Goal: Task Accomplishment & Management: Manage account settings

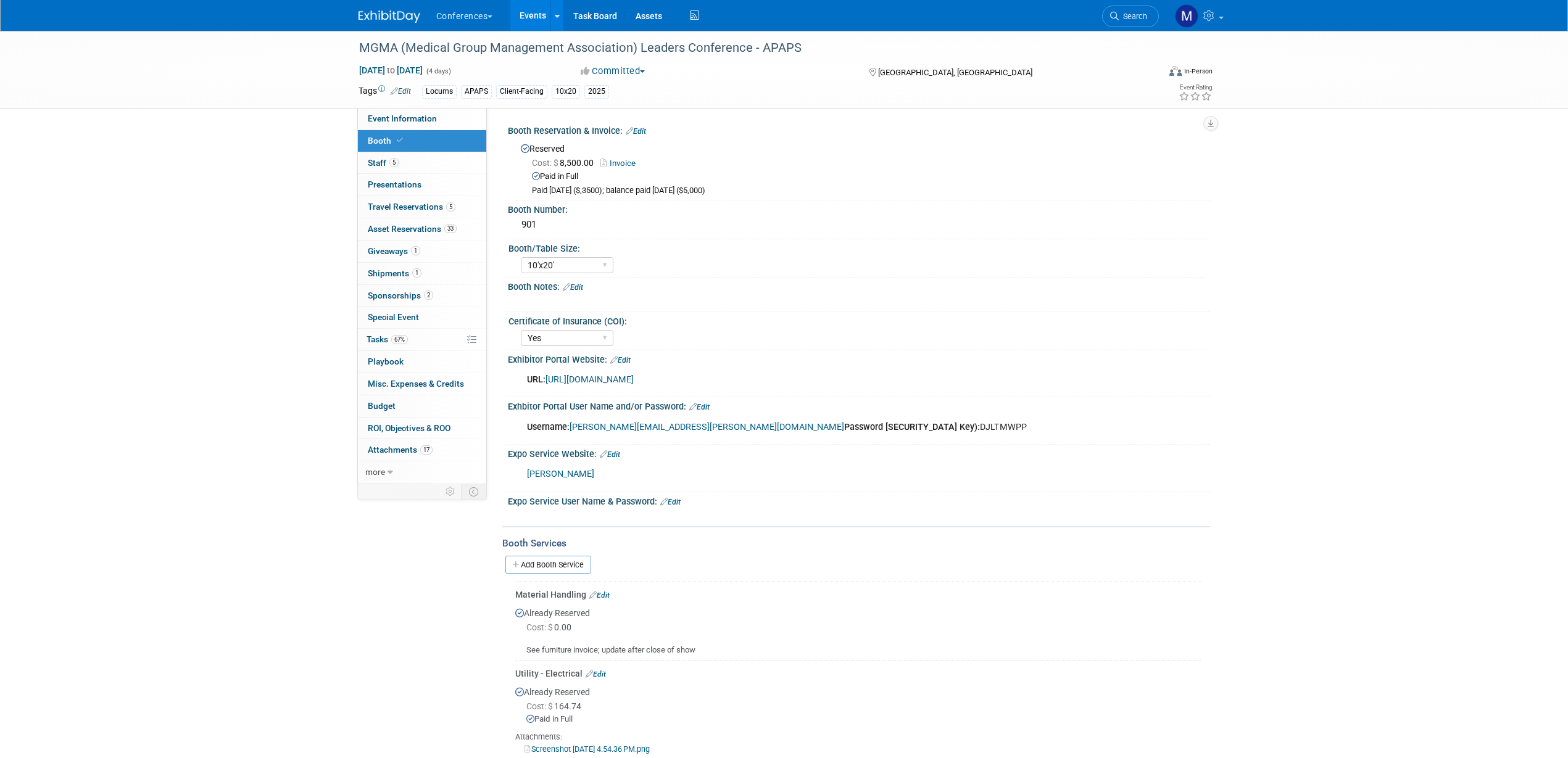
select select "10'x20'"
select select "Yes"
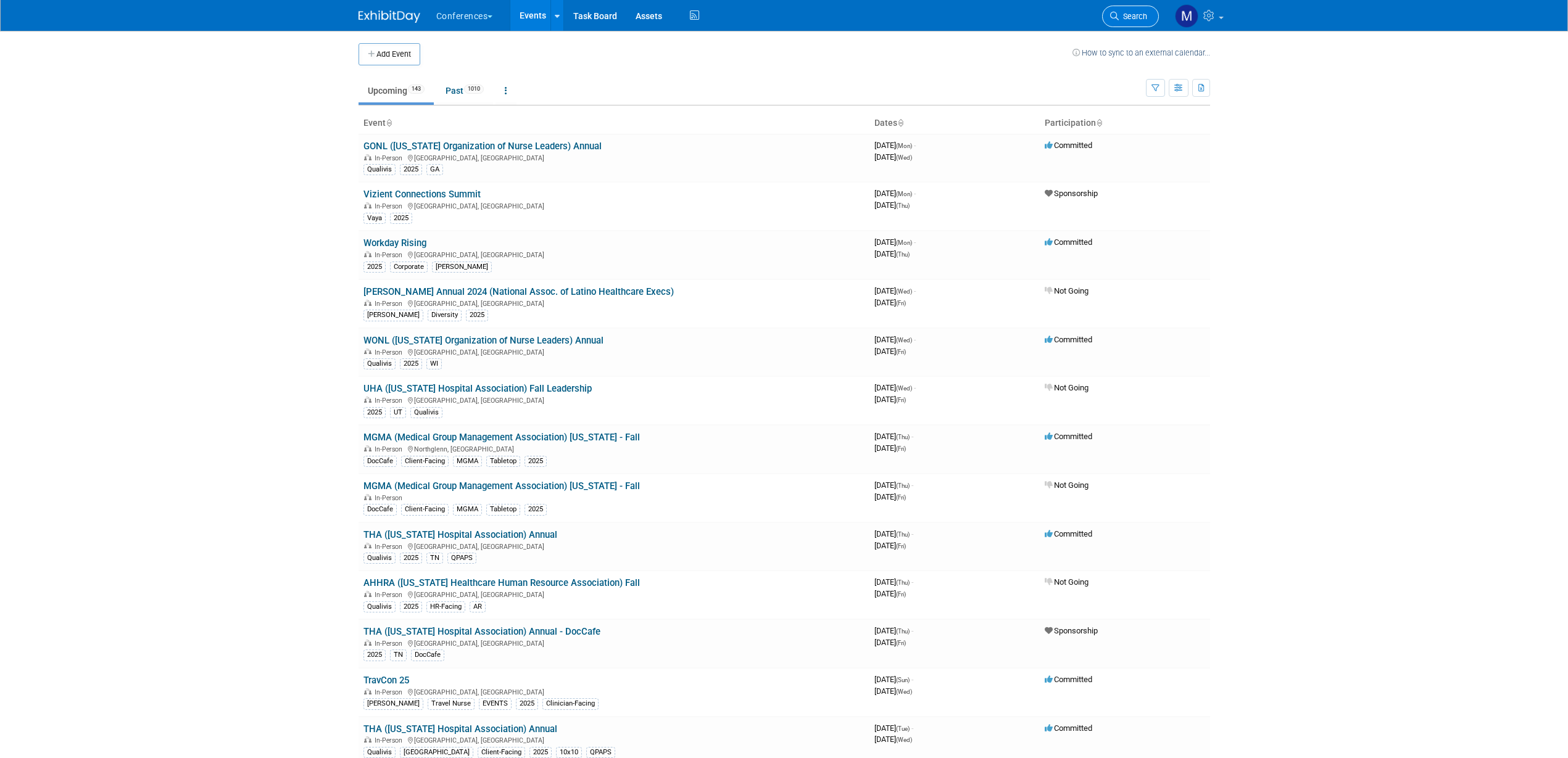
drag, startPoint x: 0, startPoint y: 0, endPoint x: 1132, endPoint y: 15, distance: 1132.1
click at [1132, 15] on span "Search" at bounding box center [1132, 16] width 28 height 9
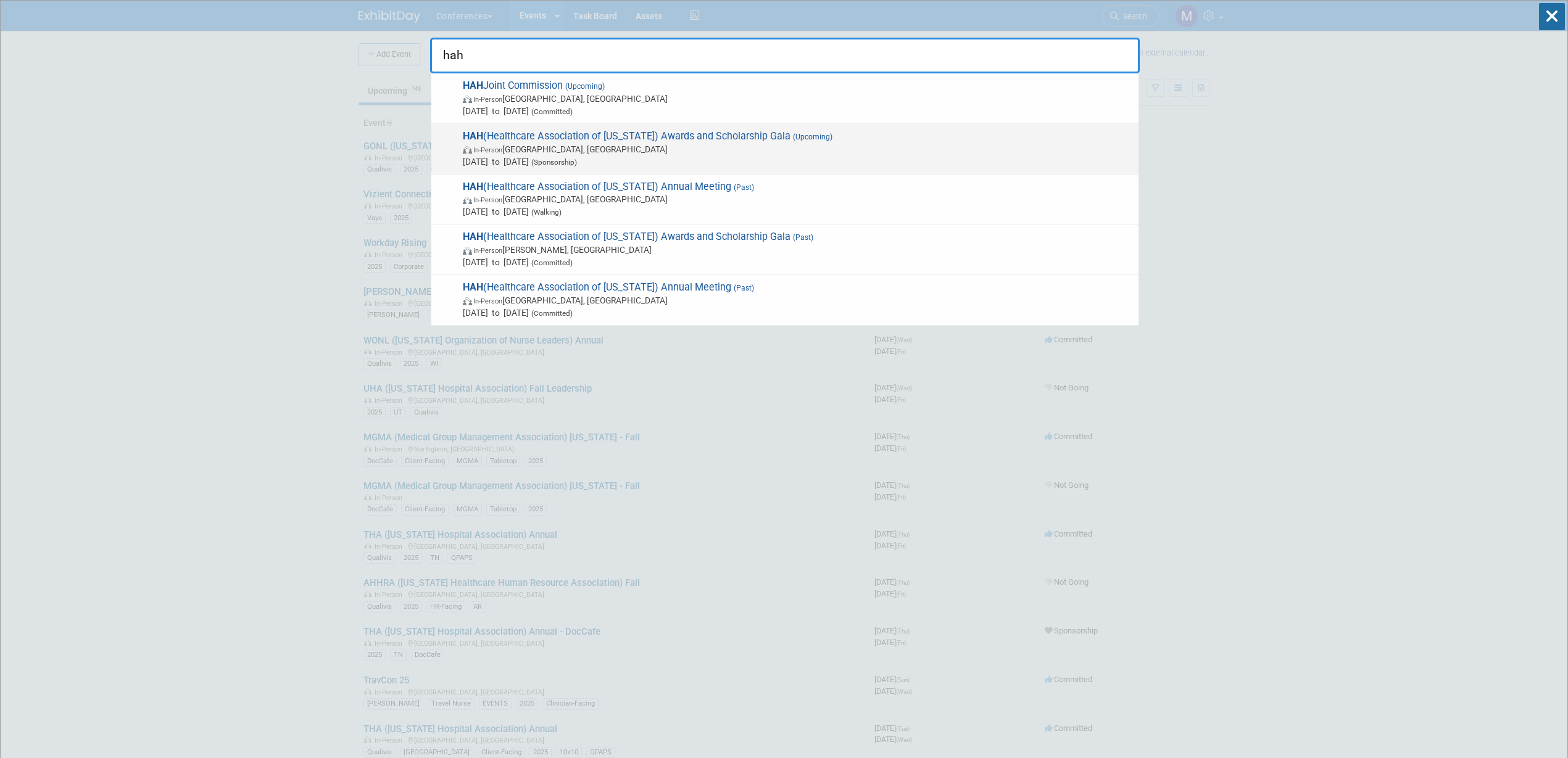
type input "hah"
click at [690, 143] on span "In-Person Honolulu, HI" at bounding box center [797, 149] width 669 height 12
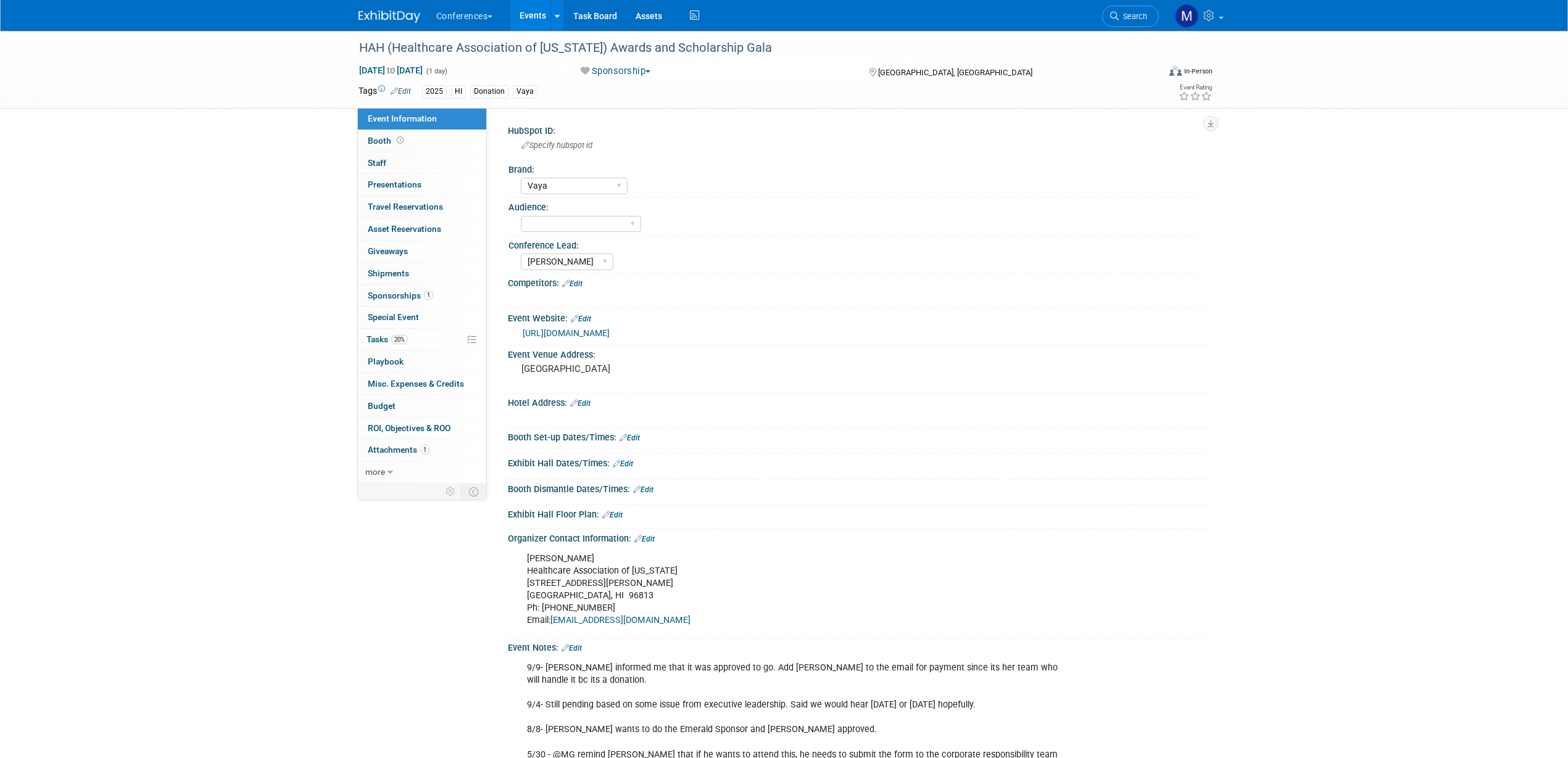
select select "Vaya"
select select "[PERSON_NAME]"
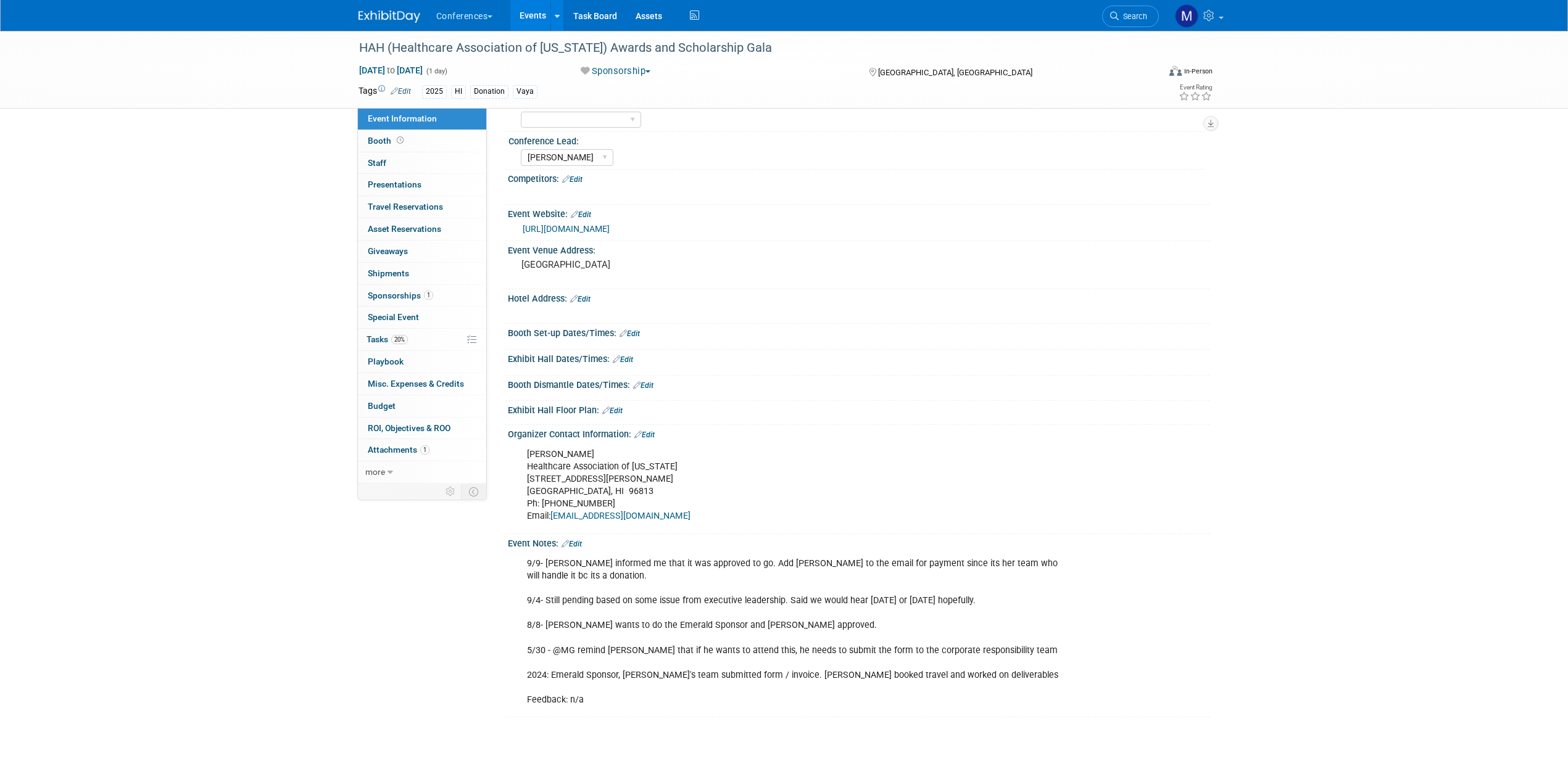
scroll to position [197, 0]
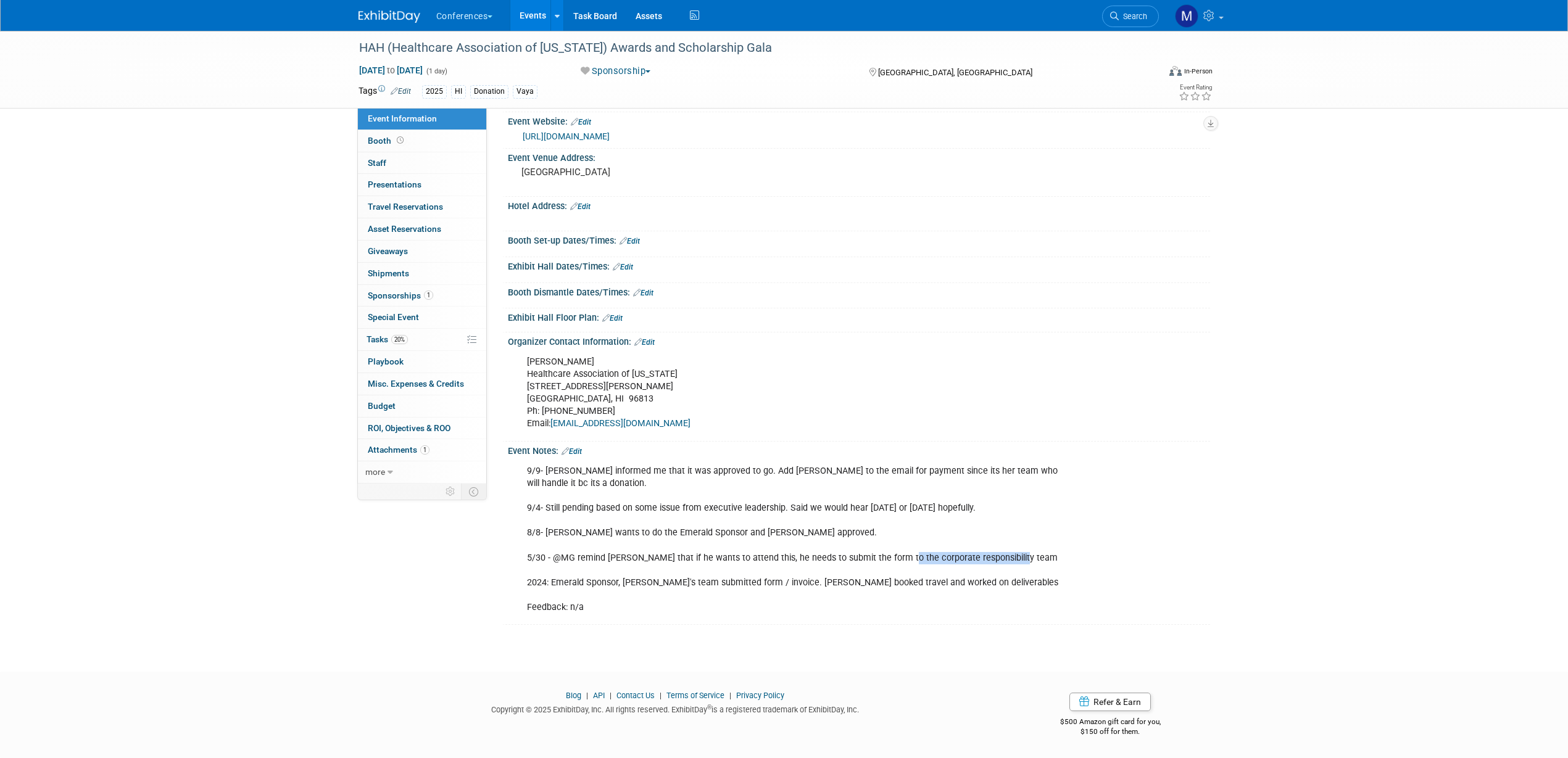
drag, startPoint x: 897, startPoint y: 557, endPoint x: 1015, endPoint y: 553, distance: 118.1
click at [1015, 553] on div "9/9- Michael informed me that it was approved to go. Add Tamara to the email fo…" at bounding box center [796, 539] width 556 height 161
copy div "corporate responsibility team"
drag, startPoint x: 405, startPoint y: 338, endPoint x: 414, endPoint y: 335, distance: 9.5
click at [405, 338] on span "20%" at bounding box center [400, 340] width 17 height 9
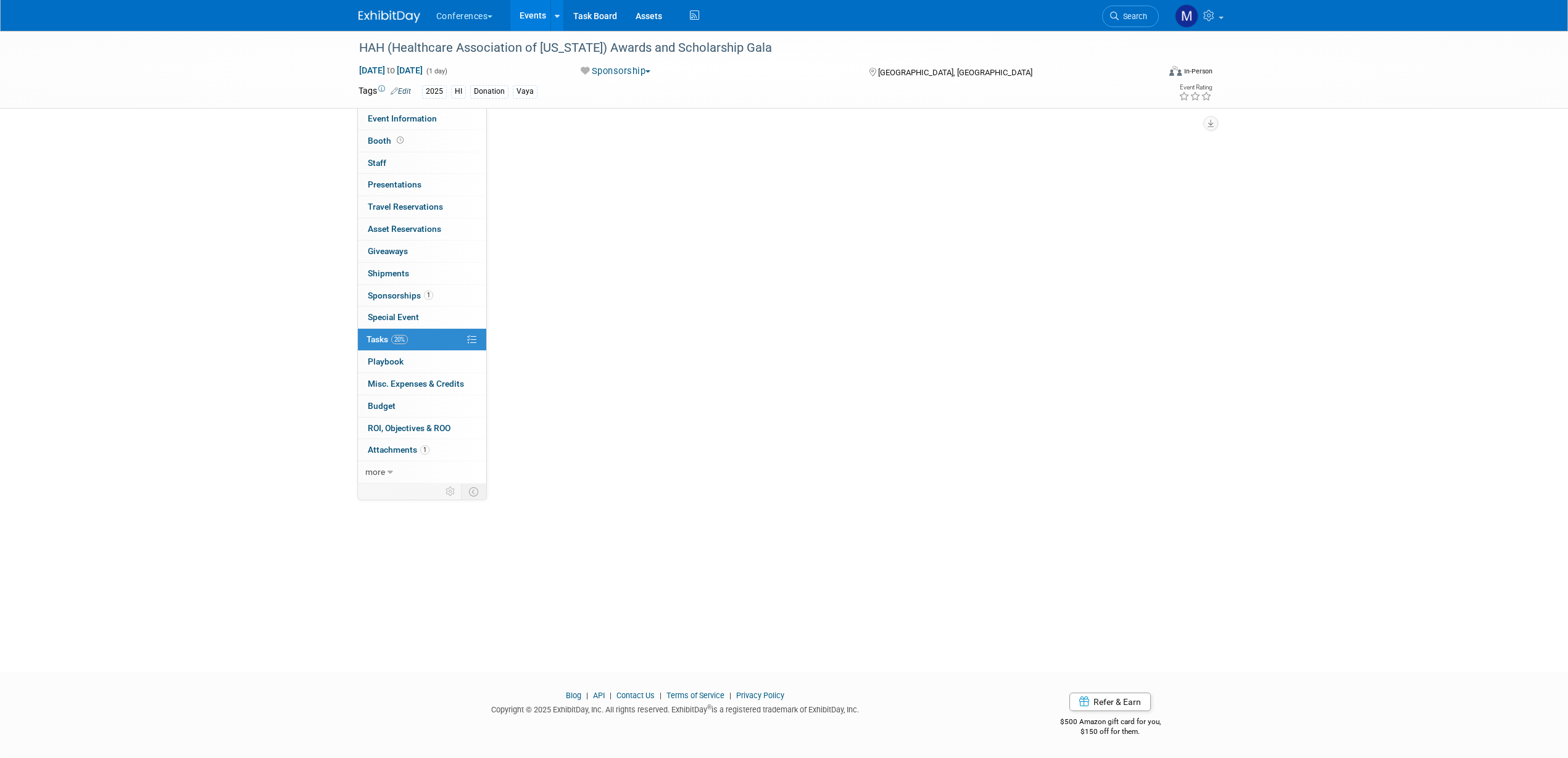
scroll to position [0, 0]
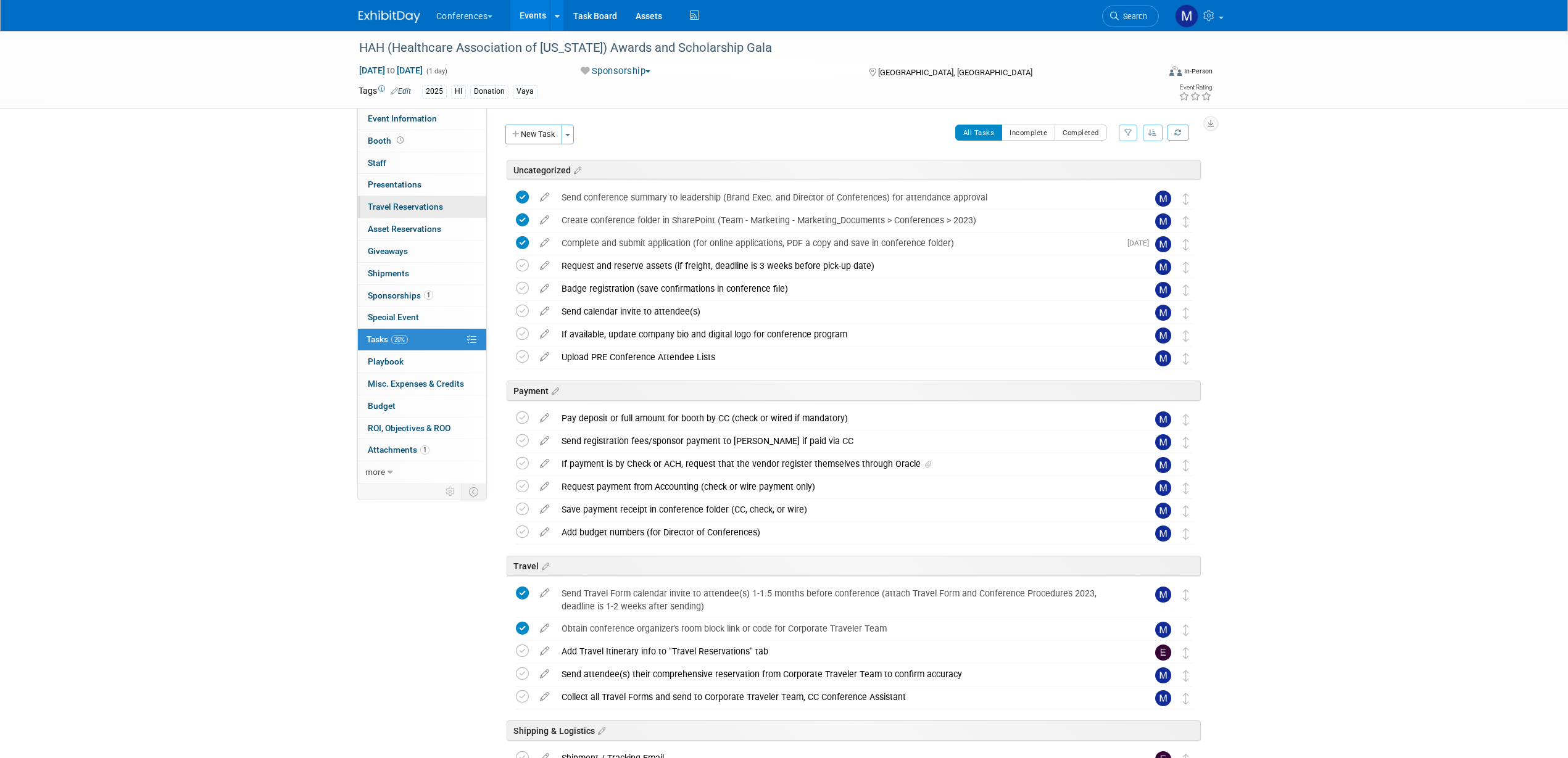
click at [409, 205] on span "Travel Reservations 0" at bounding box center [405, 207] width 75 height 10
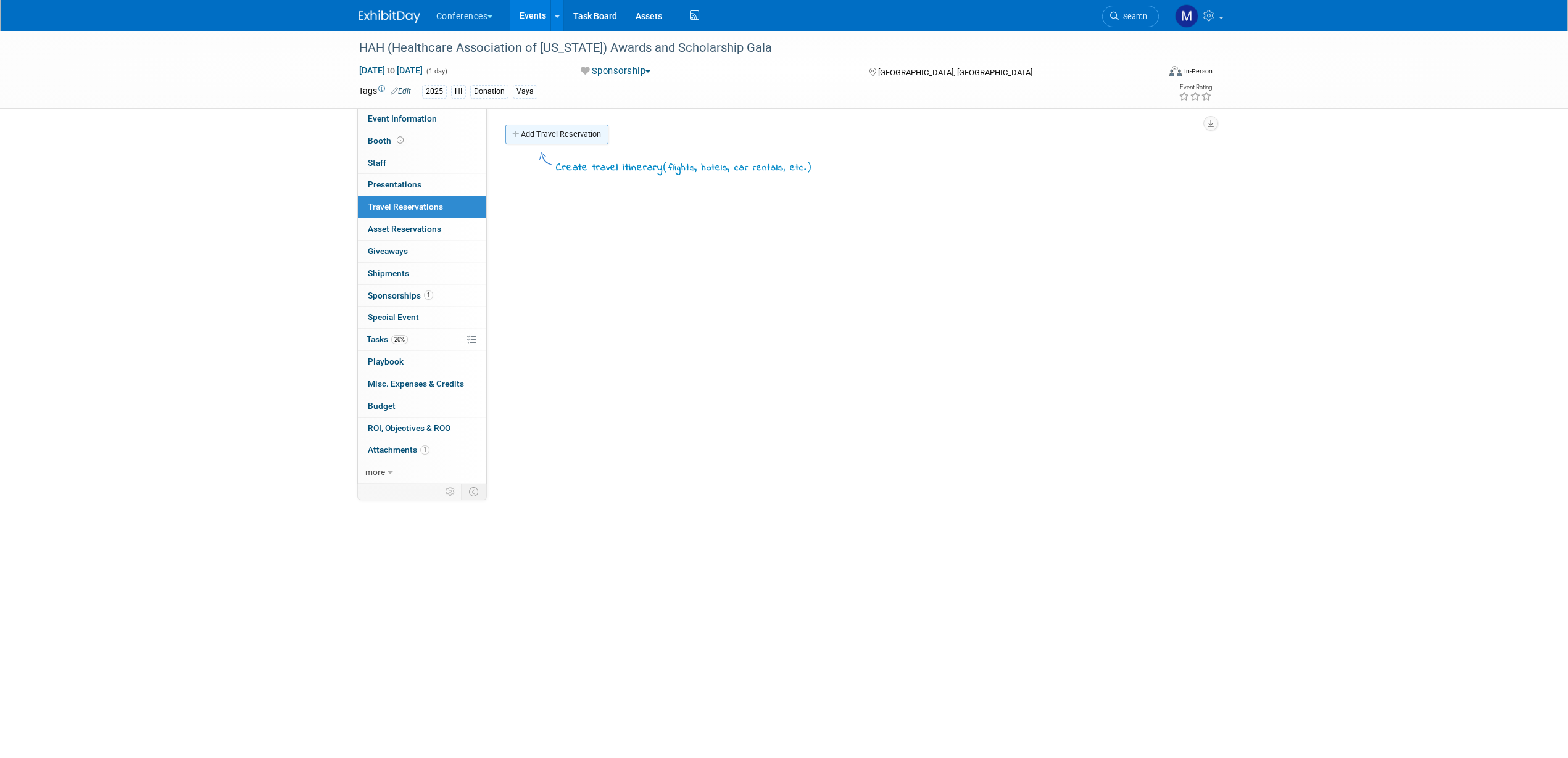
click at [538, 133] on link "Add Travel Reservation" at bounding box center [557, 134] width 103 height 20
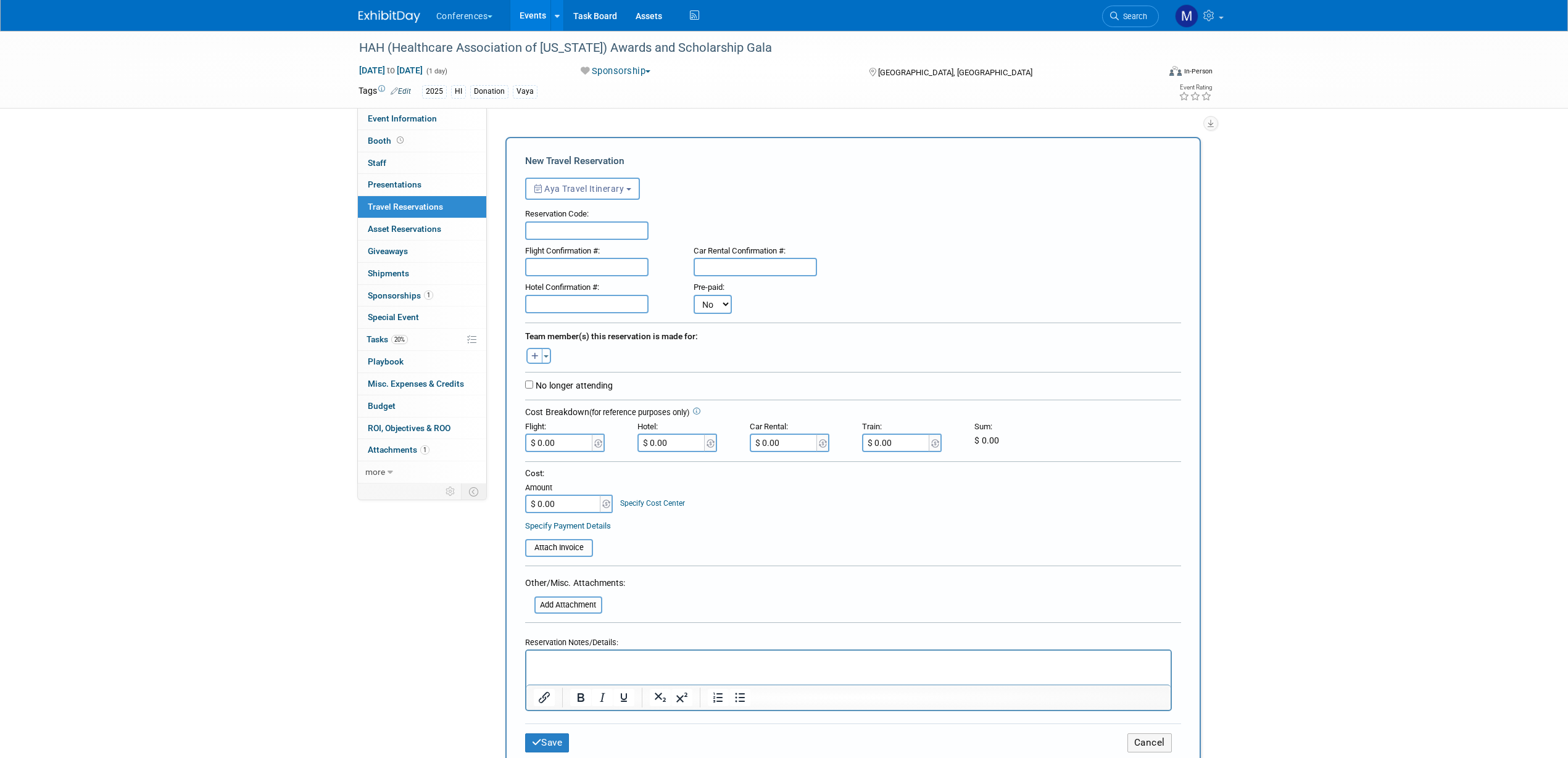
click at [535, 356] on icon "button" at bounding box center [535, 356] width 8 height 8
select select
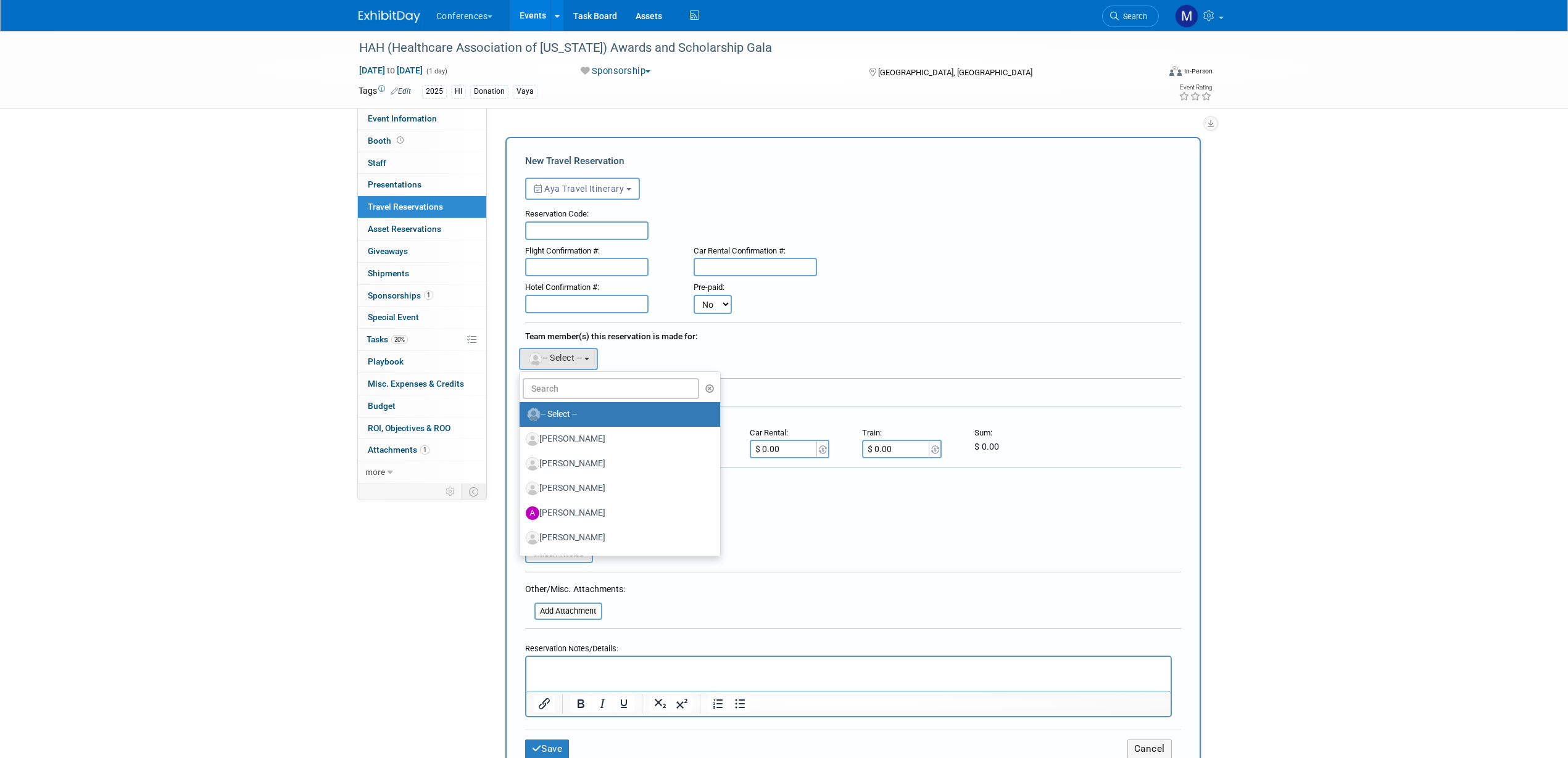
click at [789, 342] on div "Team member(s) this reservation is made for:" at bounding box center [853, 335] width 656 height 20
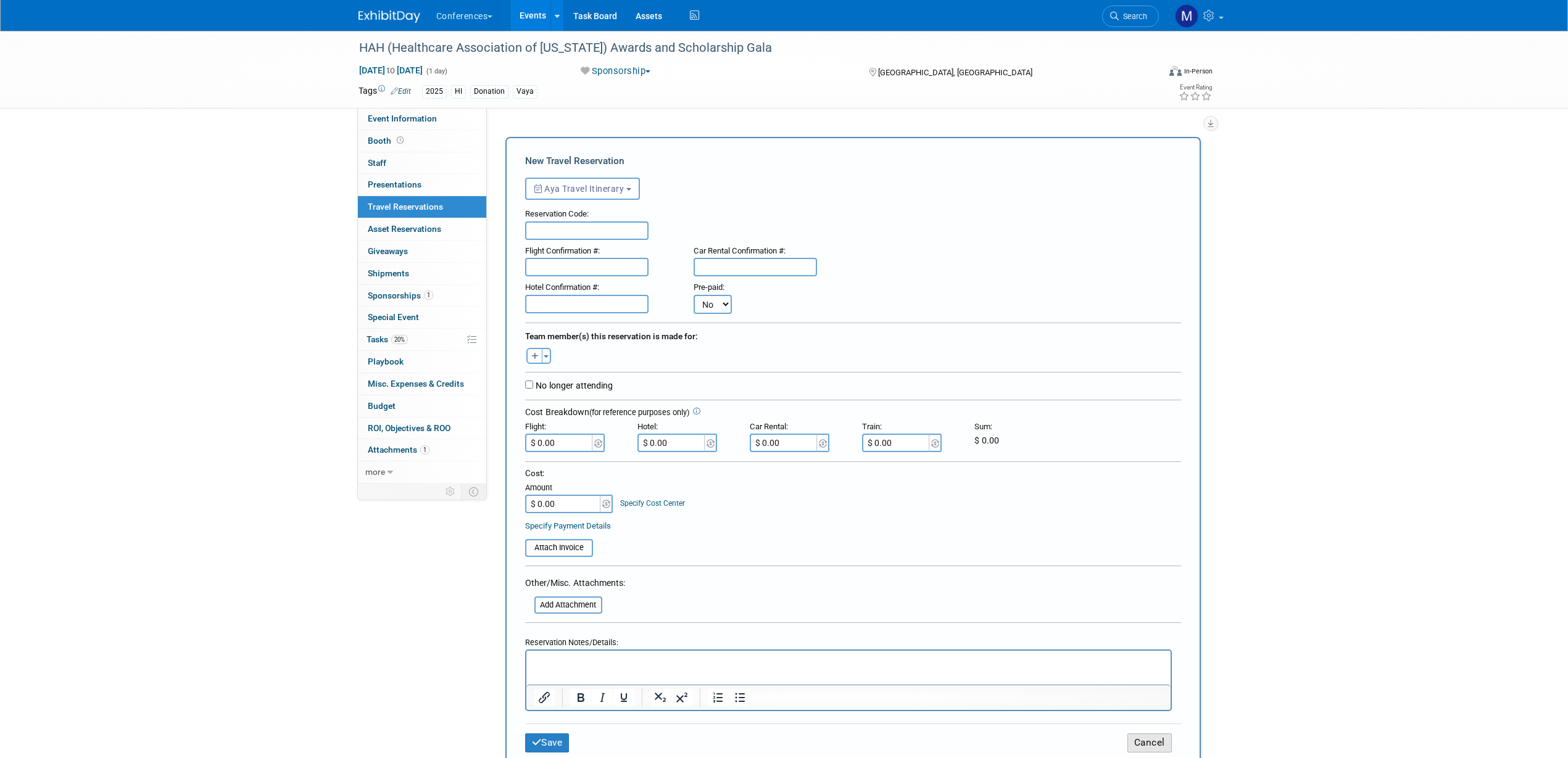
click at [1143, 741] on button "Cancel" at bounding box center [1149, 743] width 44 height 19
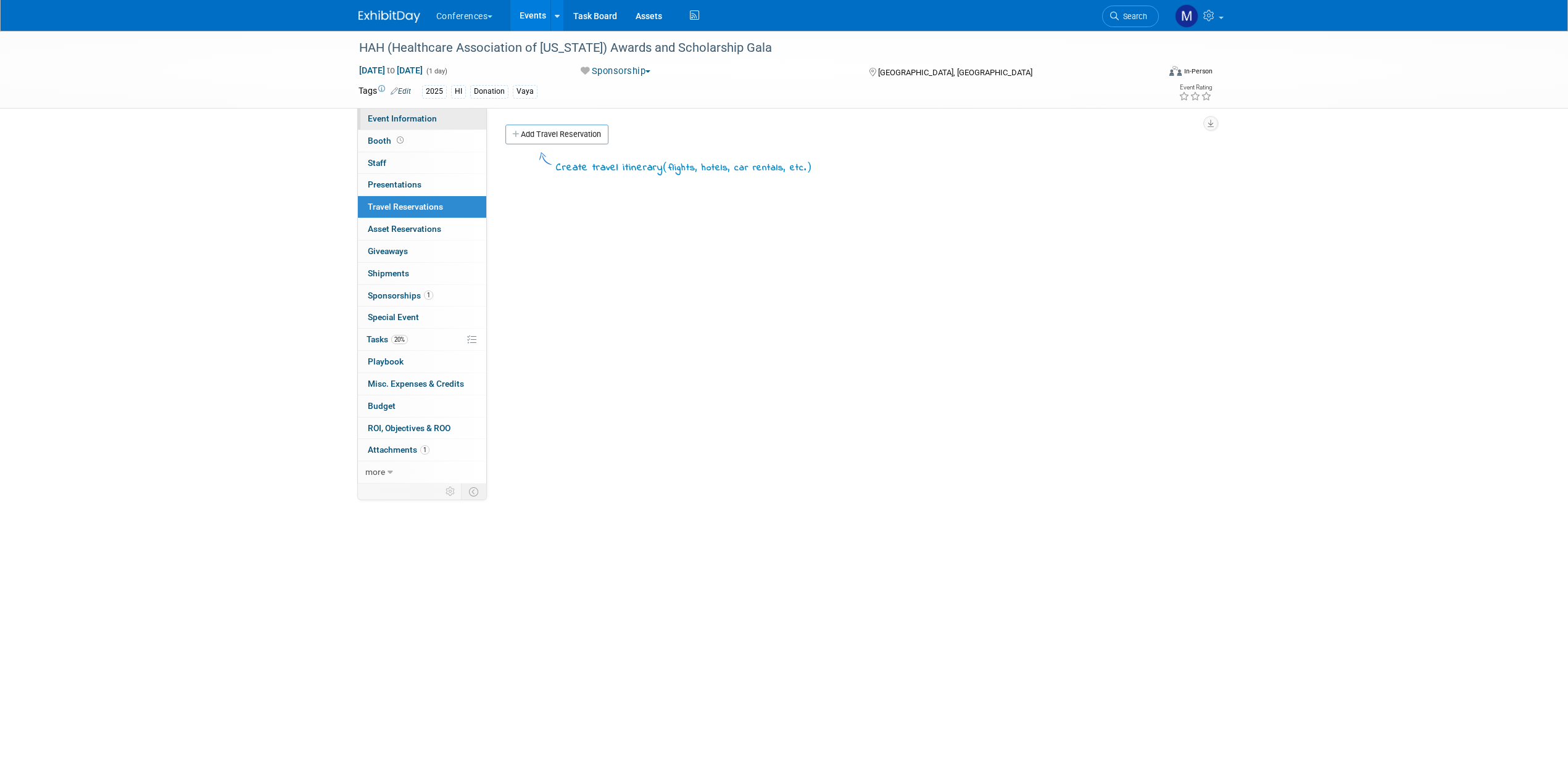
click at [401, 116] on span "Event Information" at bounding box center [402, 118] width 69 height 10
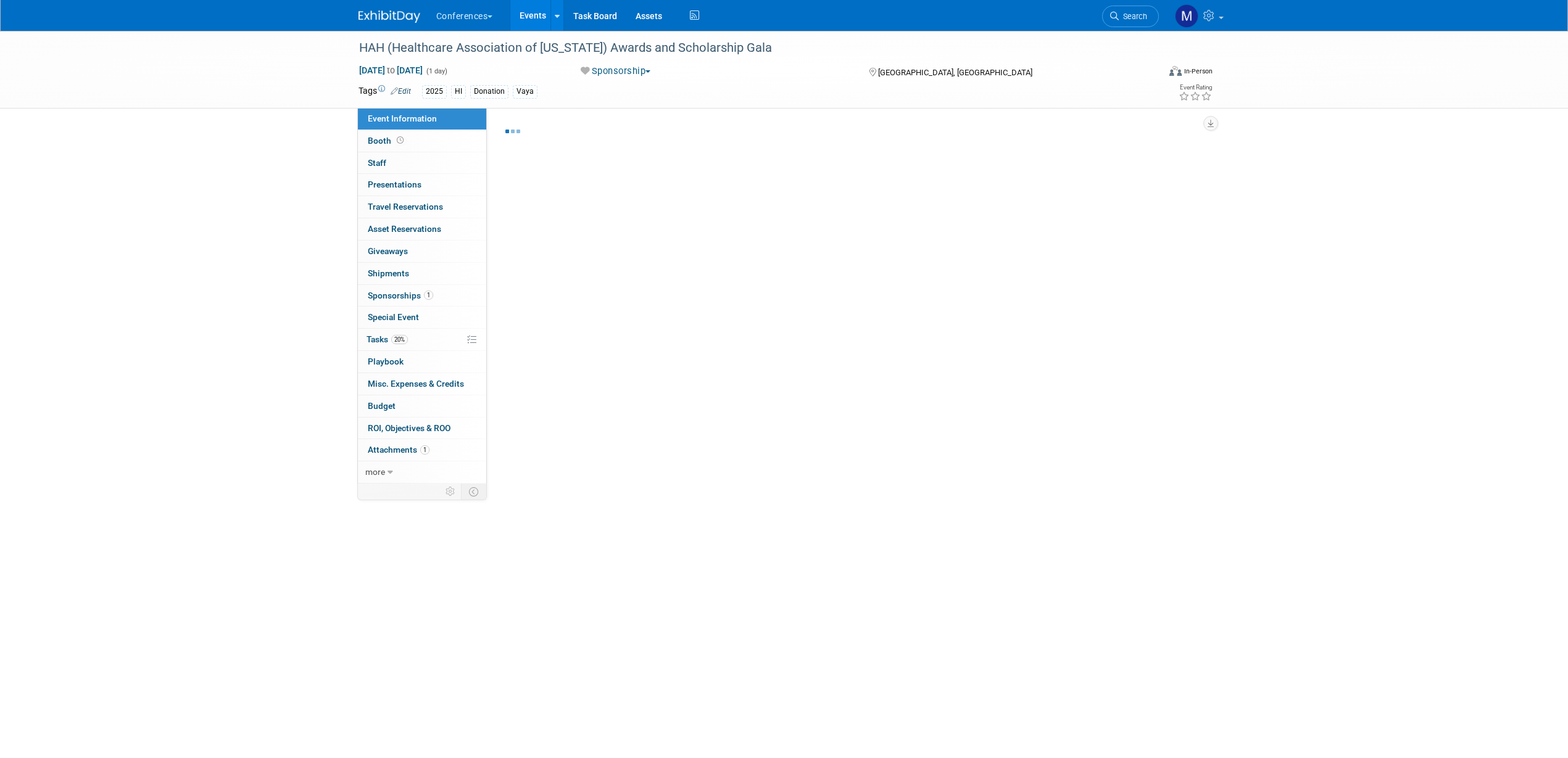
select select "Vaya"
select select "[PERSON_NAME]"
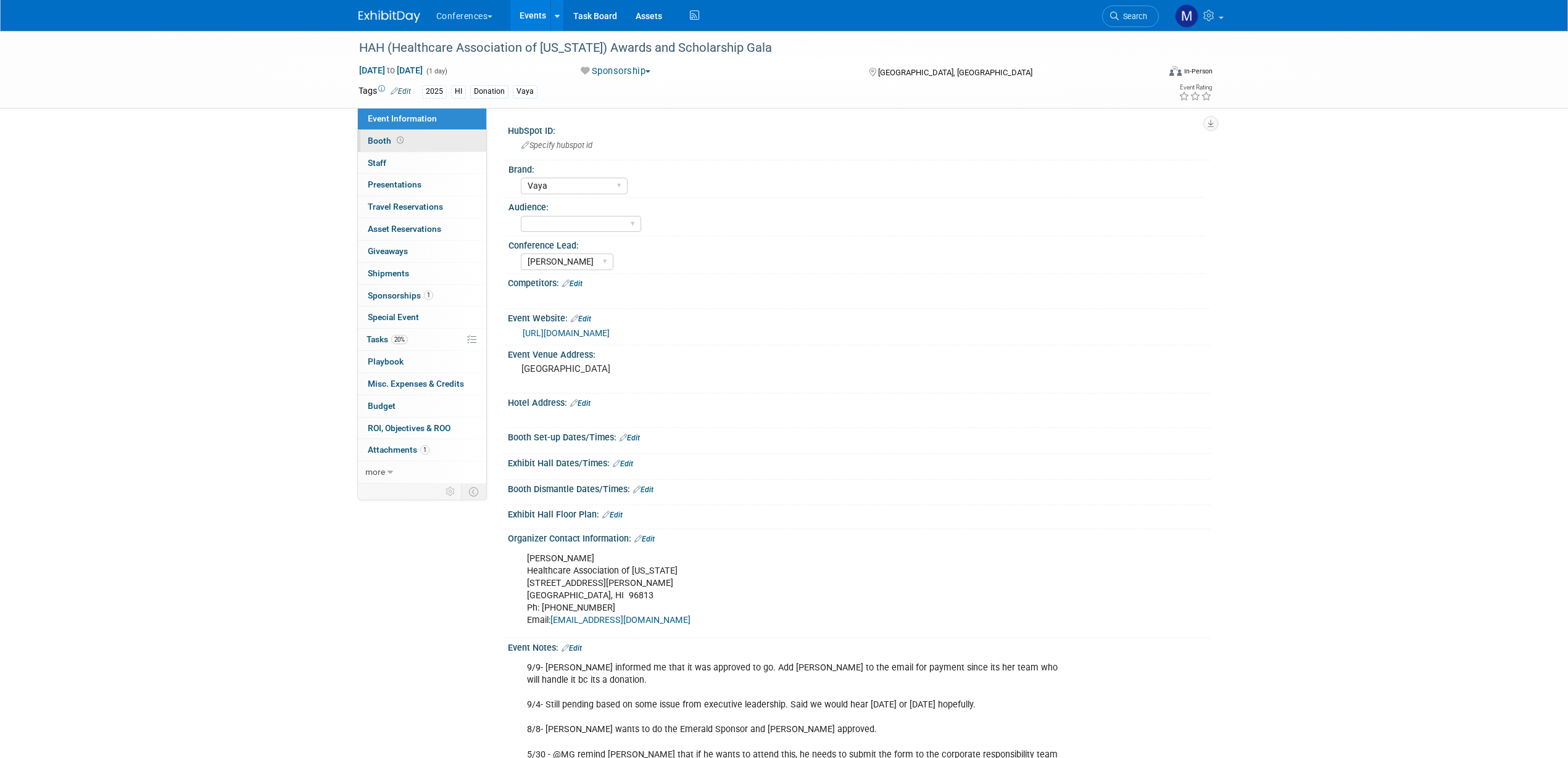
click at [403, 143] on span at bounding box center [400, 140] width 12 height 9
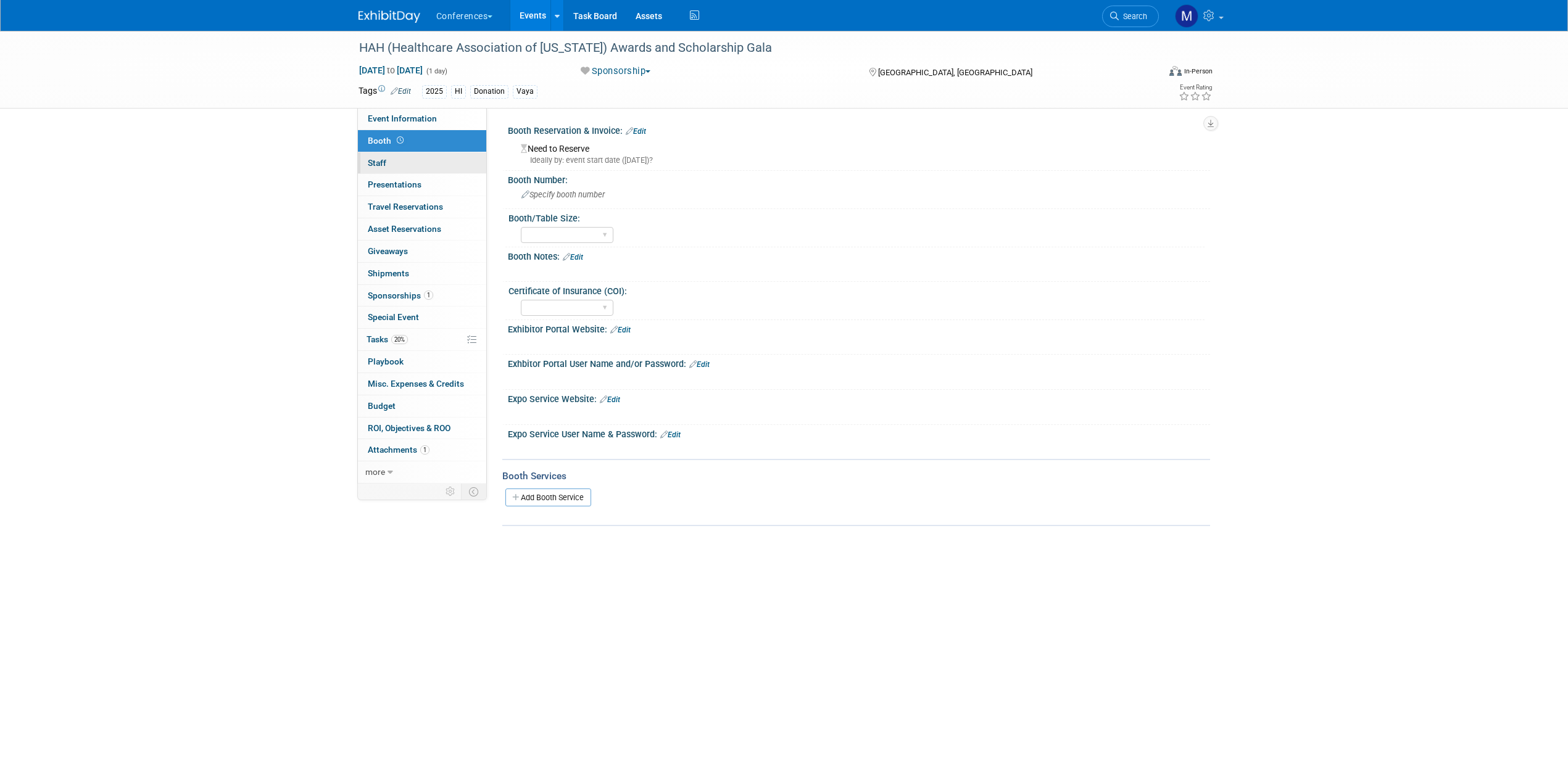
click at [408, 164] on link "0 Staff 0" at bounding box center [421, 163] width 128 height 22
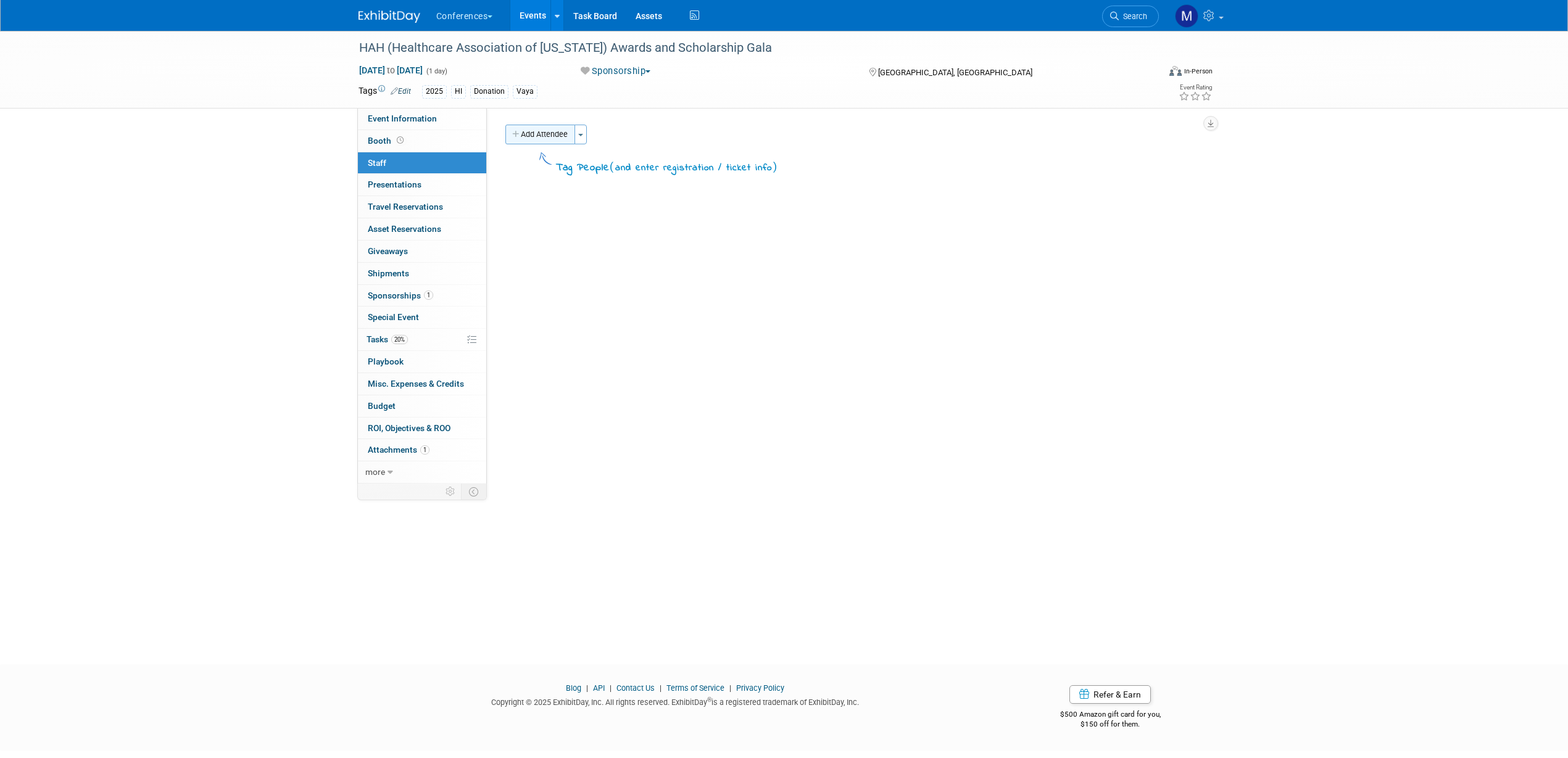
click at [521, 138] on button "Add Attendee" at bounding box center [540, 134] width 69 height 20
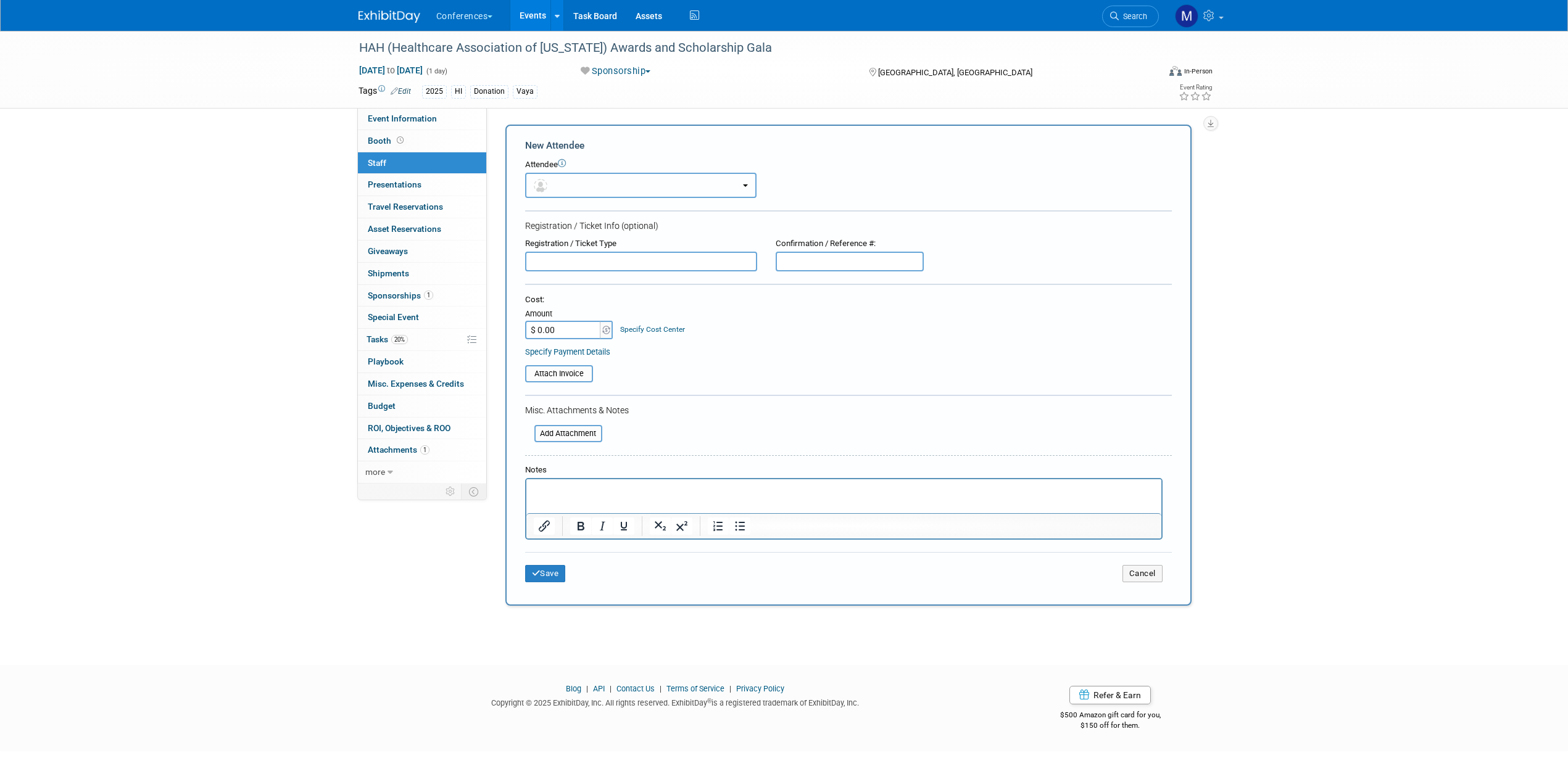
click at [571, 180] on button "button" at bounding box center [641, 185] width 232 height 25
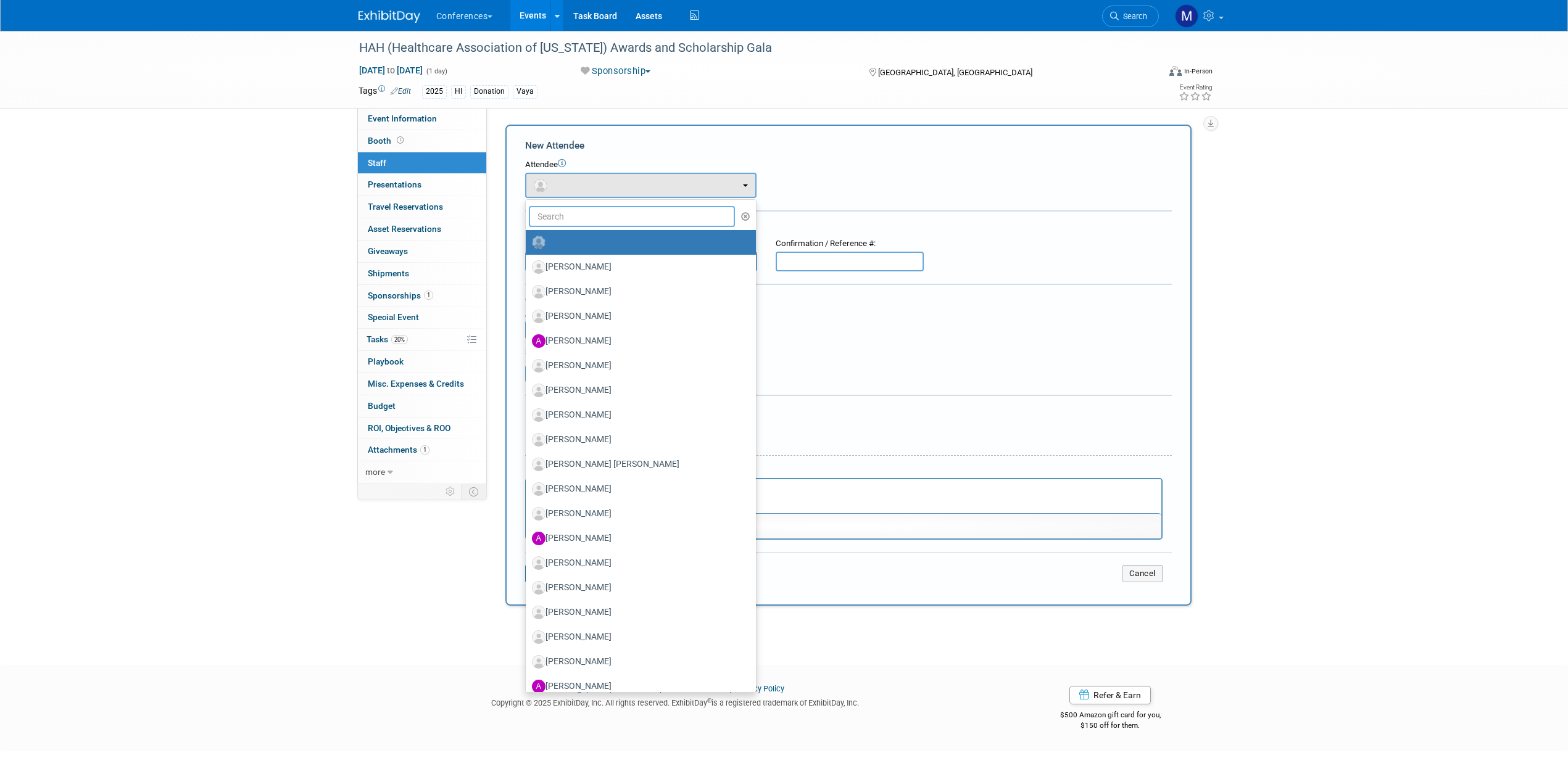
click at [575, 209] on input "text" at bounding box center [632, 216] width 207 height 21
type input "mich"
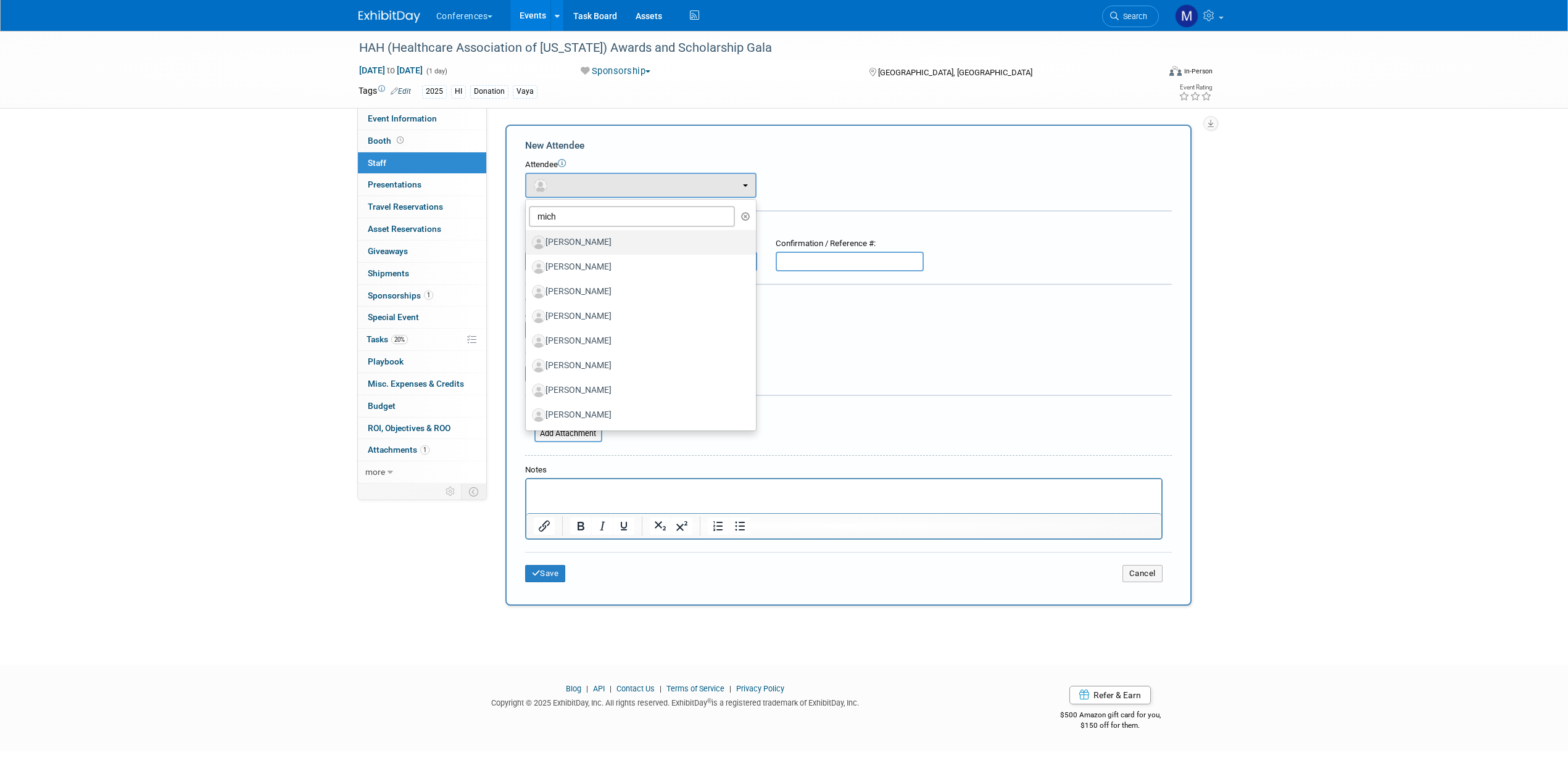
click at [593, 242] on label "[PERSON_NAME]" at bounding box center [638, 243] width 212 height 20
click at [528, 242] on input "[PERSON_NAME]" at bounding box center [523, 241] width 8 height 8
select select "a2166176-8ce2-443f-b3fb-3c4e150653dc"
select select "4"
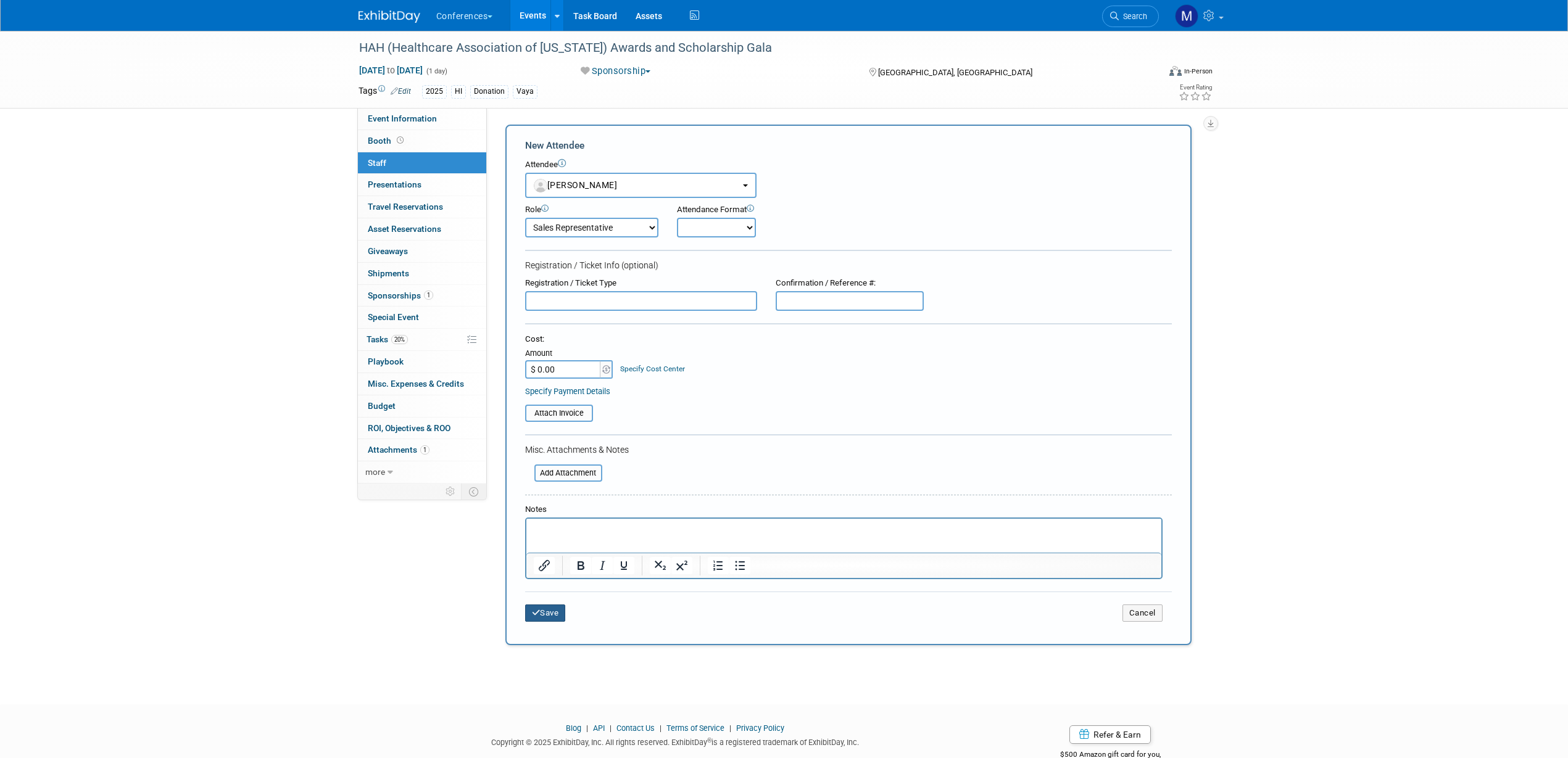
click at [534, 619] on button "Save" at bounding box center [545, 613] width 41 height 17
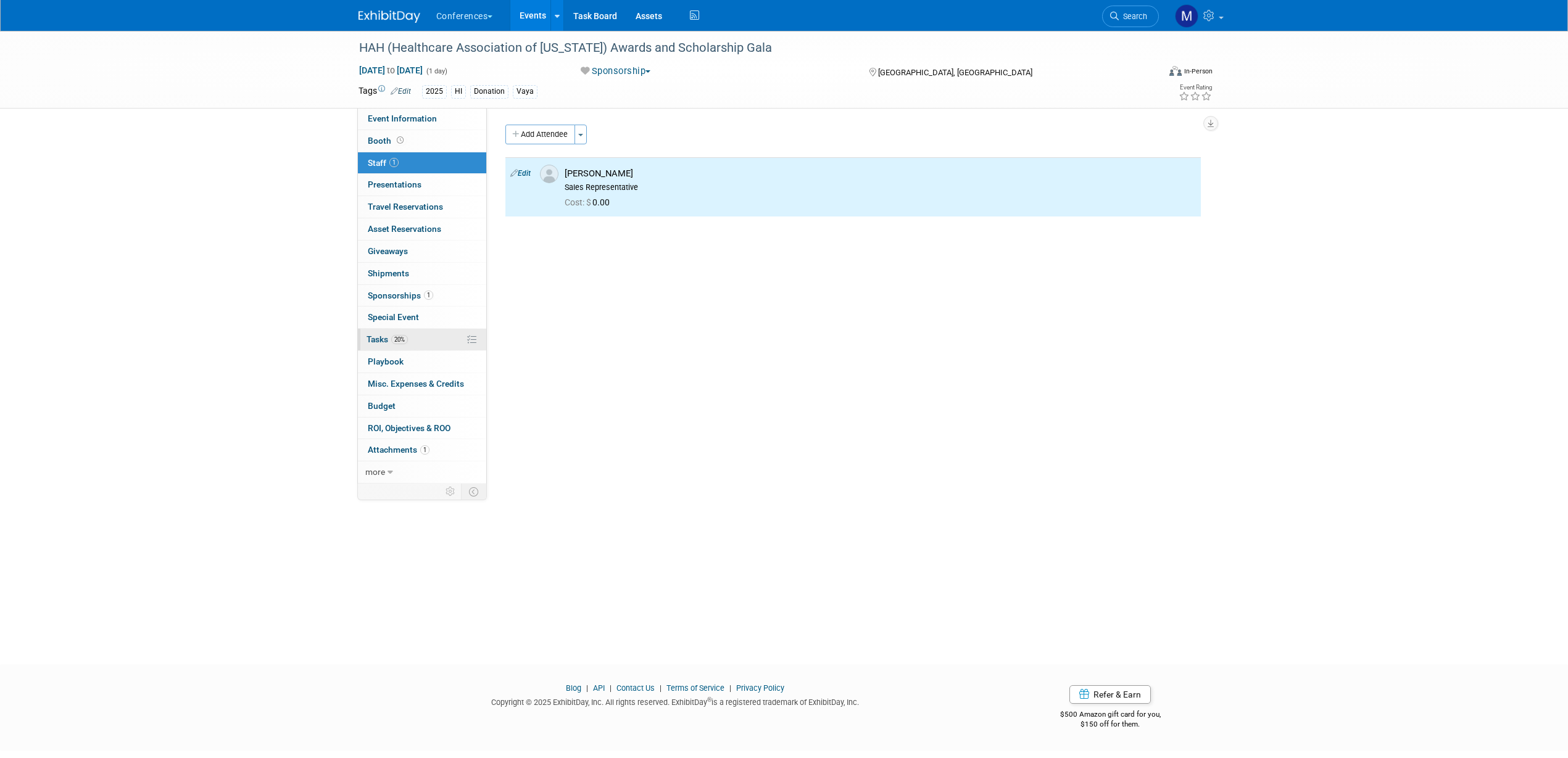
click at [406, 338] on span "20%" at bounding box center [400, 340] width 17 height 9
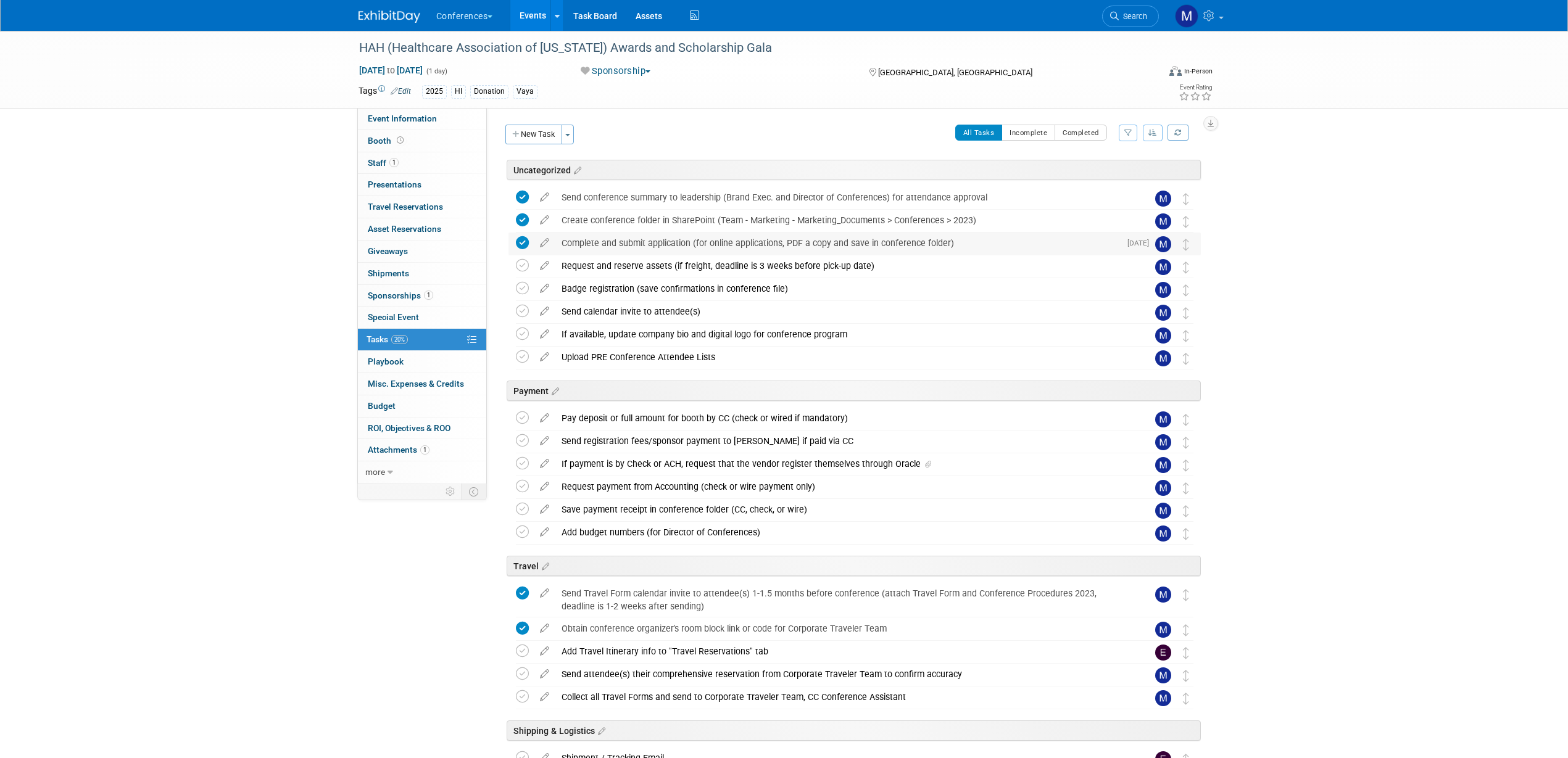
click at [679, 247] on div "Complete and submit application (for online applications, PDF a copy and save i…" at bounding box center [837, 243] width 564 height 21
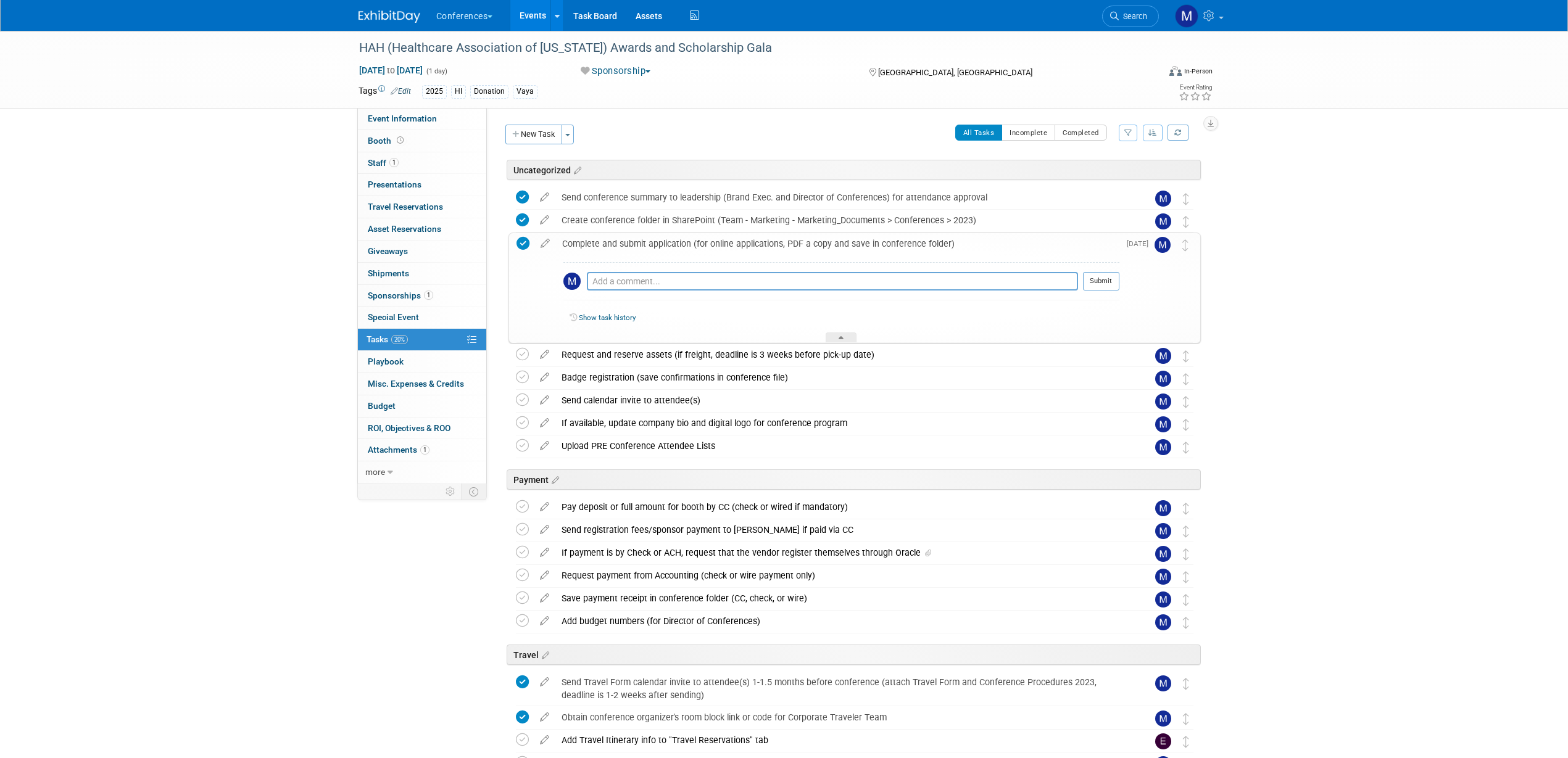
click at [679, 247] on div "Complete and submit application (for online applications, PDF a copy and save i…" at bounding box center [837, 243] width 563 height 21
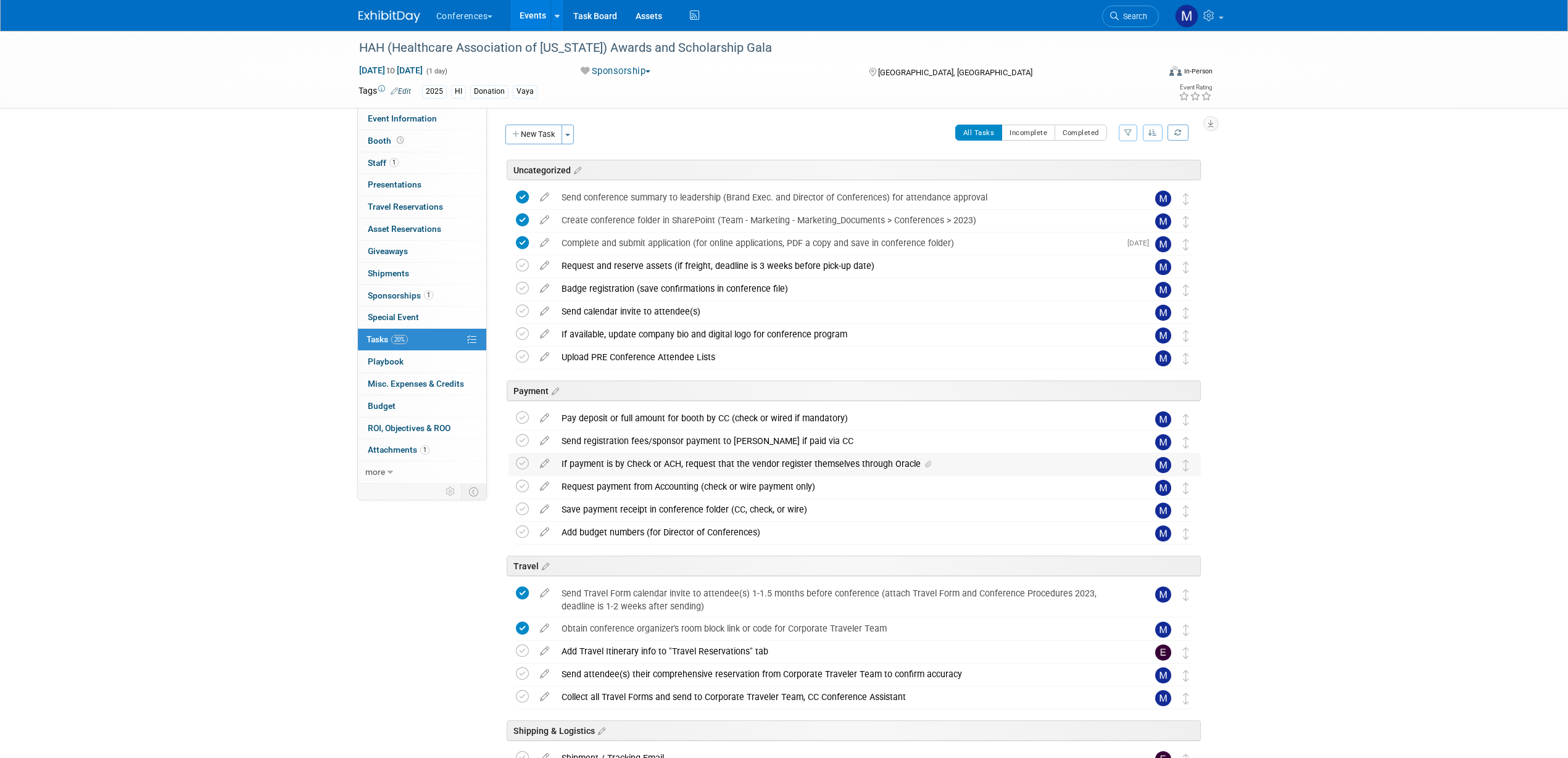
click at [664, 468] on div "If payment is by Check or ACH, request that the vendor register themselves thro…" at bounding box center [843, 464] width 575 height 21
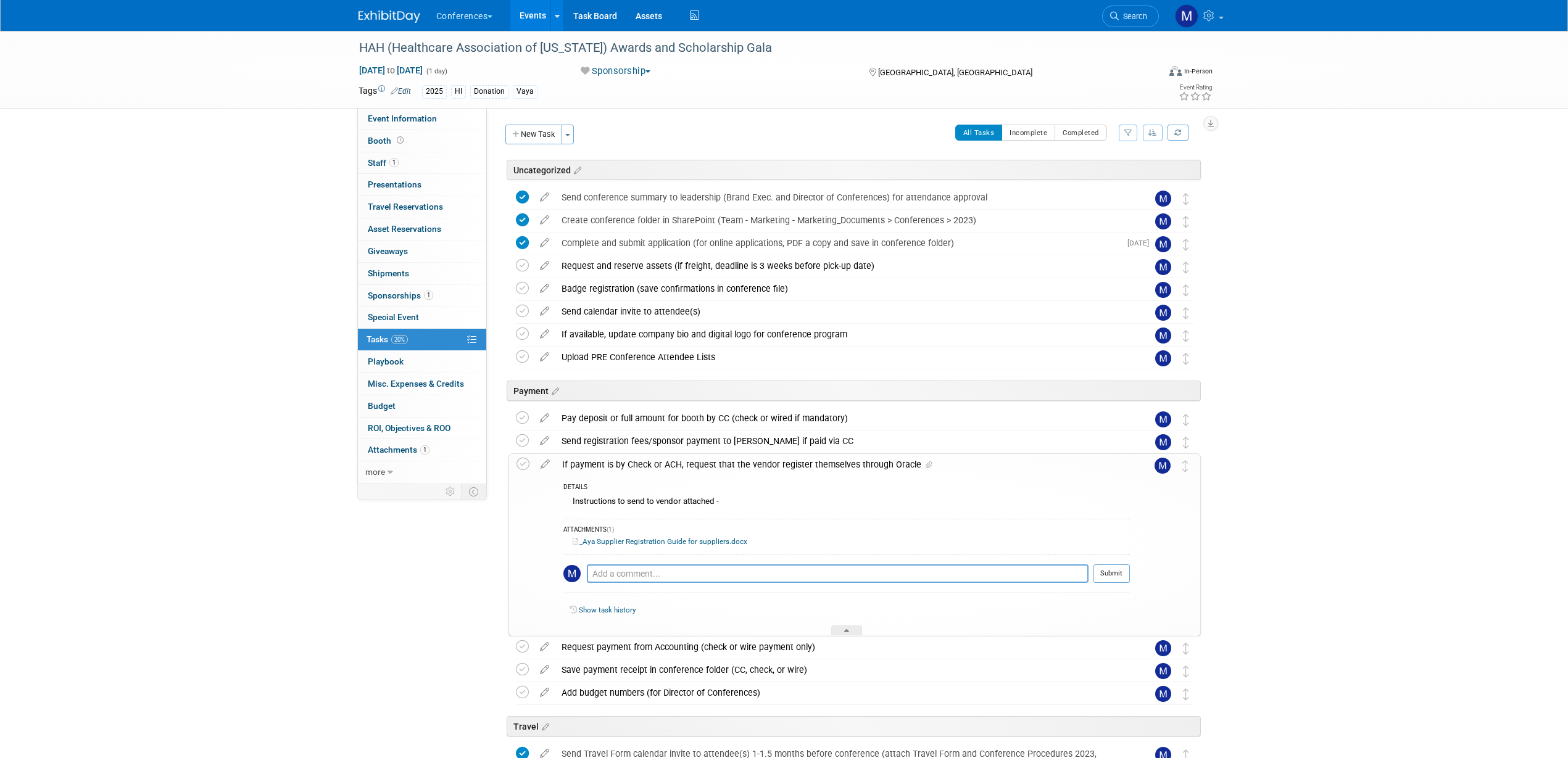
click at [664, 468] on div "If payment is by Check or ACH, request that the vendor register themselves thro…" at bounding box center [843, 465] width 574 height 21
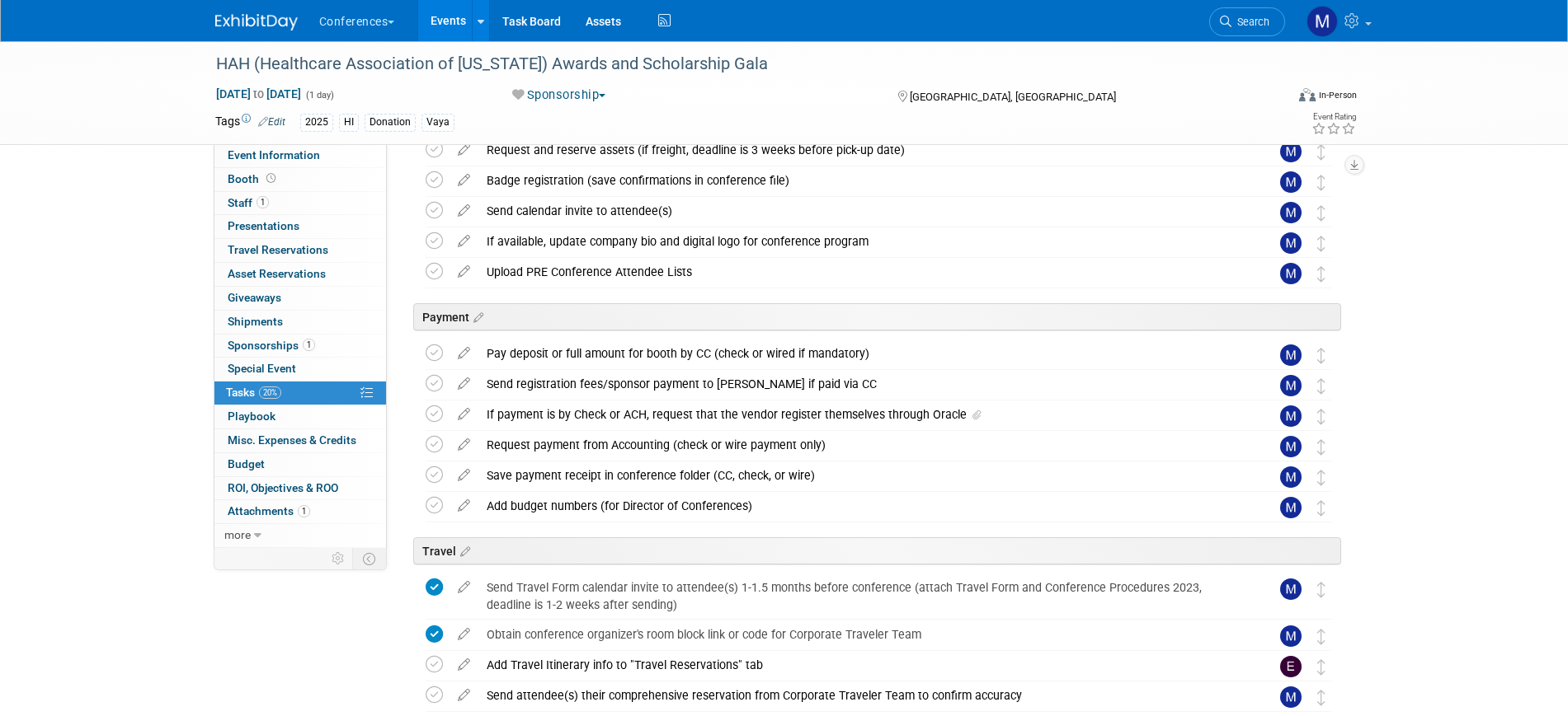
scroll to position [206, 0]
click at [546, 414] on div "If payment is by Check or ACH, request that the vendor register themselves thro…" at bounding box center [863, 413] width 769 height 28
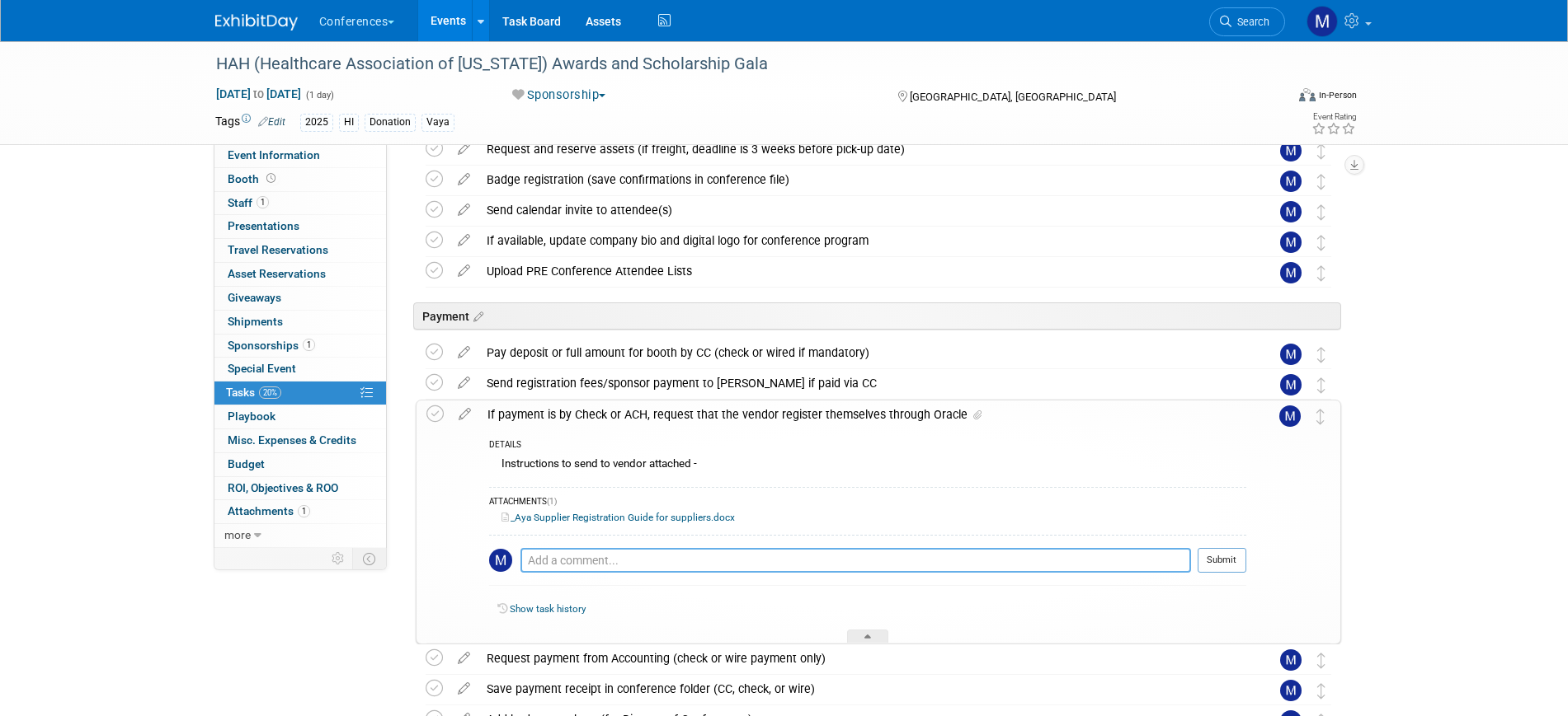
click at [562, 558] on textarea at bounding box center [856, 560] width 671 height 25
type textarea "Tamara Salman is handling payment since this is a donation."
click at [1235, 559] on button "Submit" at bounding box center [1221, 560] width 49 height 25
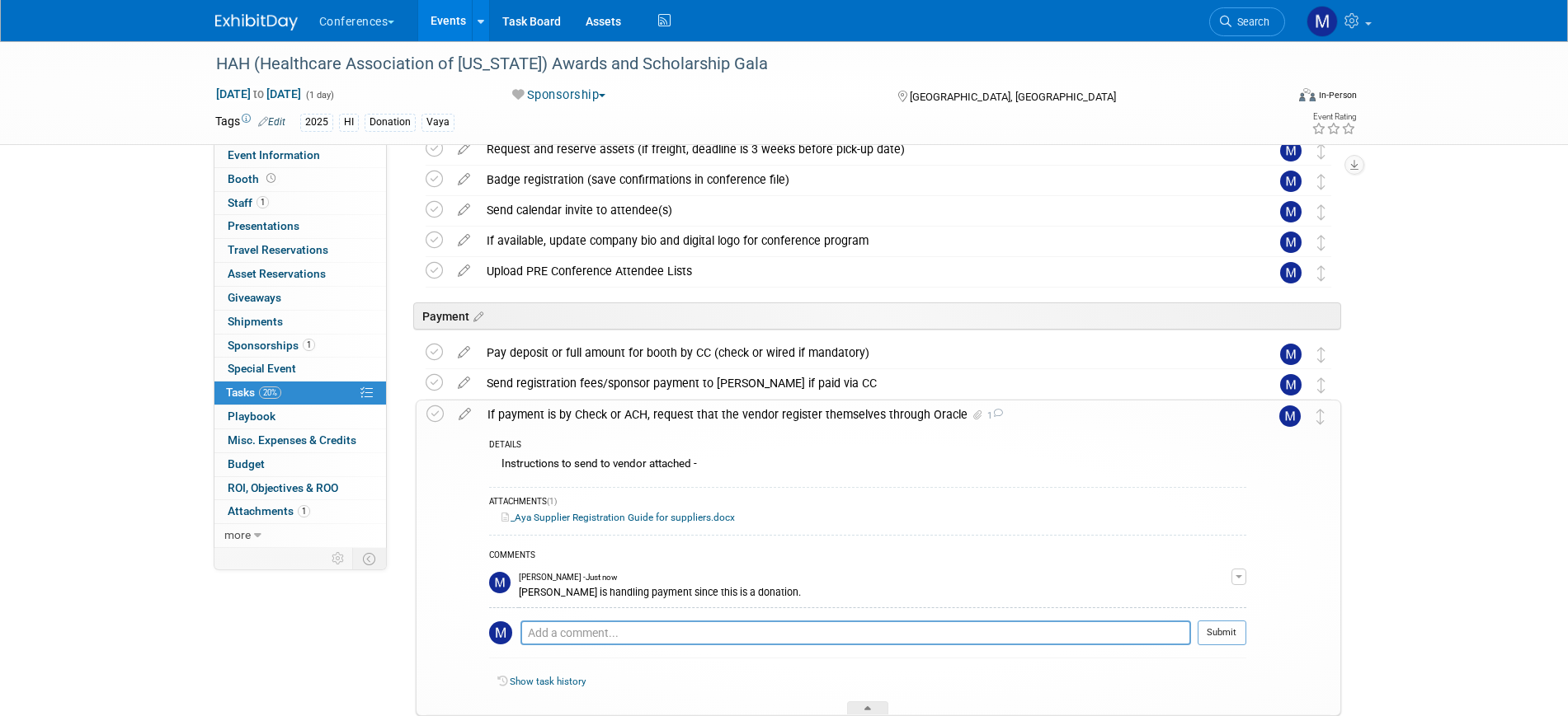
click at [581, 415] on div "If payment is by Check or ACH, request that the vendor register themselves thro…" at bounding box center [863, 414] width 767 height 28
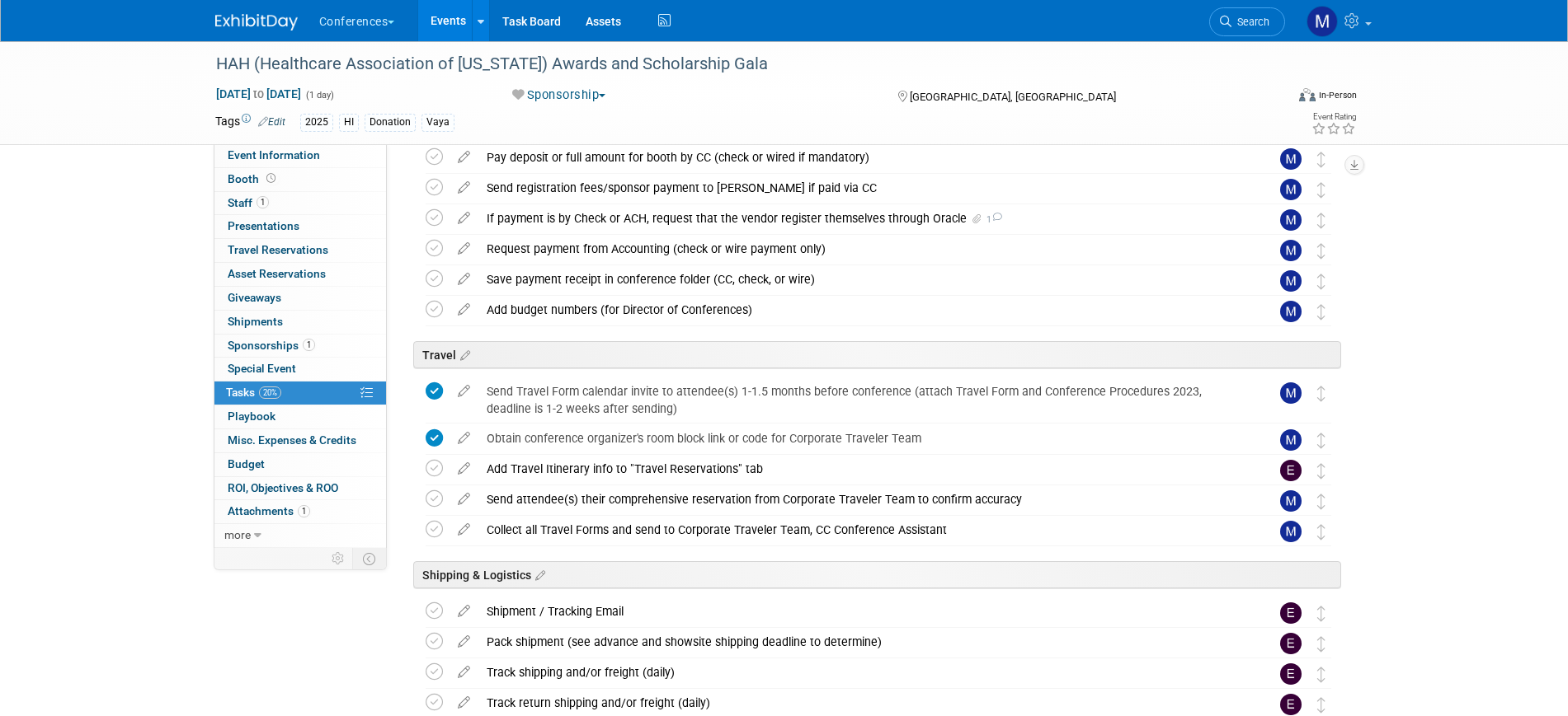
scroll to position [412, 0]
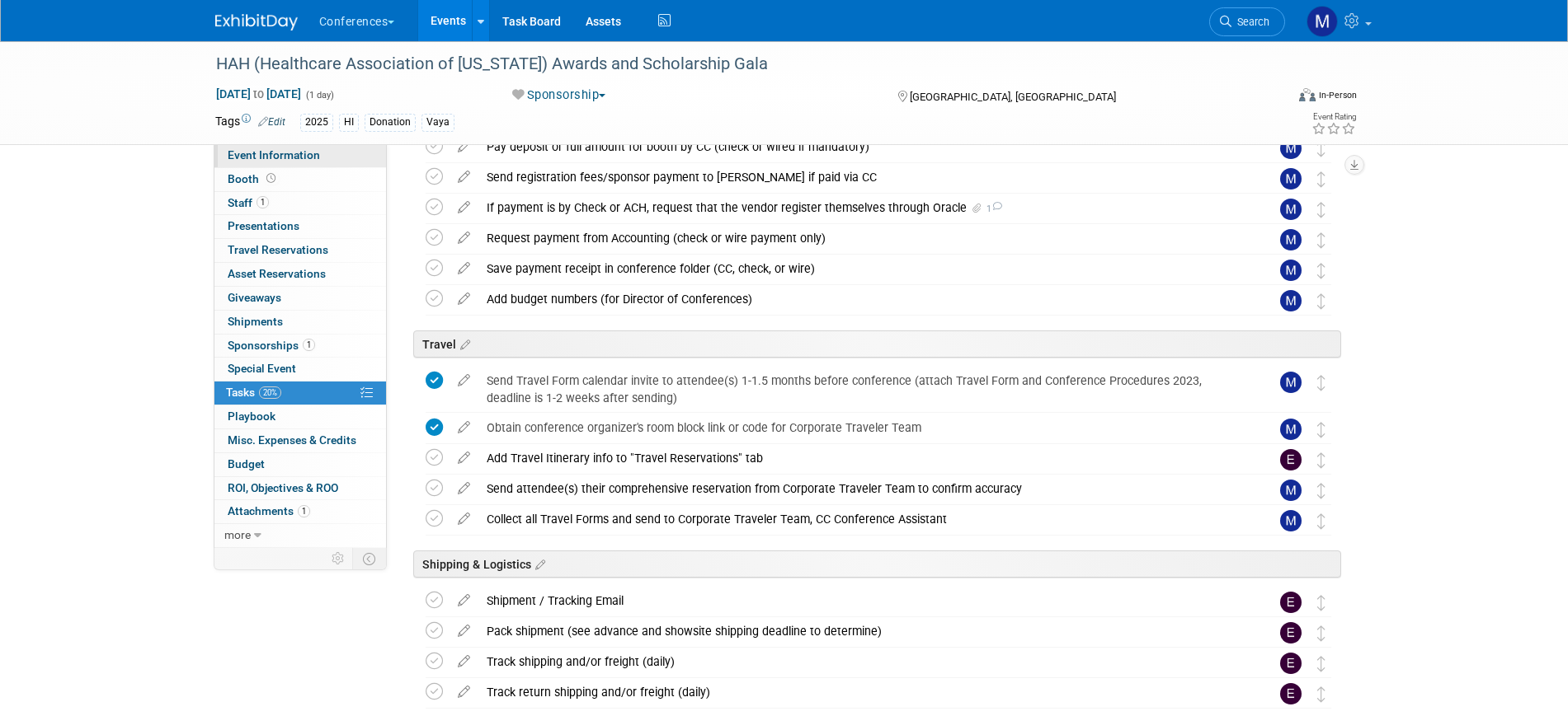
click at [289, 156] on span "Event Information" at bounding box center [274, 155] width 92 height 13
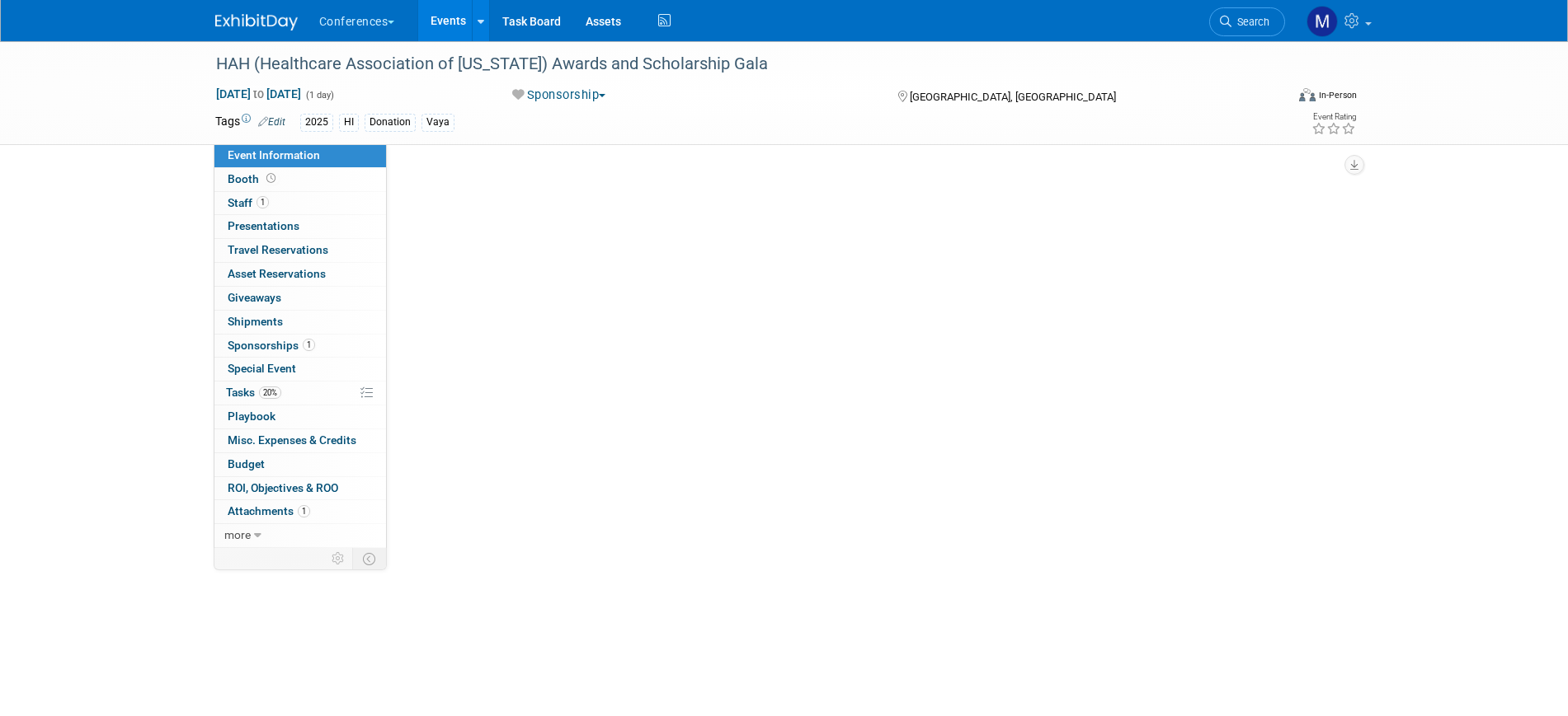
scroll to position [0, 0]
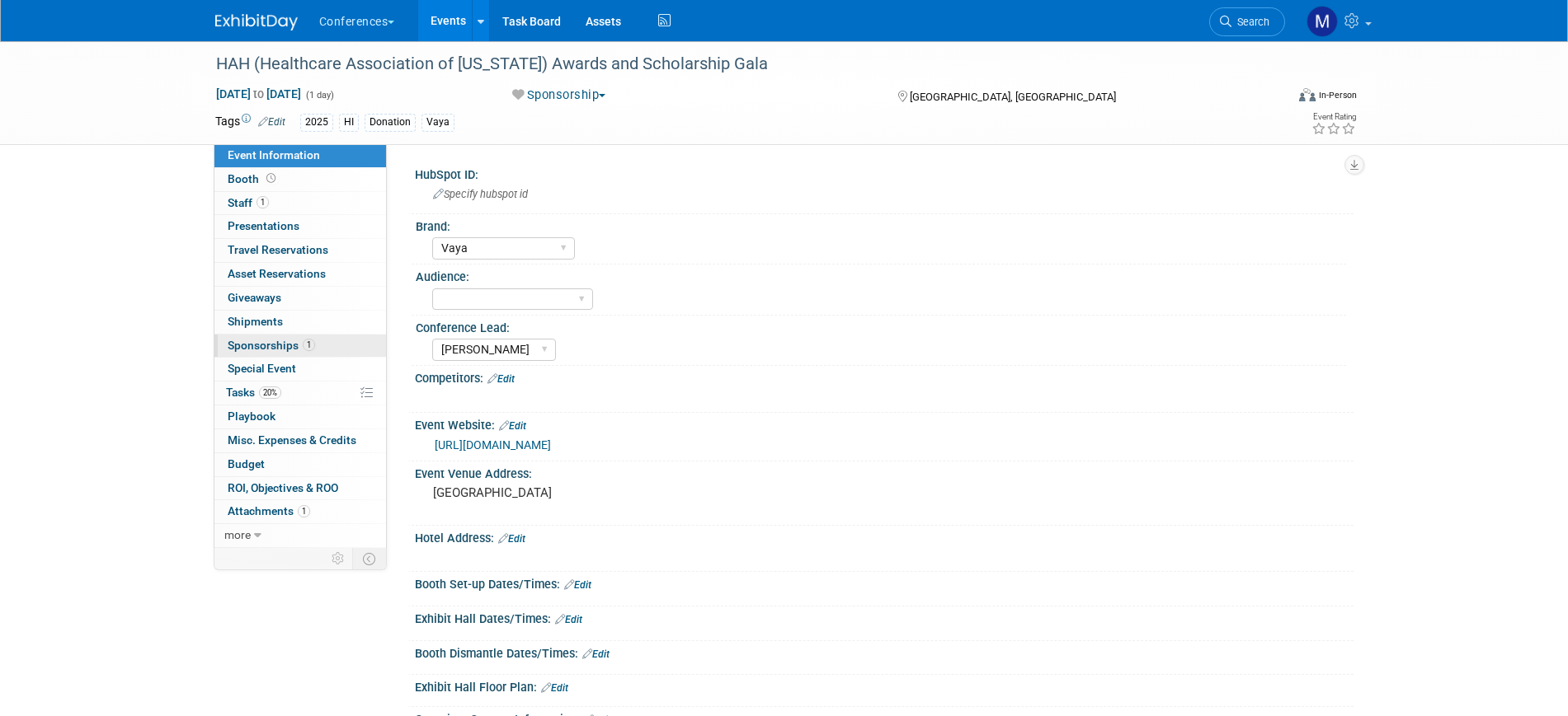
click at [282, 352] on link "1 Sponsorships 1" at bounding box center [299, 346] width 171 height 23
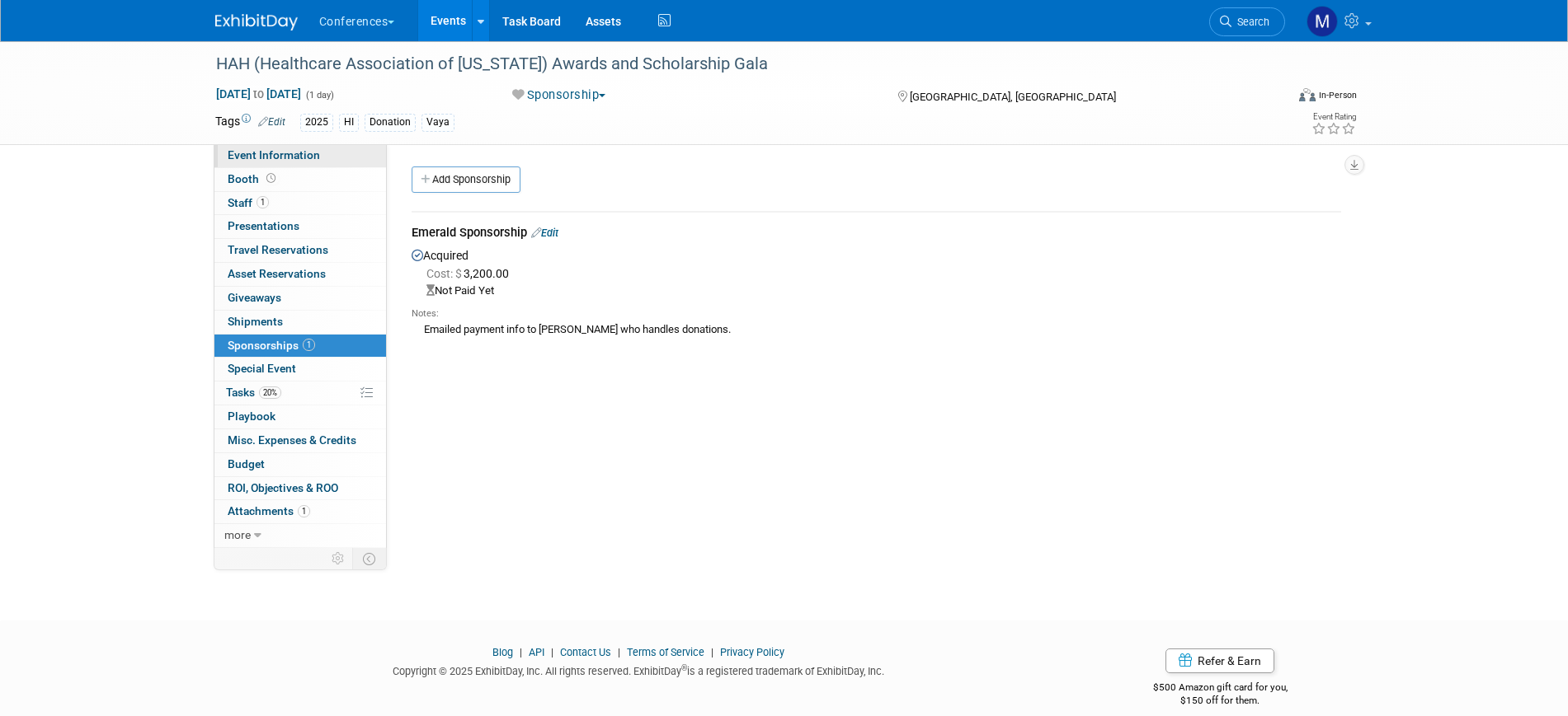
click at [298, 150] on span "Event Information" at bounding box center [274, 155] width 92 height 13
select select "Vaya"
select select "Marygrace"
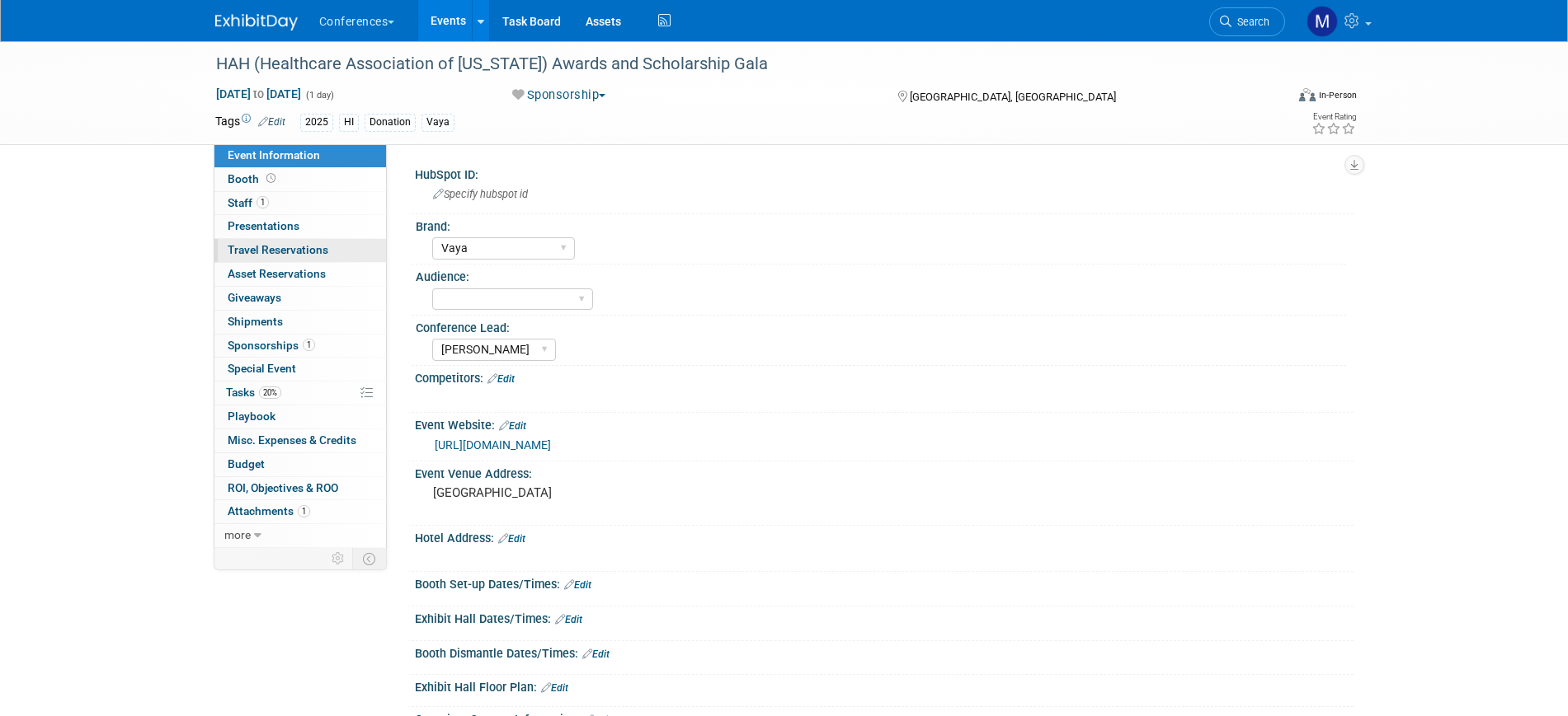
click at [280, 251] on span "Travel Reservations 0" at bounding box center [278, 249] width 101 height 13
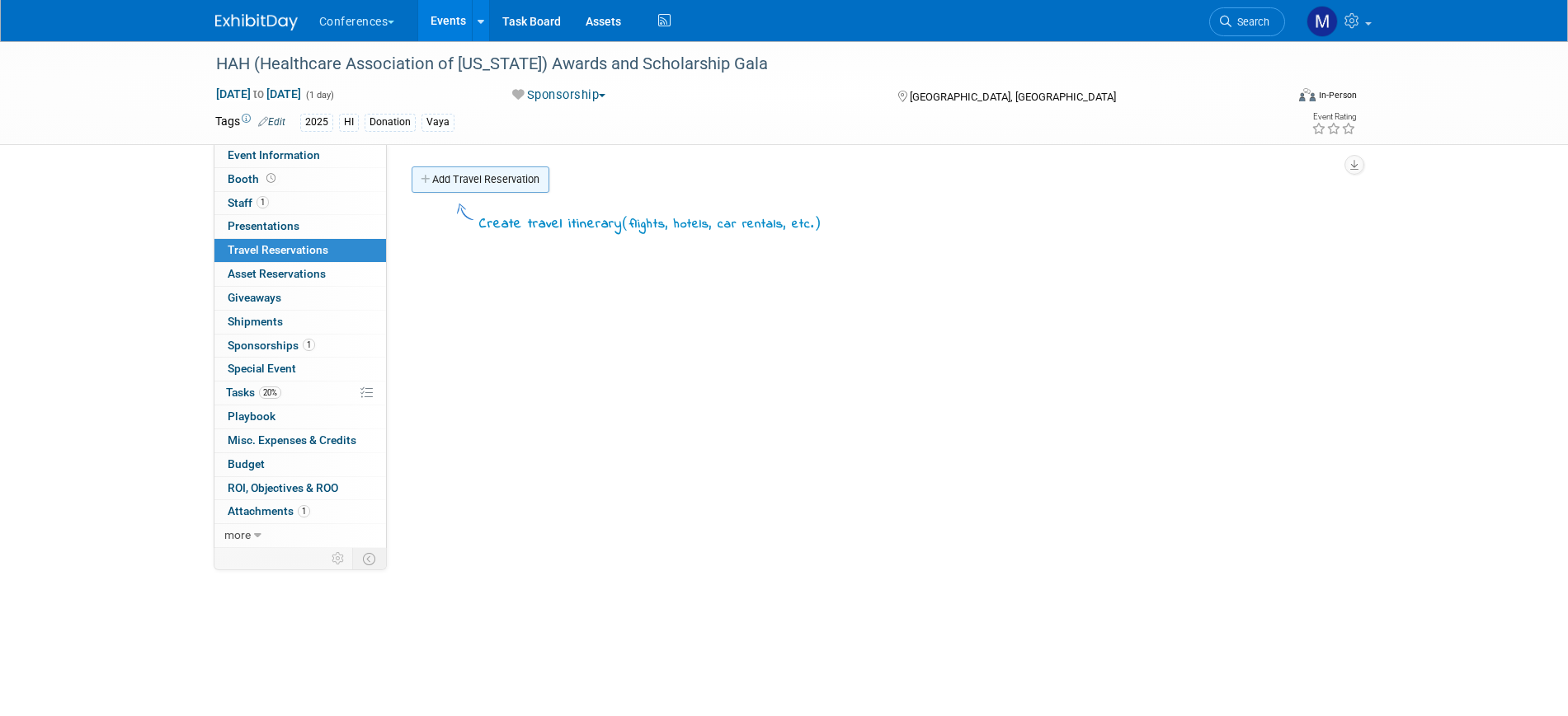
click at [495, 186] on link "Add Travel Reservation" at bounding box center [480, 180] width 138 height 27
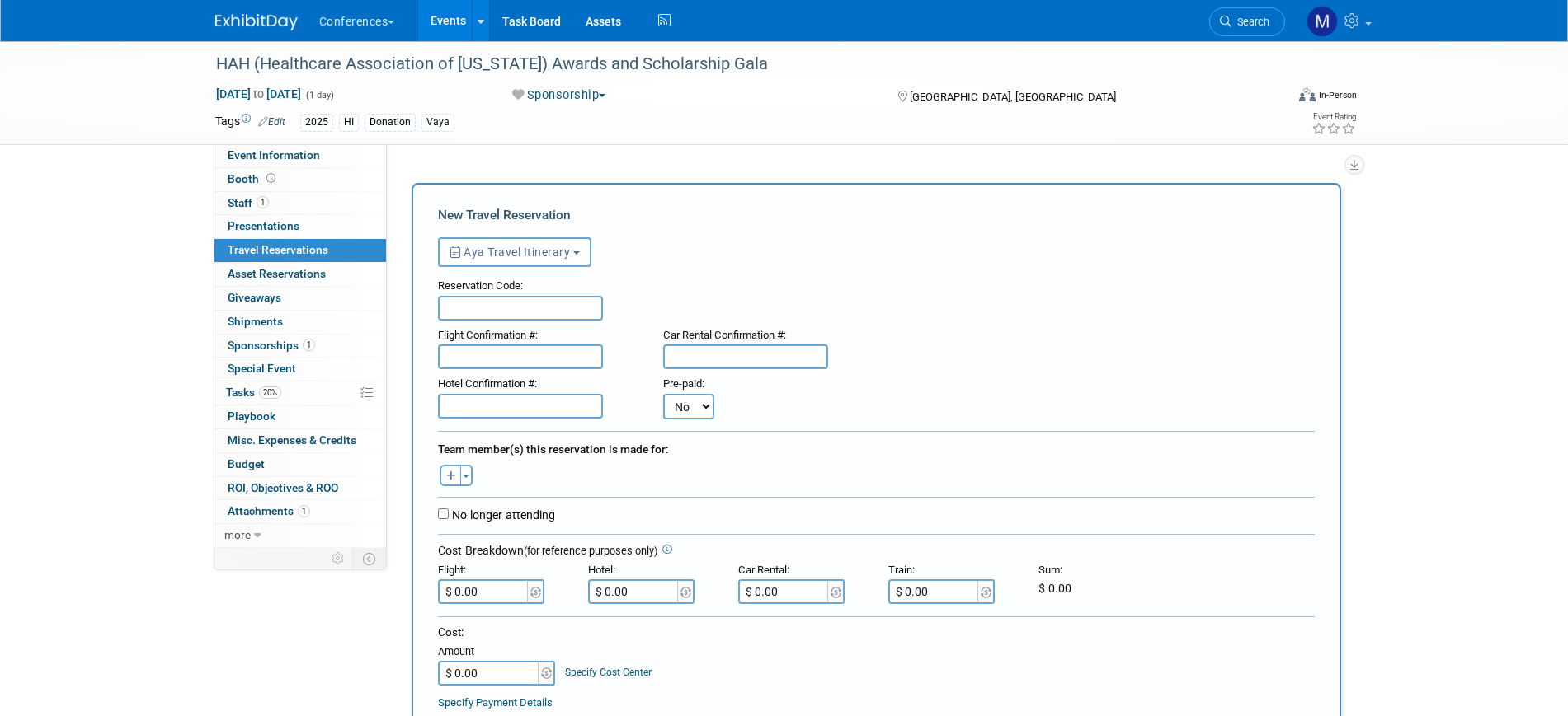
click at [456, 478] on button "button" at bounding box center [450, 475] width 22 height 21
select select
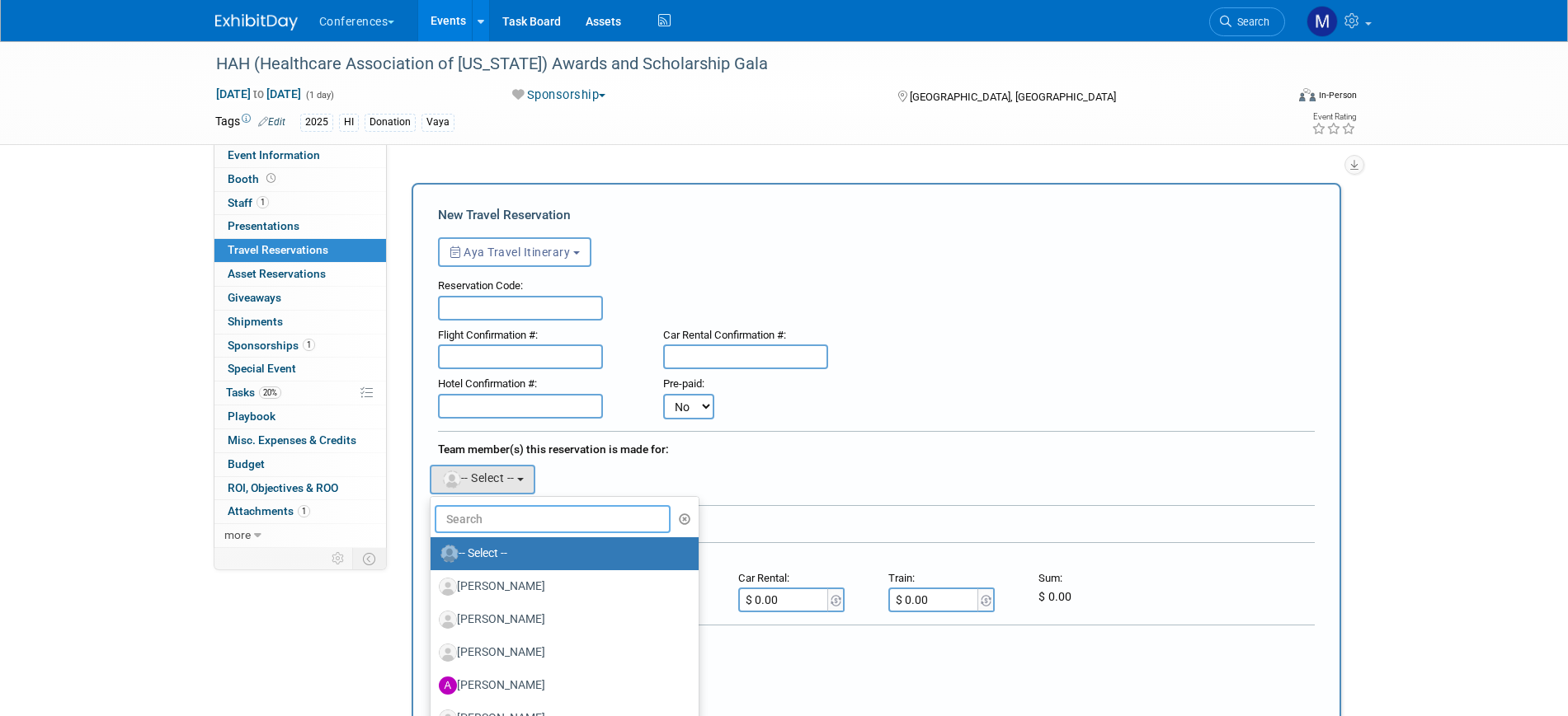
click at [514, 515] on input "text" at bounding box center [552, 519] width 237 height 28
type input "mic"
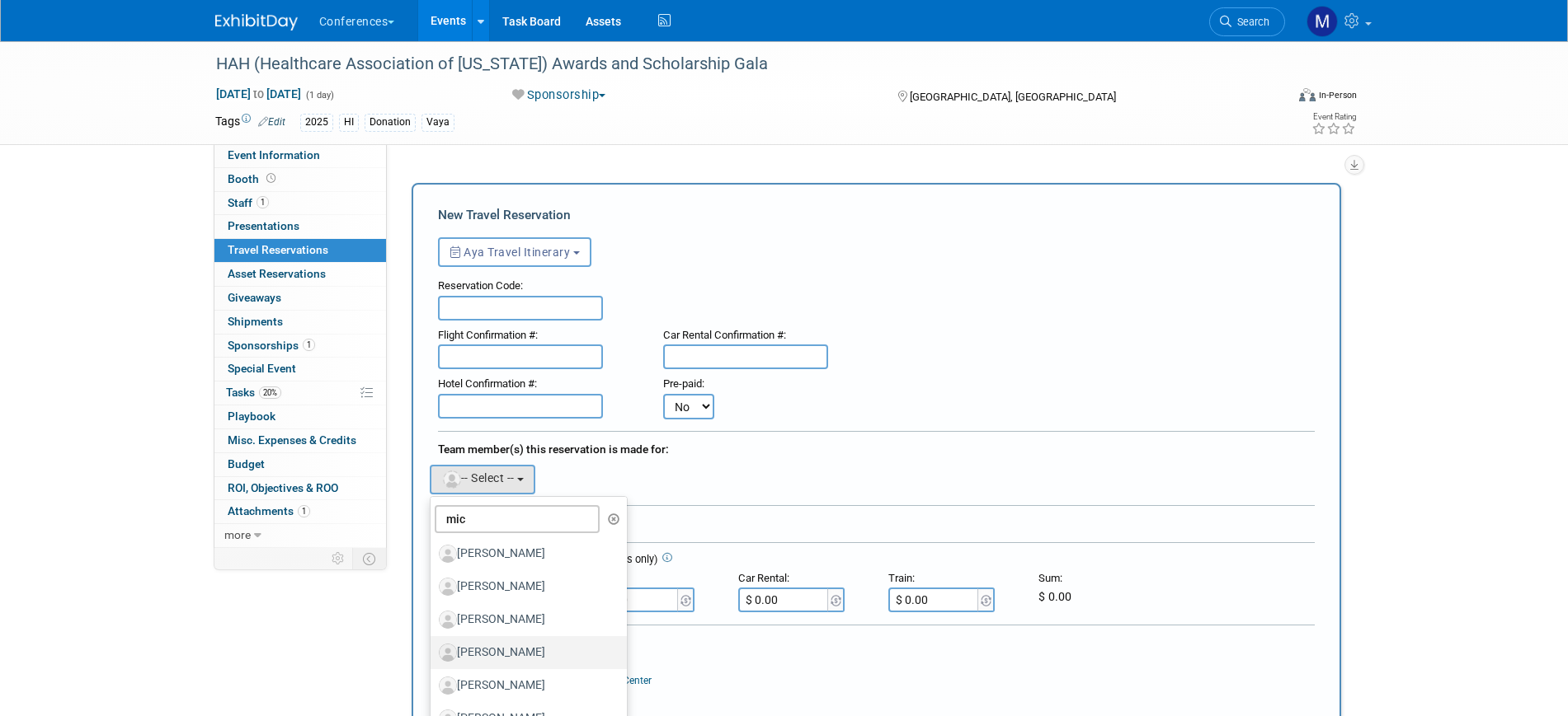
click at [556, 648] on label "Michael Heal" at bounding box center [525, 652] width 172 height 27
click at [433, 648] on input "Michael Heal" at bounding box center [427, 651] width 10 height 10
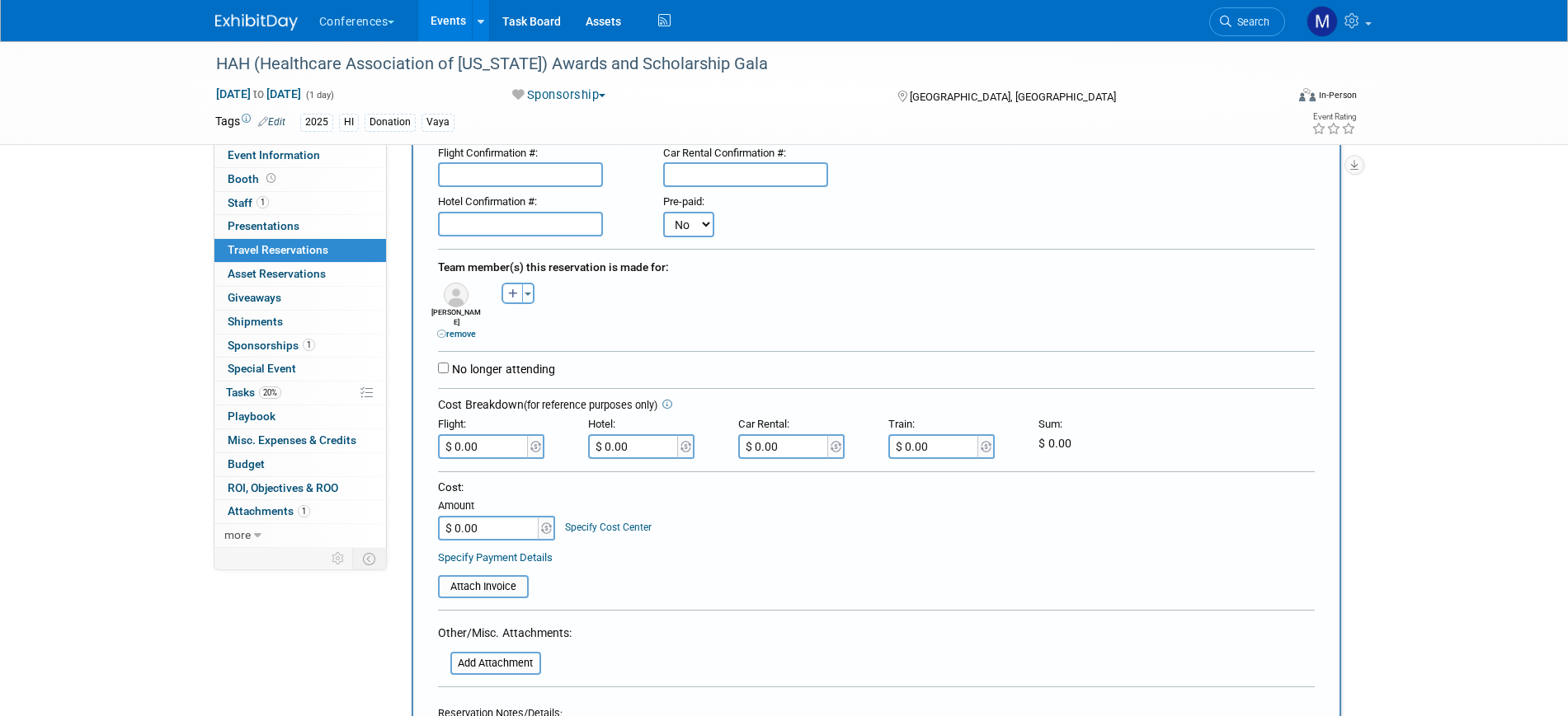
scroll to position [309, 0]
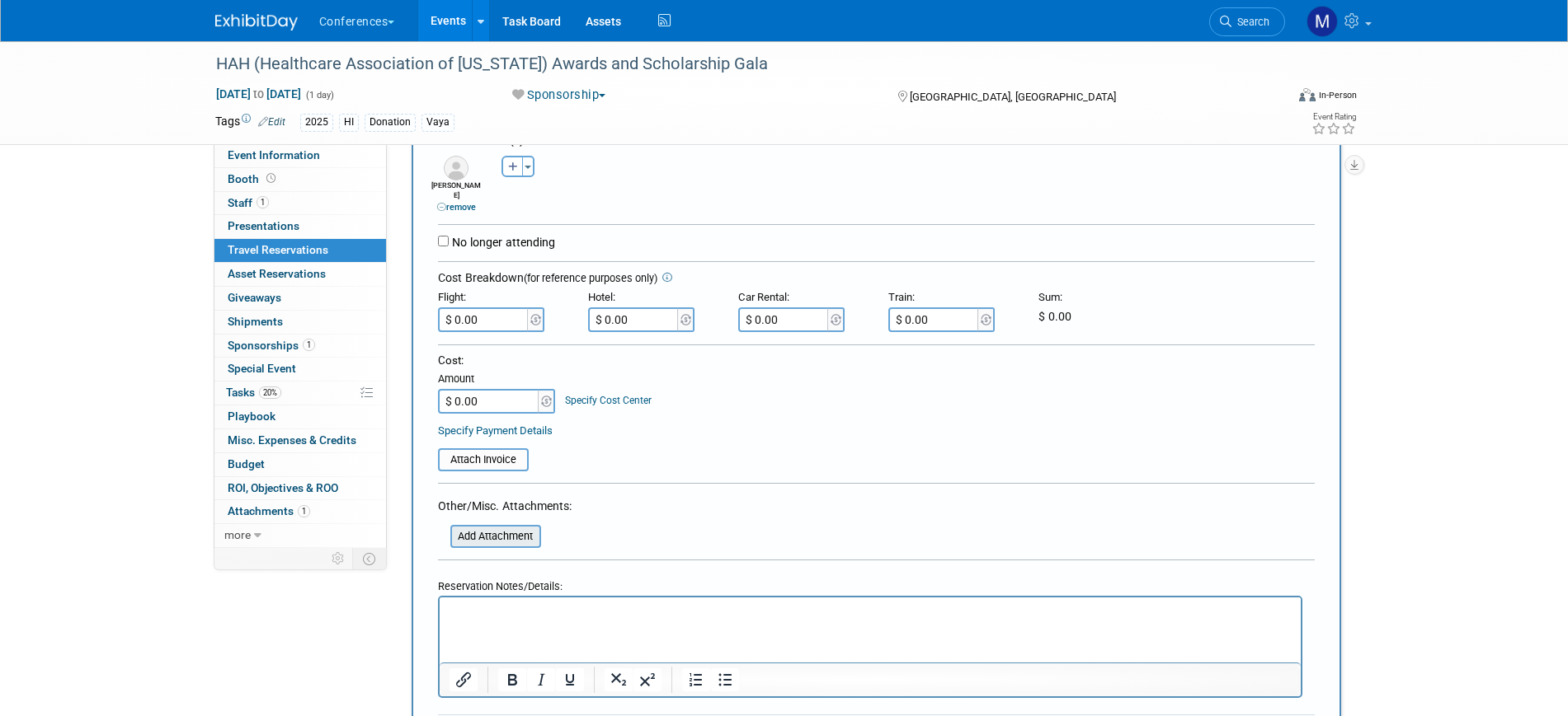
click at [504, 529] on input "file" at bounding box center [441, 536] width 196 height 20
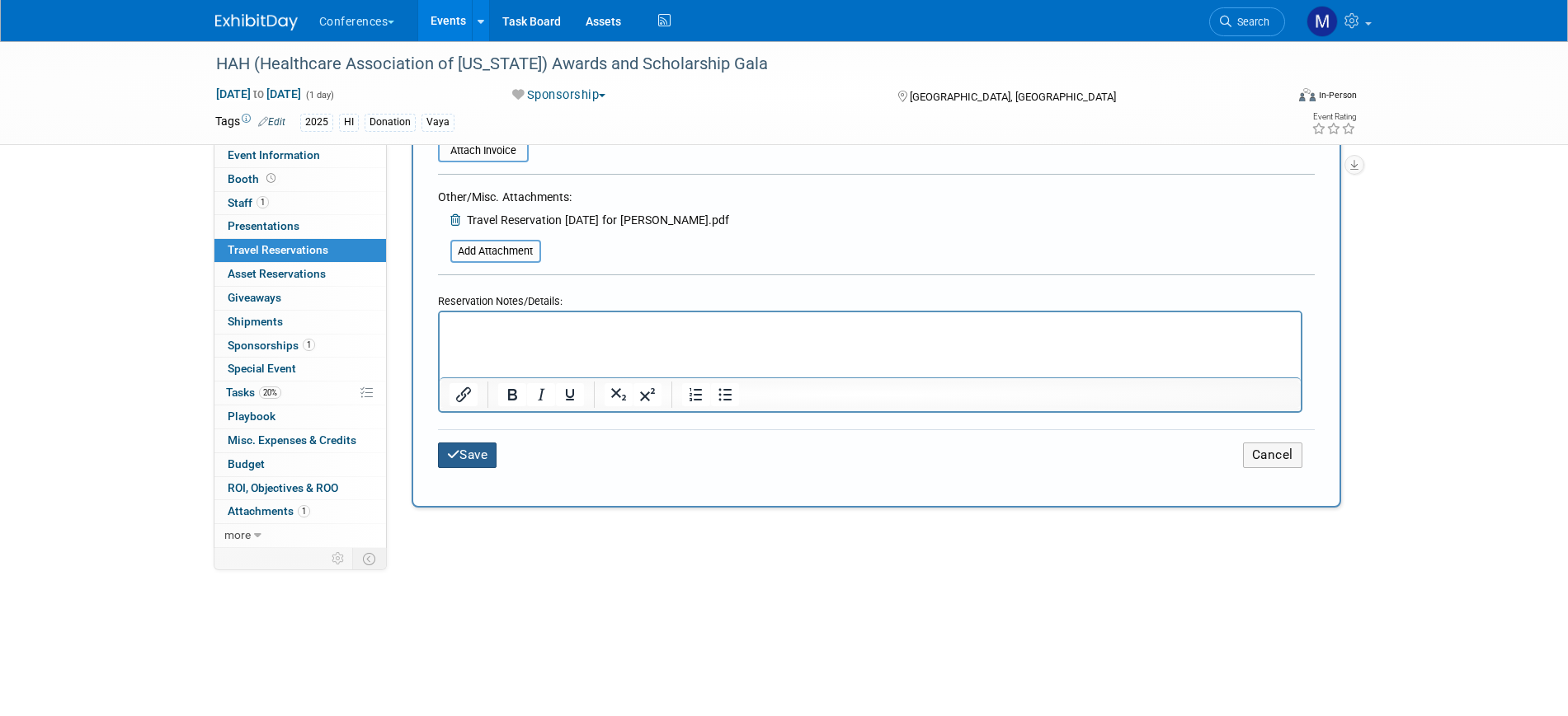
click at [486, 444] on button "Save" at bounding box center [467, 456] width 59 height 26
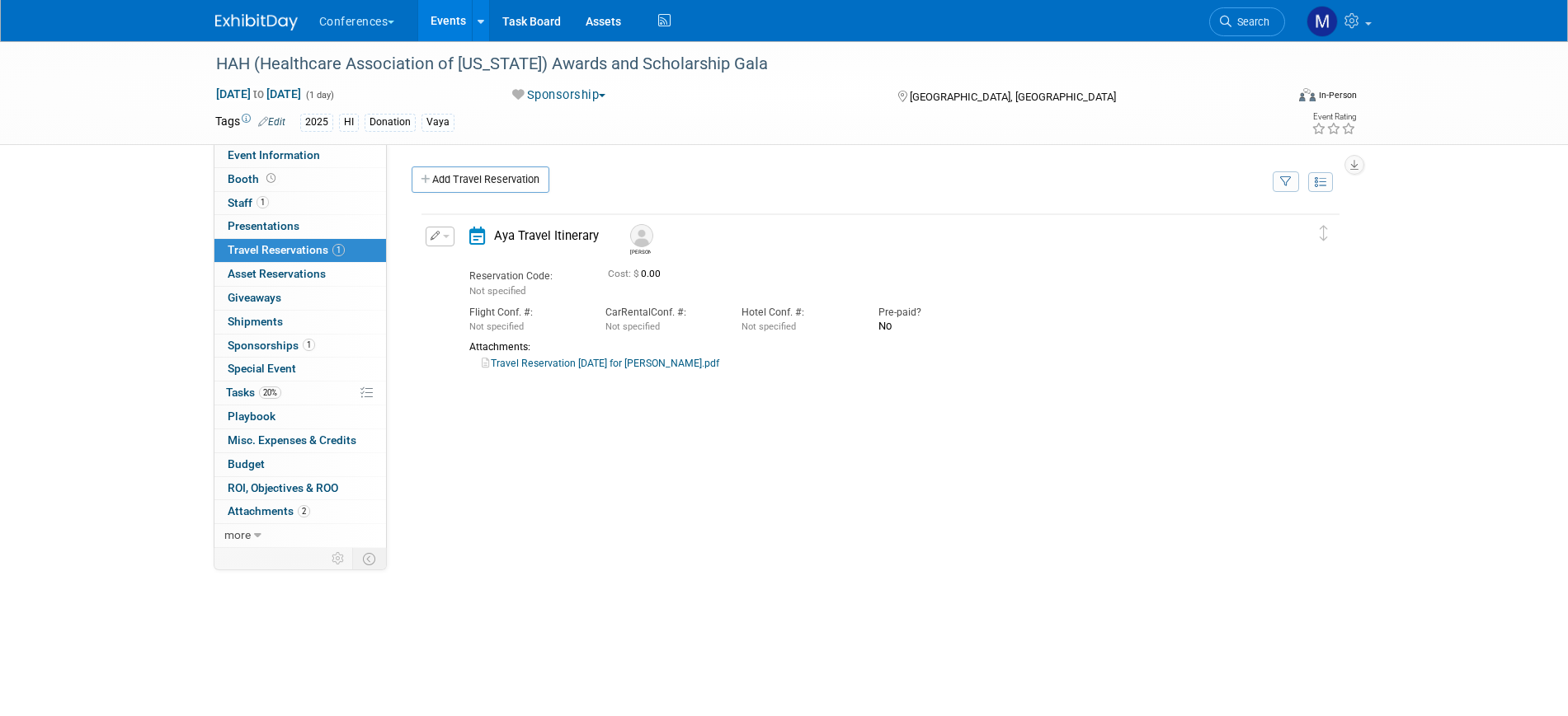
scroll to position [0, 0]
click at [599, 366] on link "Travel Reservation October 21 for MICHAEL HEAL.pdf" at bounding box center [600, 363] width 237 height 11
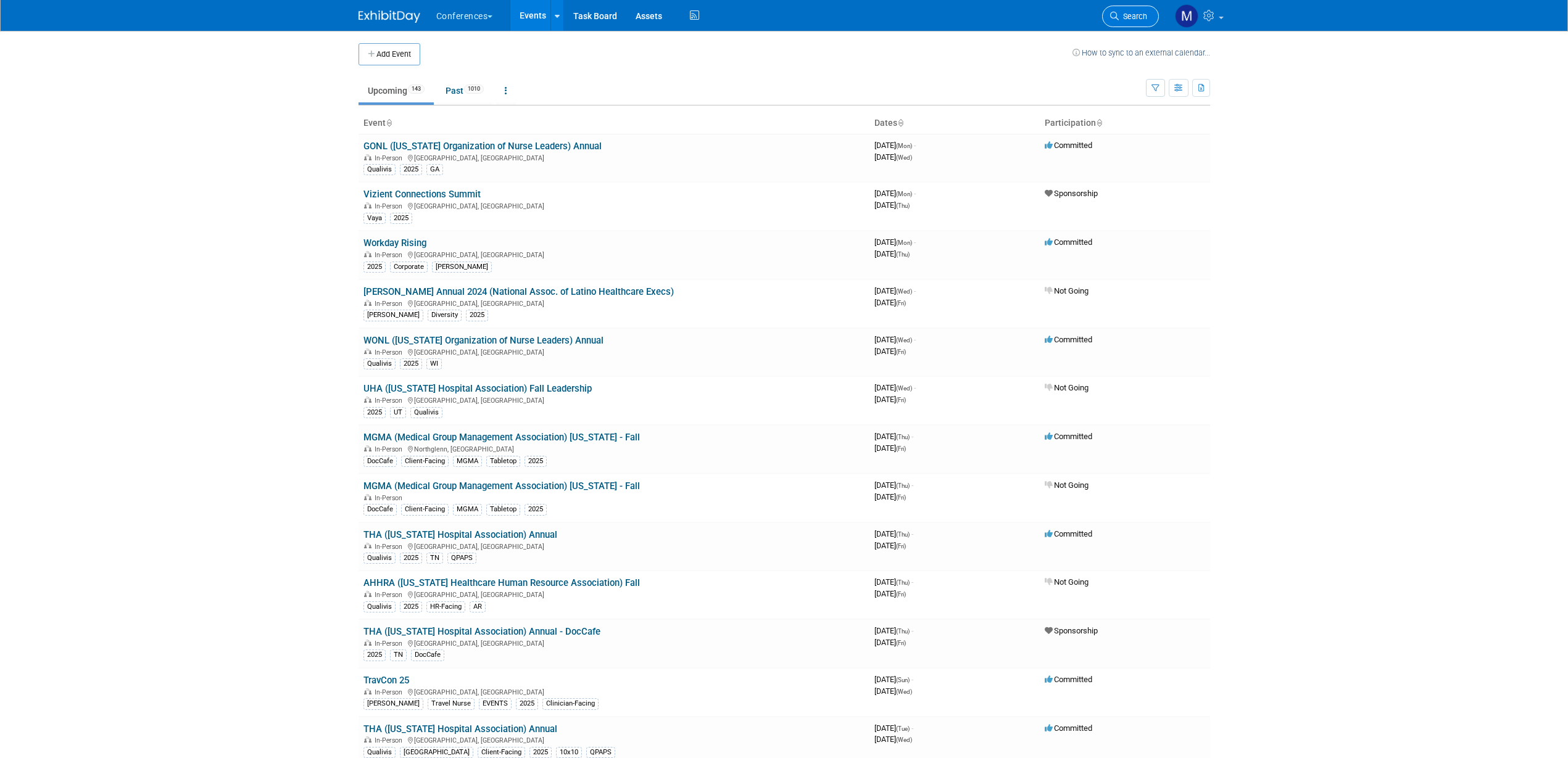
click at [1129, 20] on span "Search" at bounding box center [1132, 16] width 28 height 9
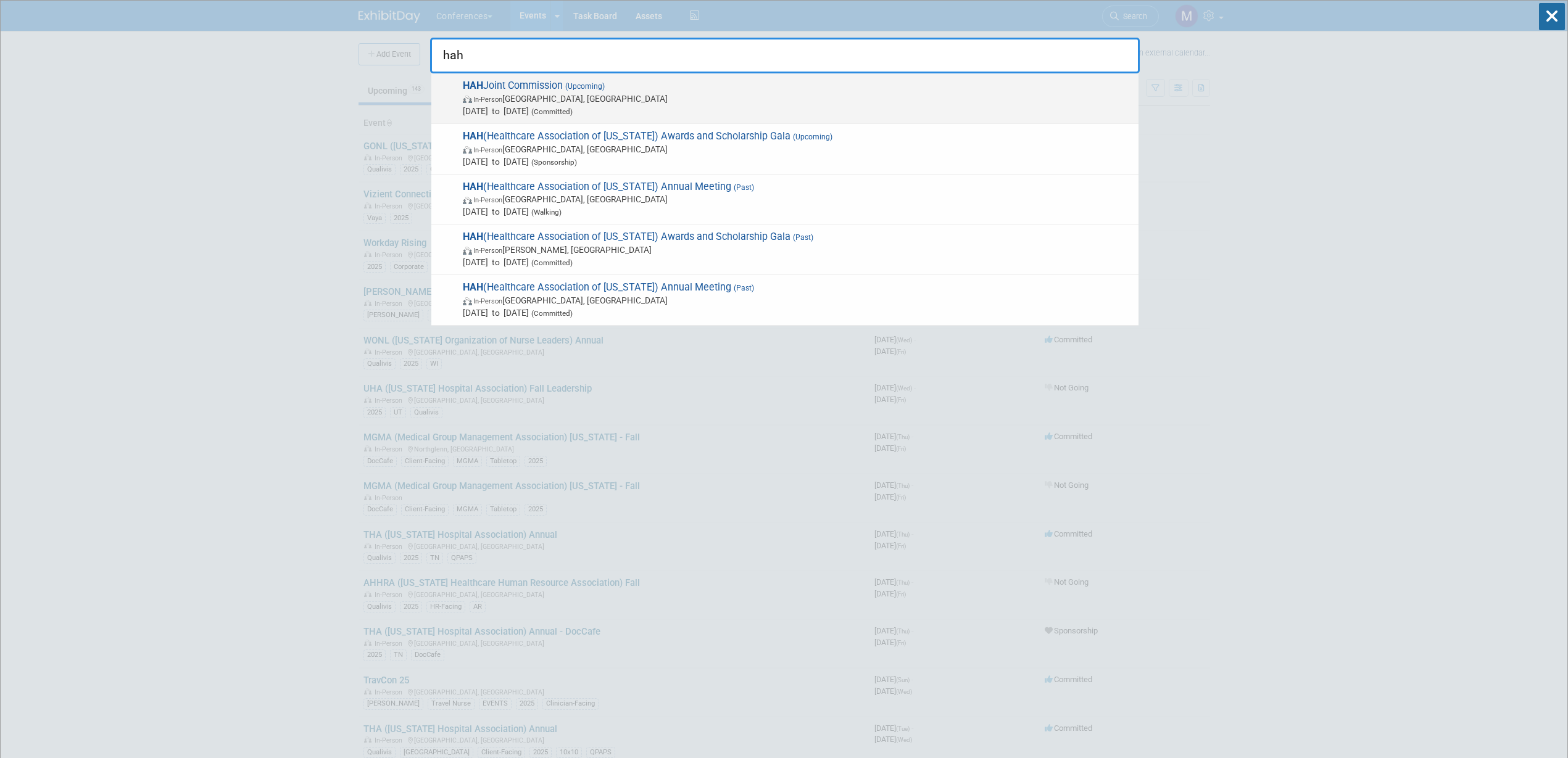
type input "hah"
click at [590, 101] on span "In-Person [GEOGRAPHIC_DATA], [GEOGRAPHIC_DATA]" at bounding box center [797, 98] width 669 height 12
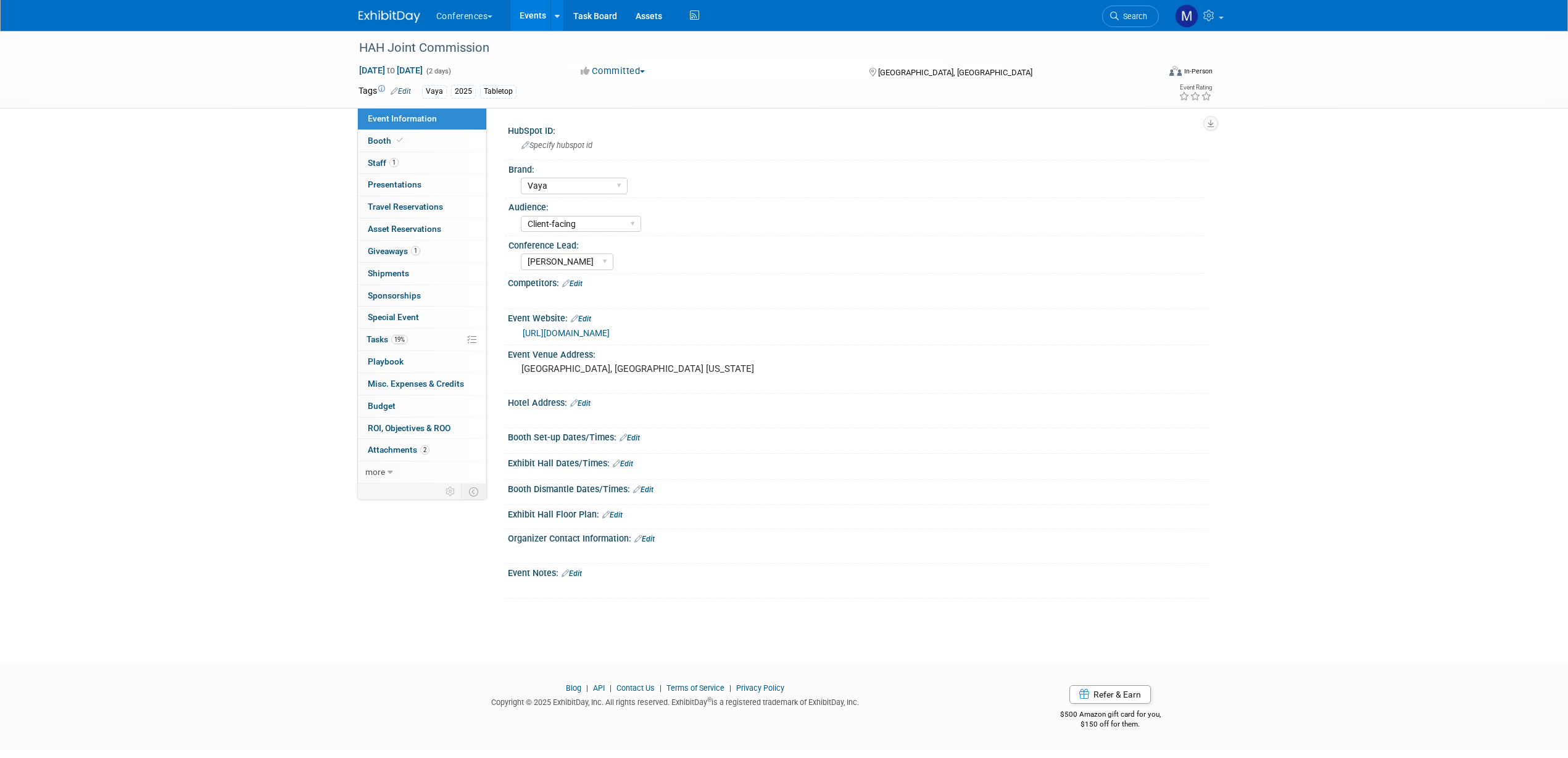
select select "Vaya"
select select "Client-facing"
select select "Marygrace"
click at [411, 160] on link "1 Staff 1" at bounding box center [421, 163] width 128 height 22
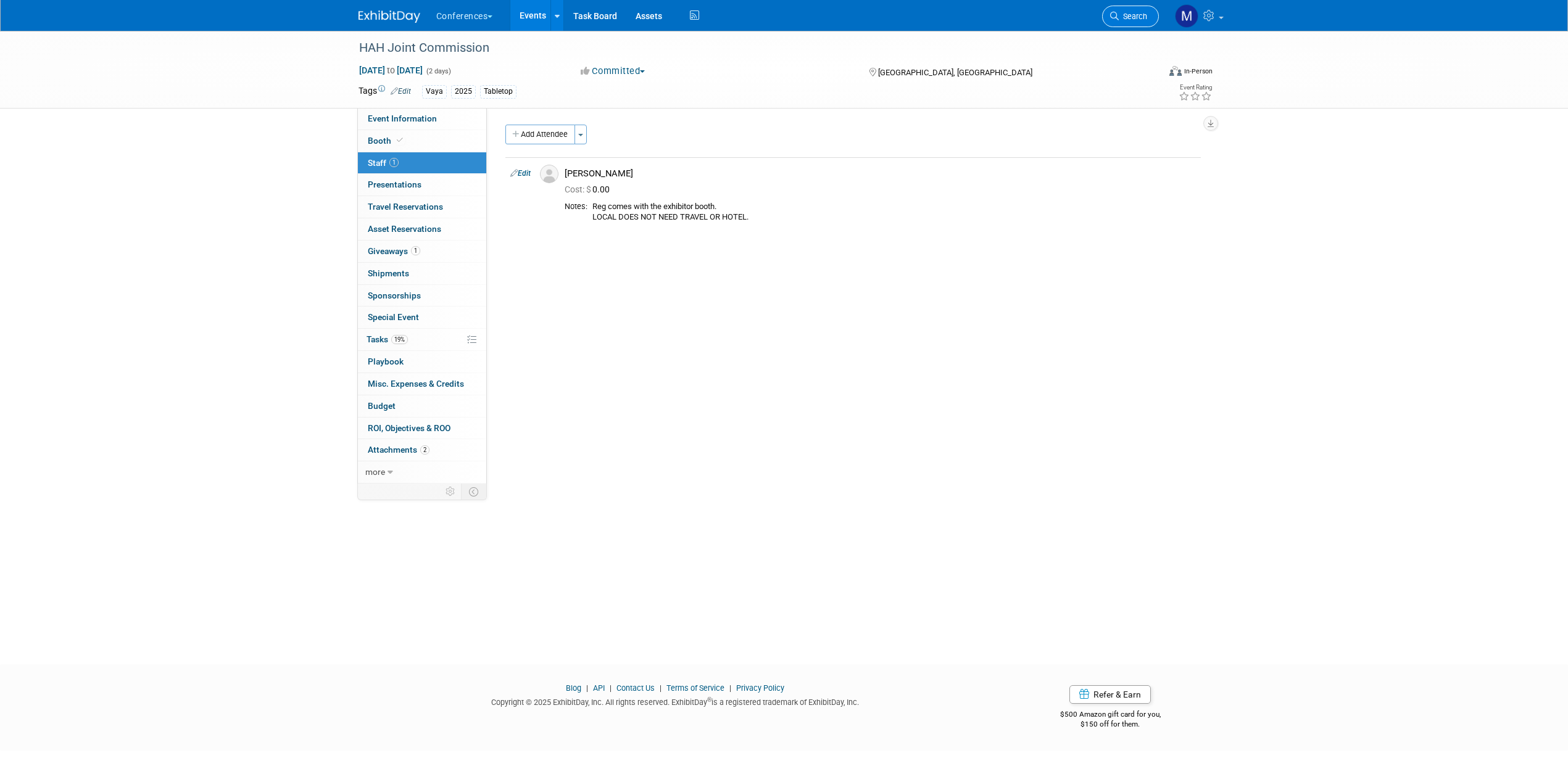
click at [1134, 19] on span "Search" at bounding box center [1132, 16] width 28 height 9
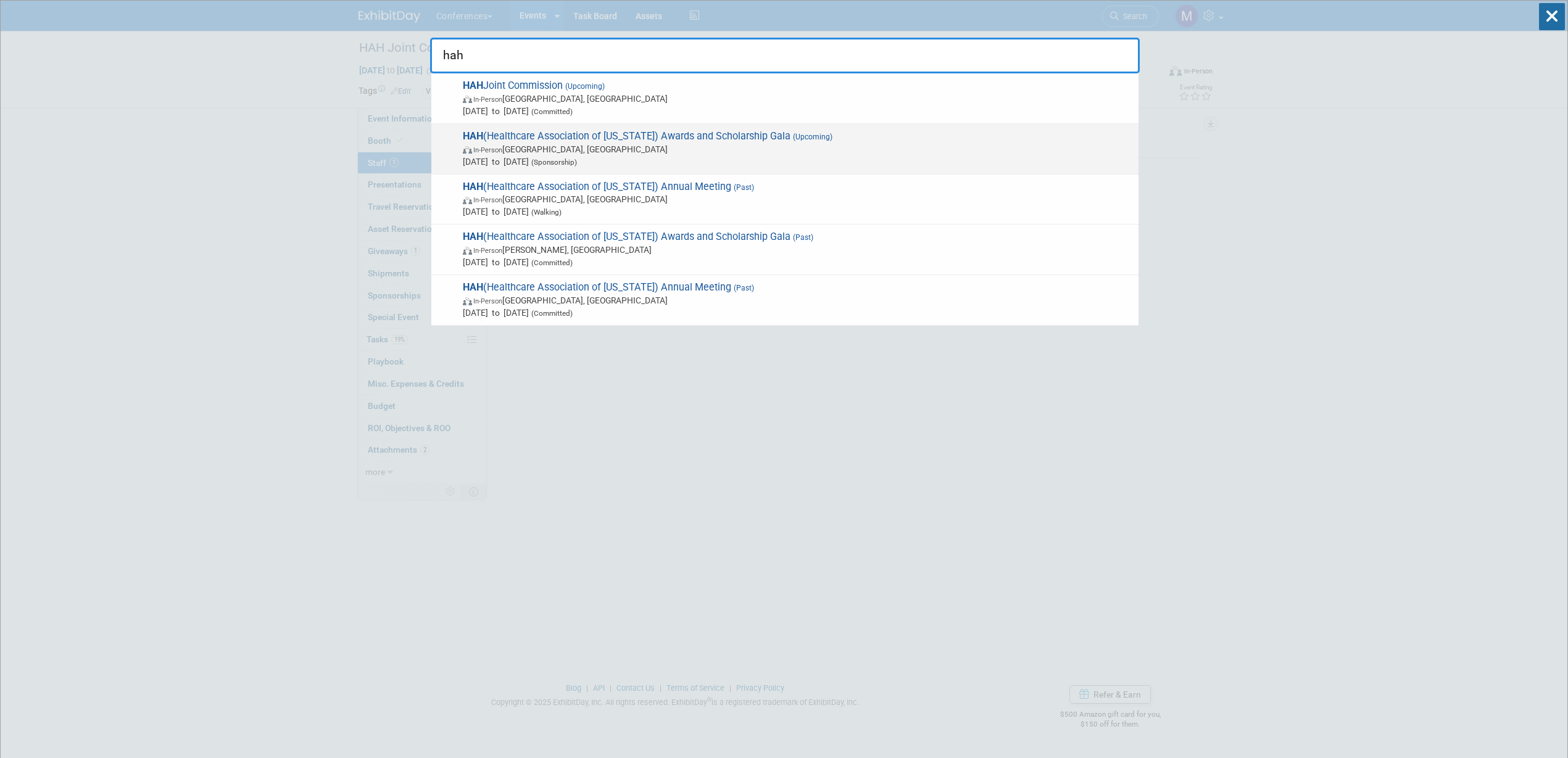
type input "hah"
click at [669, 144] on span "In-Person Honolulu, HI" at bounding box center [797, 149] width 669 height 12
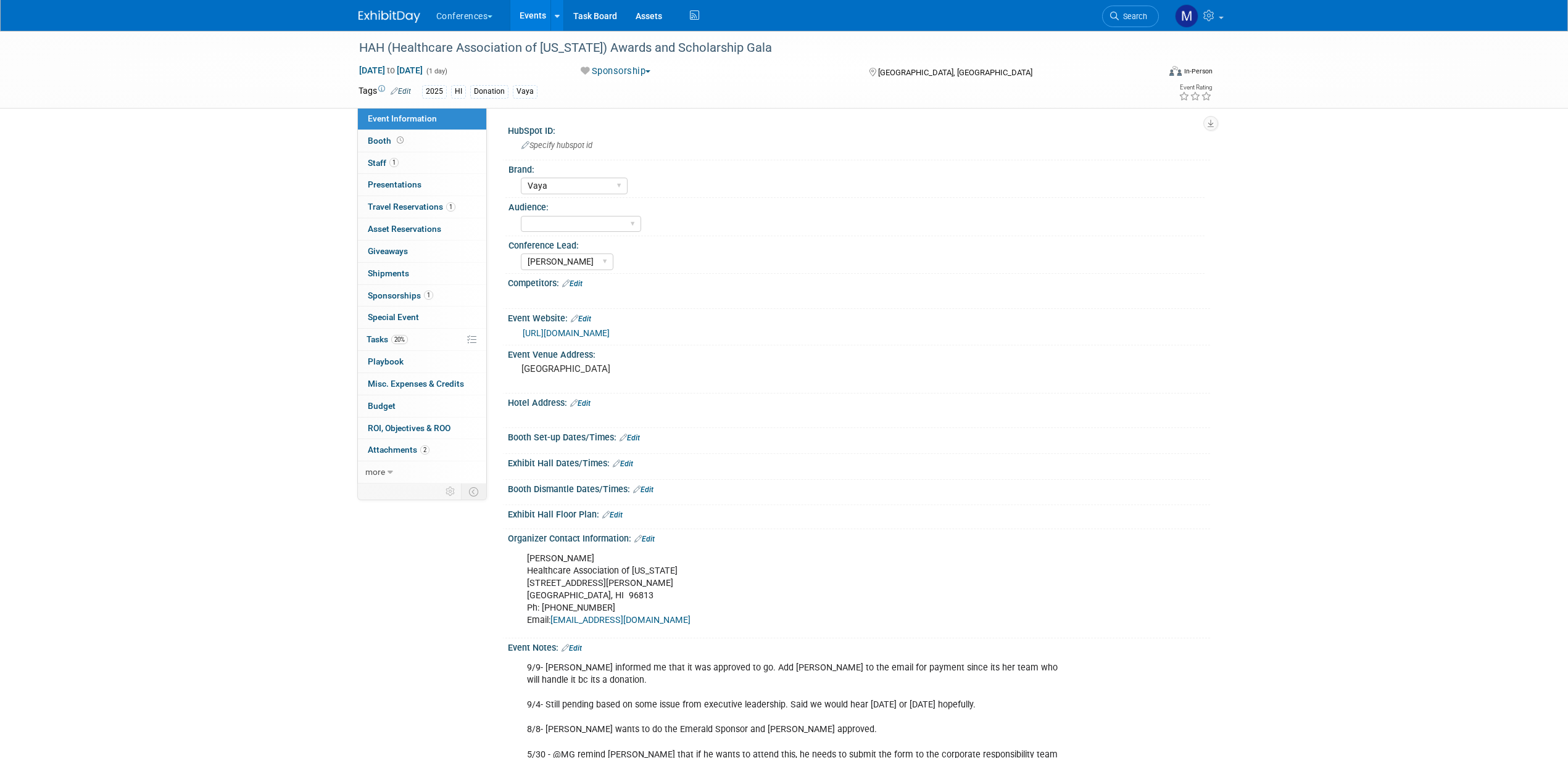
select select "Vaya"
select select "[PERSON_NAME]"
click at [430, 212] on link "1 Travel Reservations 1" at bounding box center [421, 207] width 128 height 22
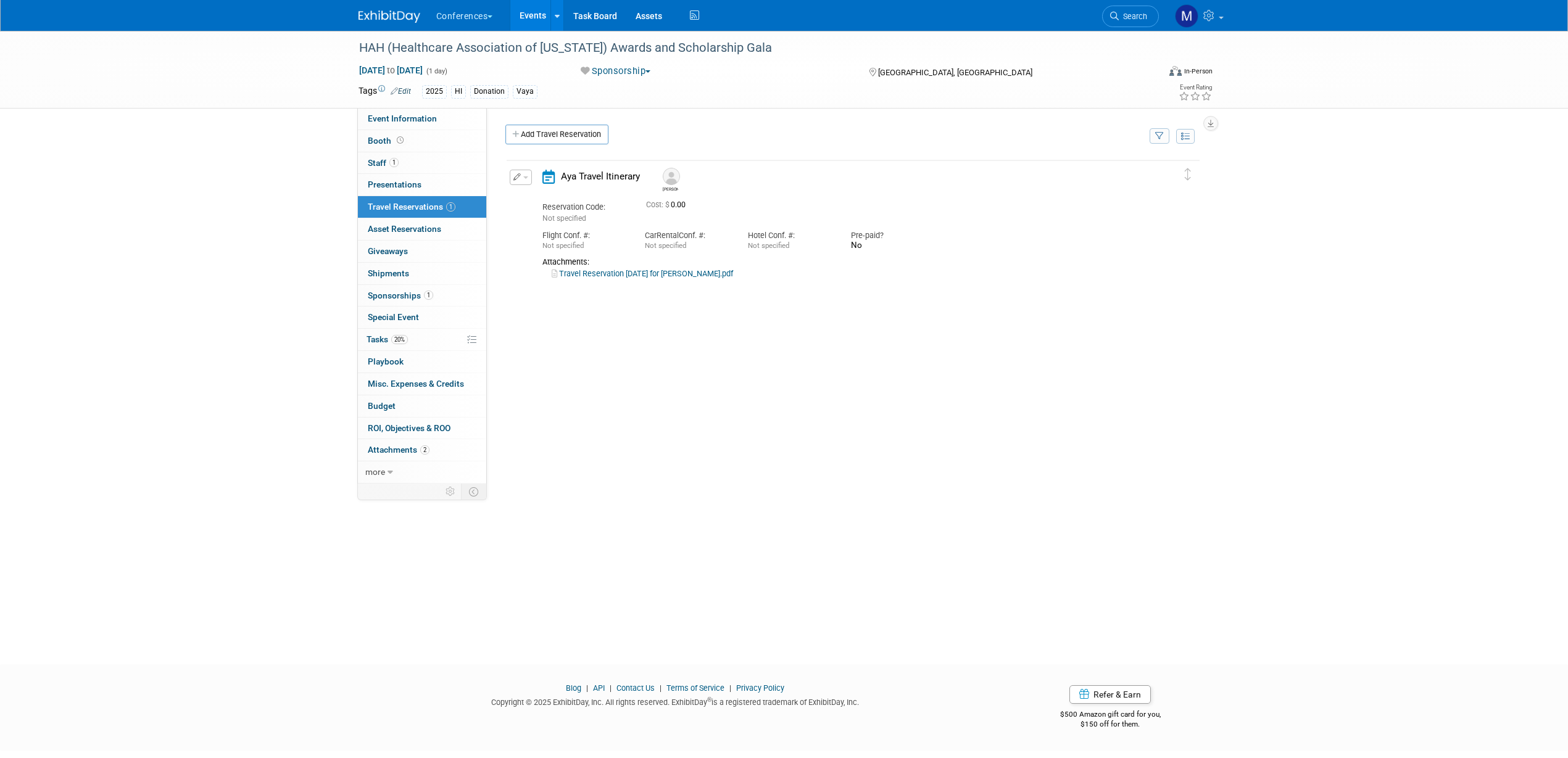
click at [526, 177] on span "button" at bounding box center [526, 178] width 5 height 3
click at [546, 194] on button "Edit Reservation" at bounding box center [562, 199] width 104 height 18
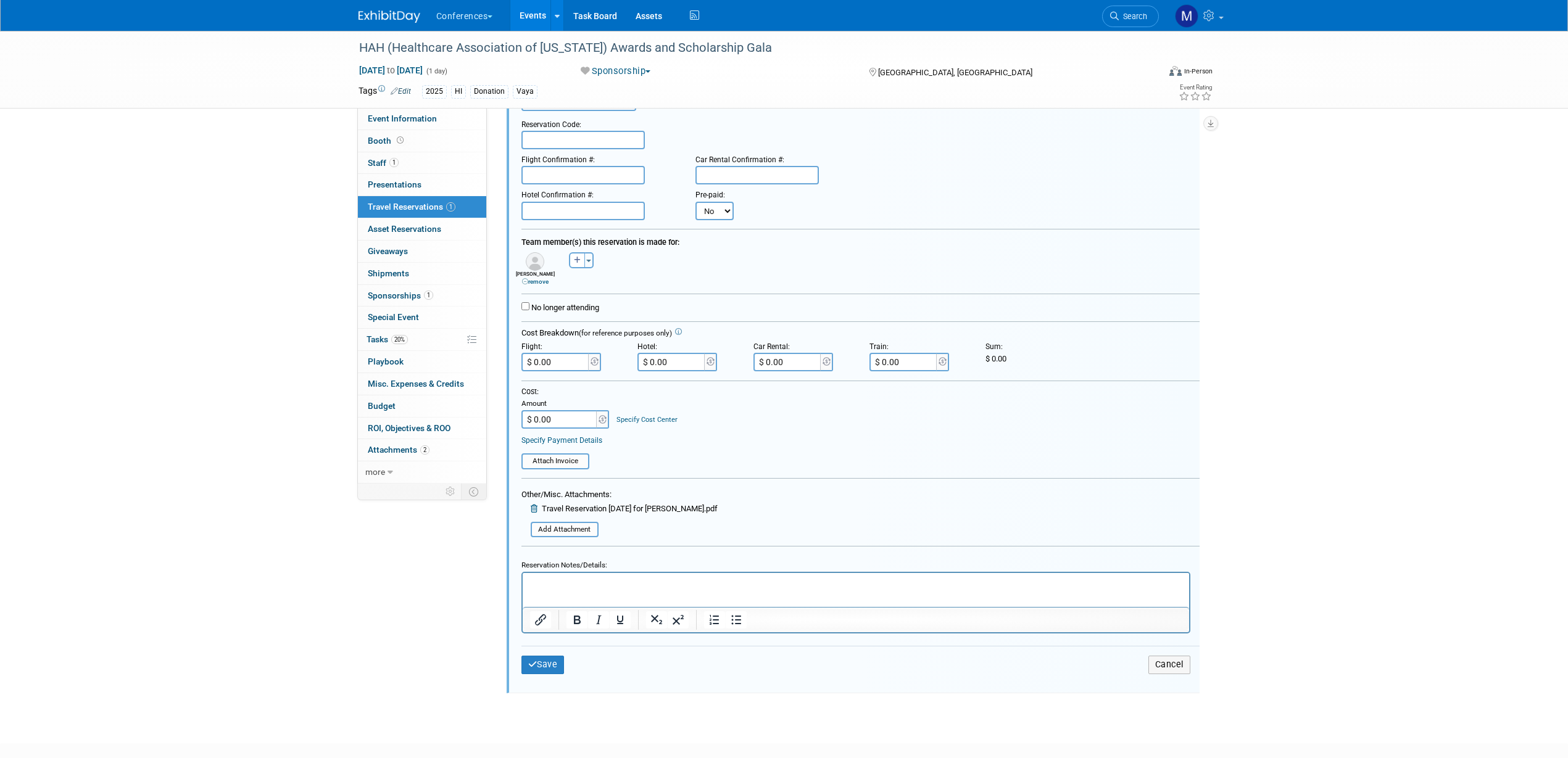
scroll to position [161, 0]
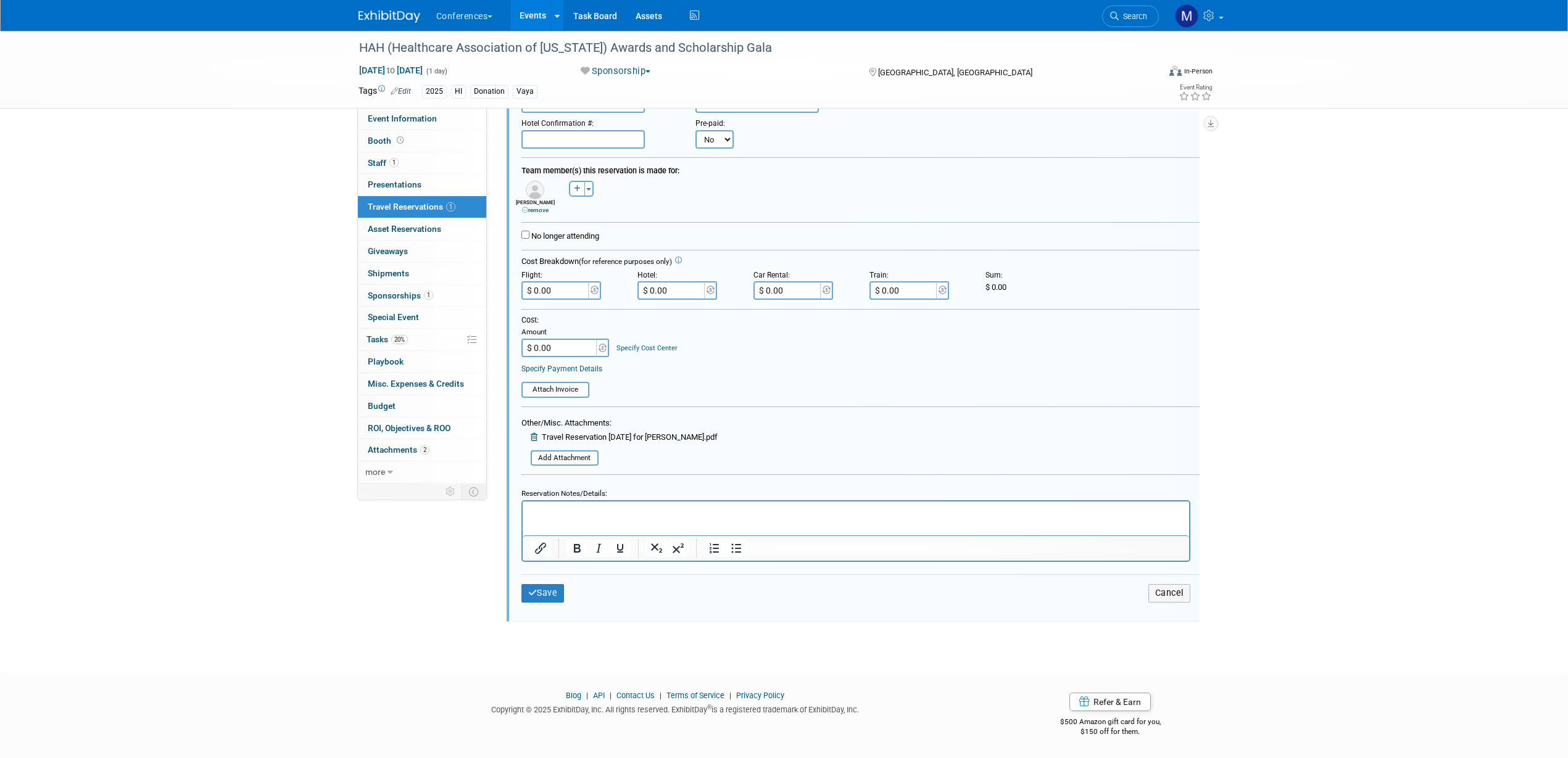
click at [559, 518] on html at bounding box center [855, 510] width 667 height 17
click at [593, 513] on p "$259 a night." at bounding box center [856, 511] width 652 height 12
click at [641, 534] on p "Michael used his Bonvoy accoutn to reserve rooms at a lower rate" at bounding box center [856, 535] width 652 height 12
click at [641, 534] on p "Michael used his Bonvoy accoutn to reserve rooms at a lower rate" at bounding box center [856, 535] width 652 height 12
click at [794, 535] on p "Michael used his Bonvoy account to reserve rooms at a lower rate" at bounding box center [856, 535] width 652 height 12
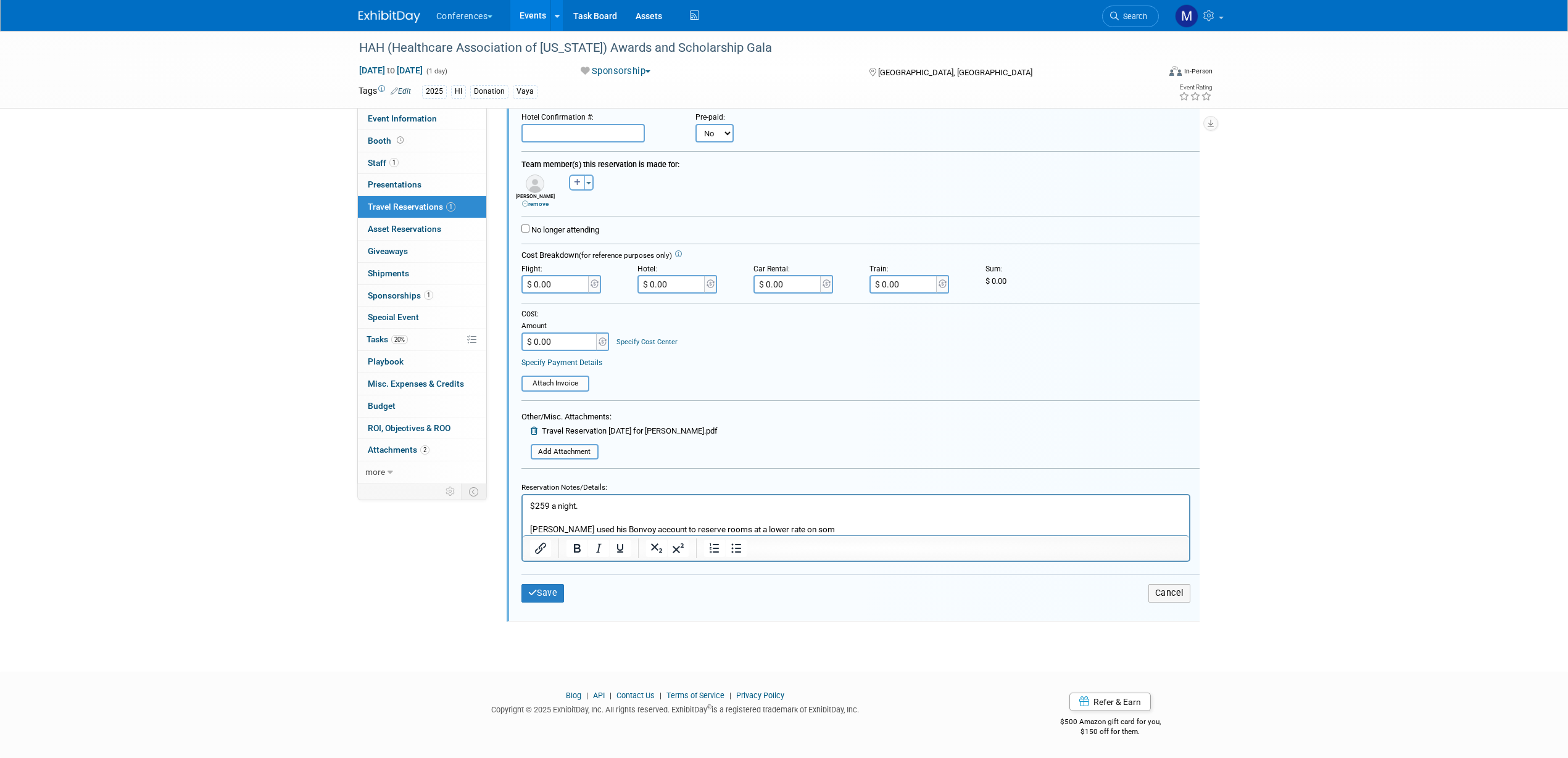
scroll to position [167, 0]
click at [831, 526] on p "Michael used his Bonvoy account to reserve rooms at a lower rate on som" at bounding box center [856, 530] width 652 height 12
click at [548, 593] on button "Save" at bounding box center [542, 593] width 43 height 18
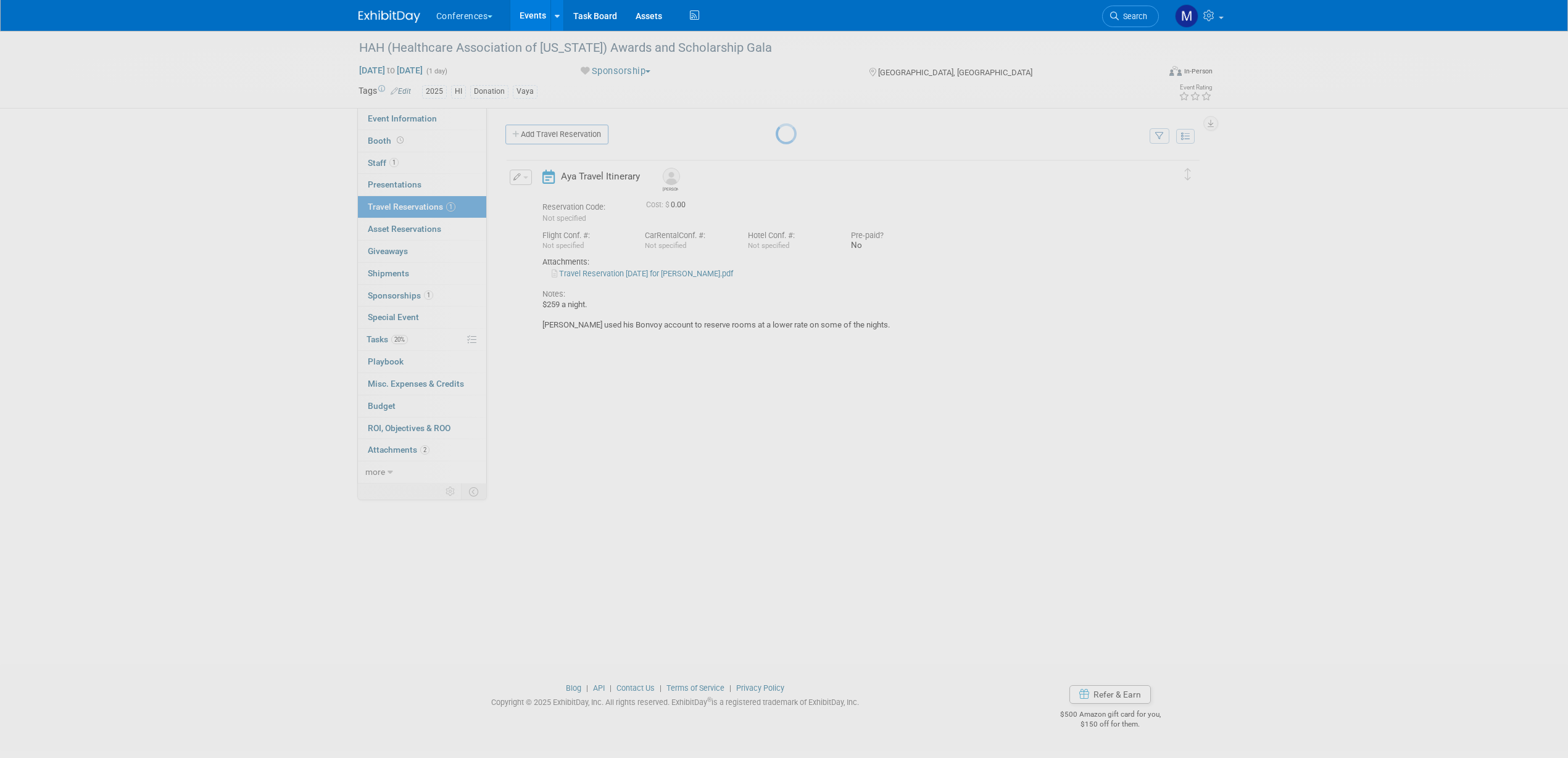
scroll to position [0, 0]
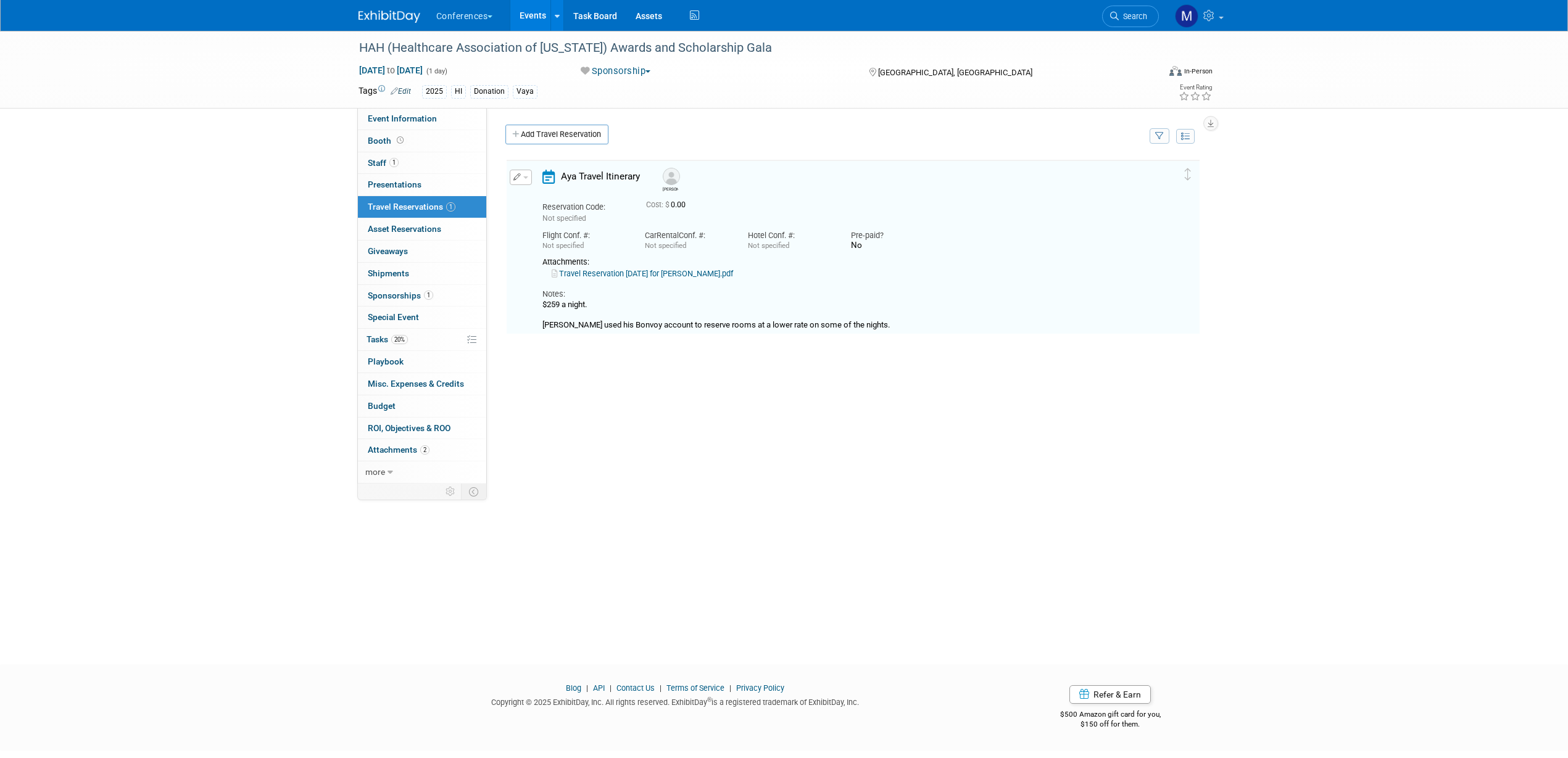
click at [527, 180] on button "button" at bounding box center [521, 178] width 23 height 15
click at [558, 203] on button "Edit Reservation" at bounding box center [562, 199] width 104 height 18
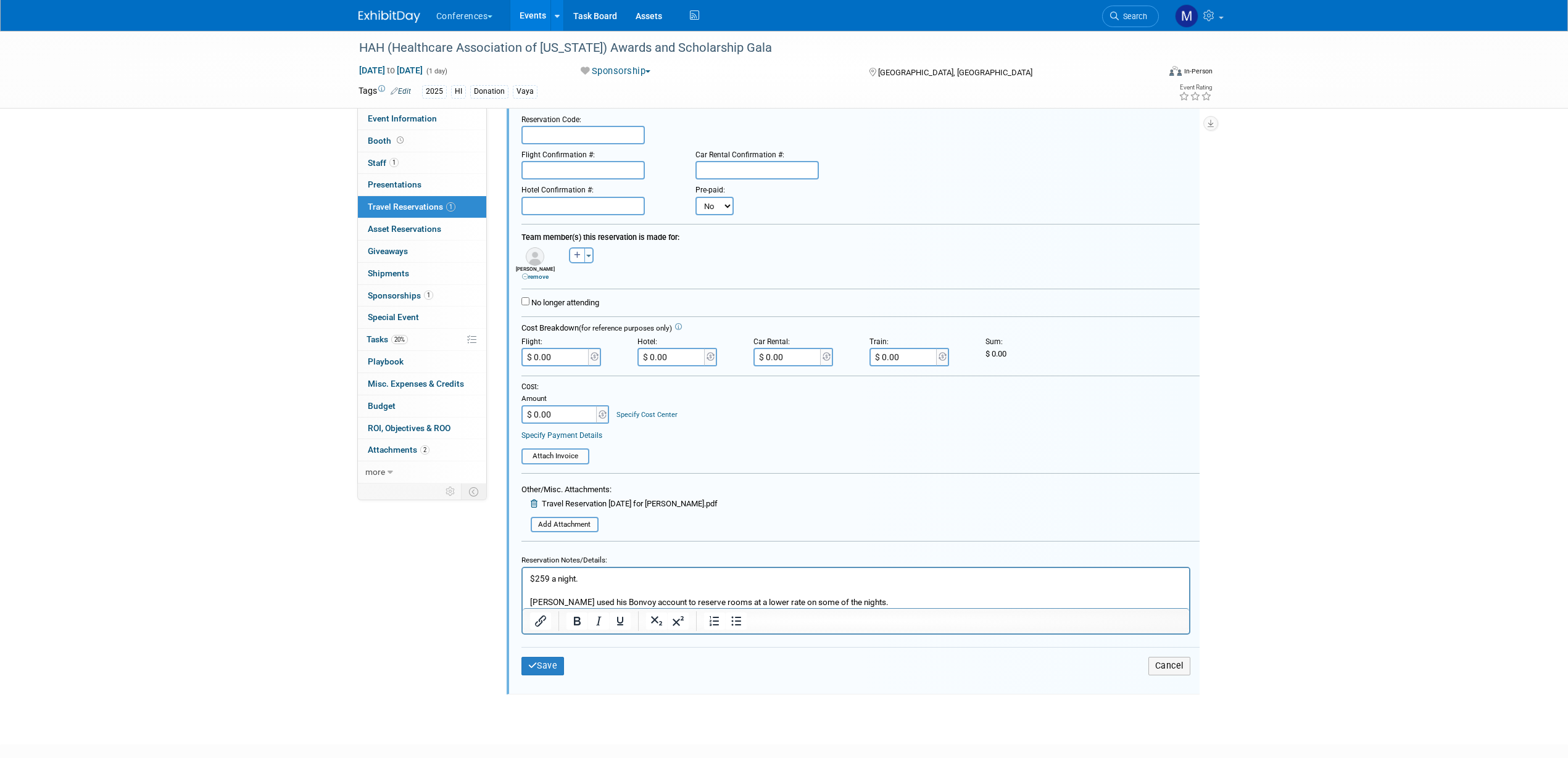
scroll to position [167, 0]
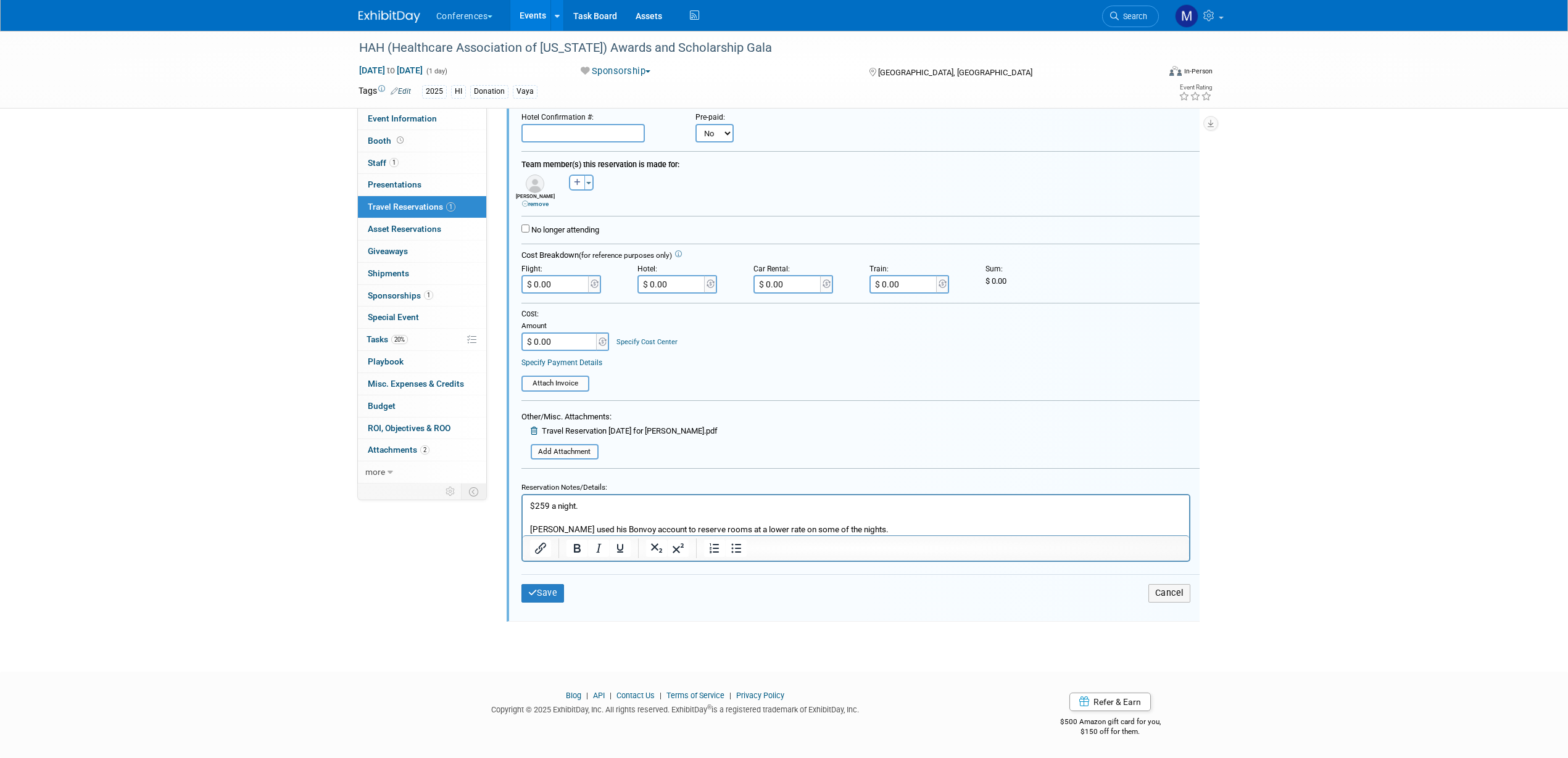
click at [881, 528] on p "$259 a night. Michael used his Bonvoy account to reserve rooms at a lower rate …" at bounding box center [856, 518] width 652 height 35
drag, startPoint x: 553, startPoint y: 598, endPoint x: 489, endPoint y: 398, distance: 210.0
click at [553, 596] on button "Save" at bounding box center [542, 593] width 43 height 18
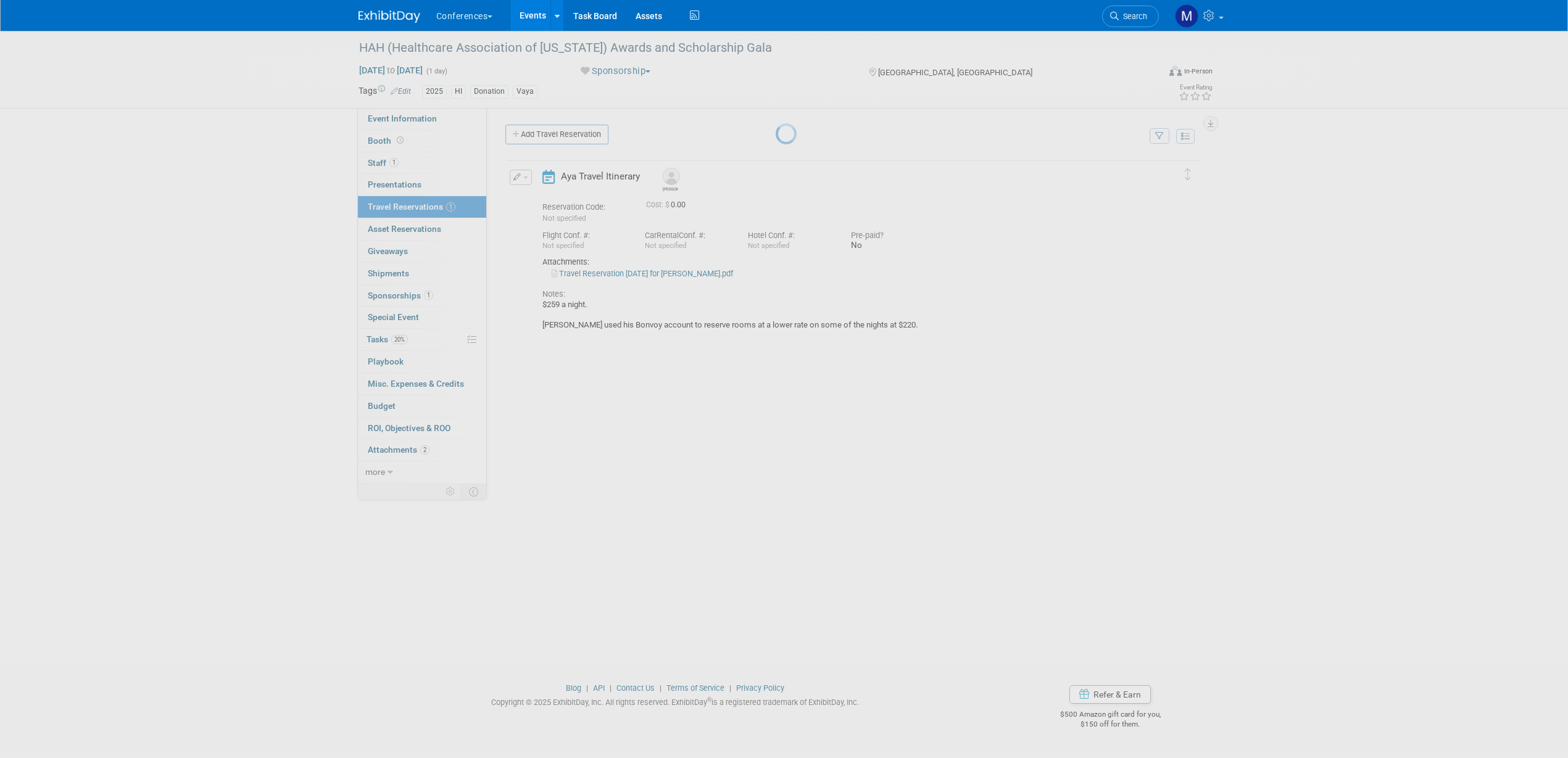
scroll to position [0, 0]
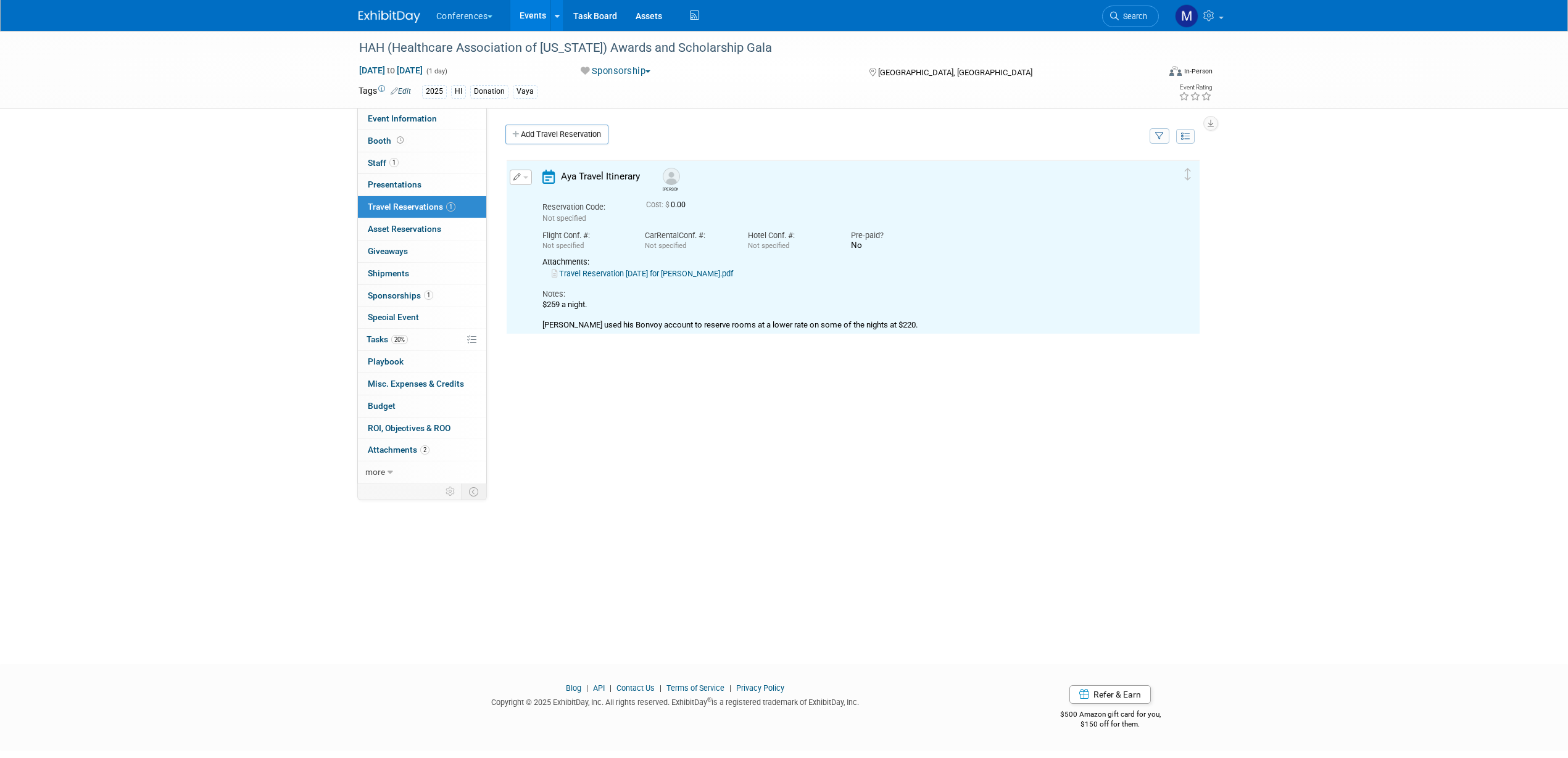
click at [699, 275] on link "Travel Reservation October 21 for MICHAEL HEAL.pdf" at bounding box center [642, 273] width 181 height 9
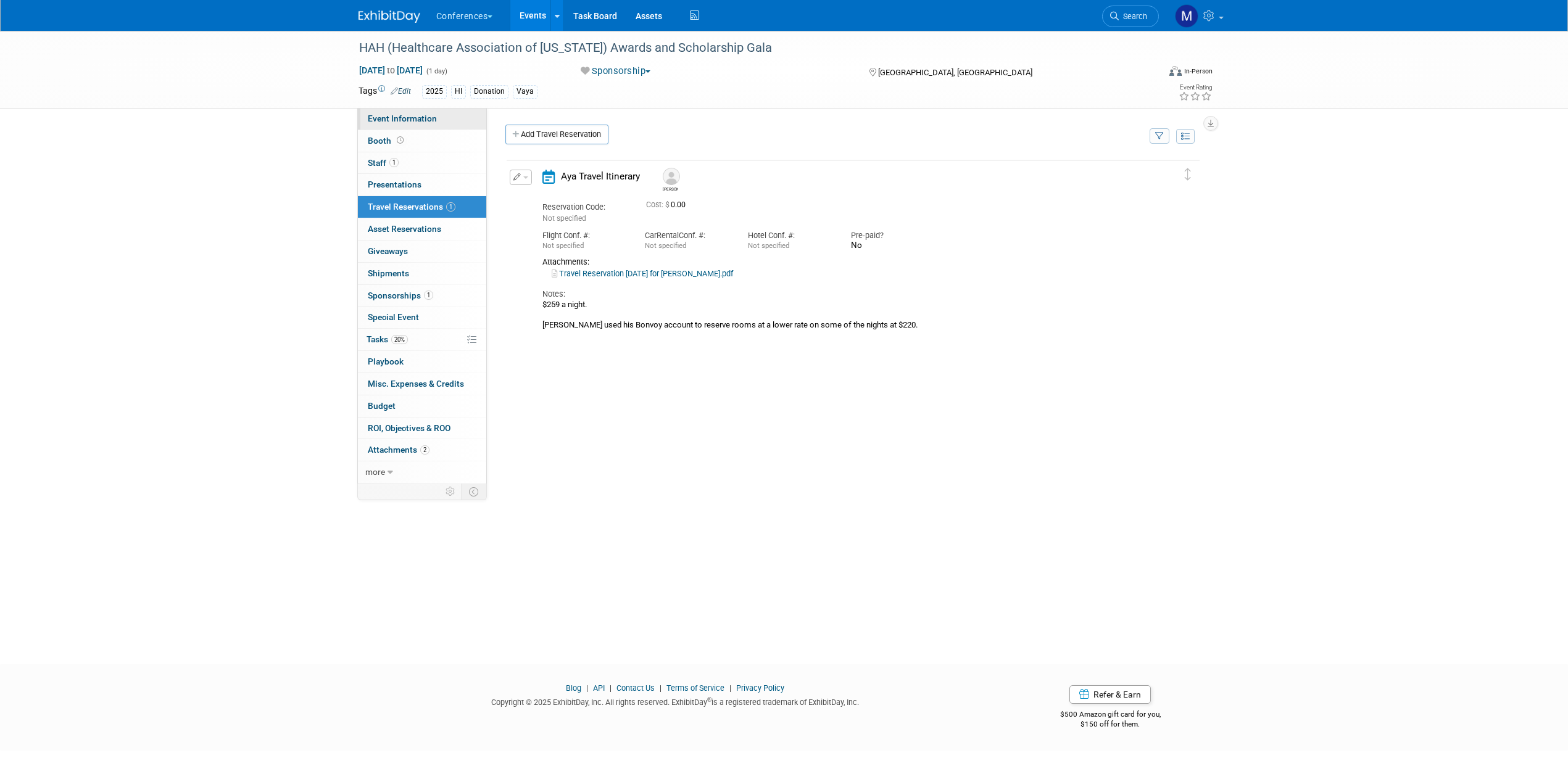
click at [428, 121] on span "Event Information" at bounding box center [402, 118] width 69 height 10
select select "Vaya"
select select "Marygrace"
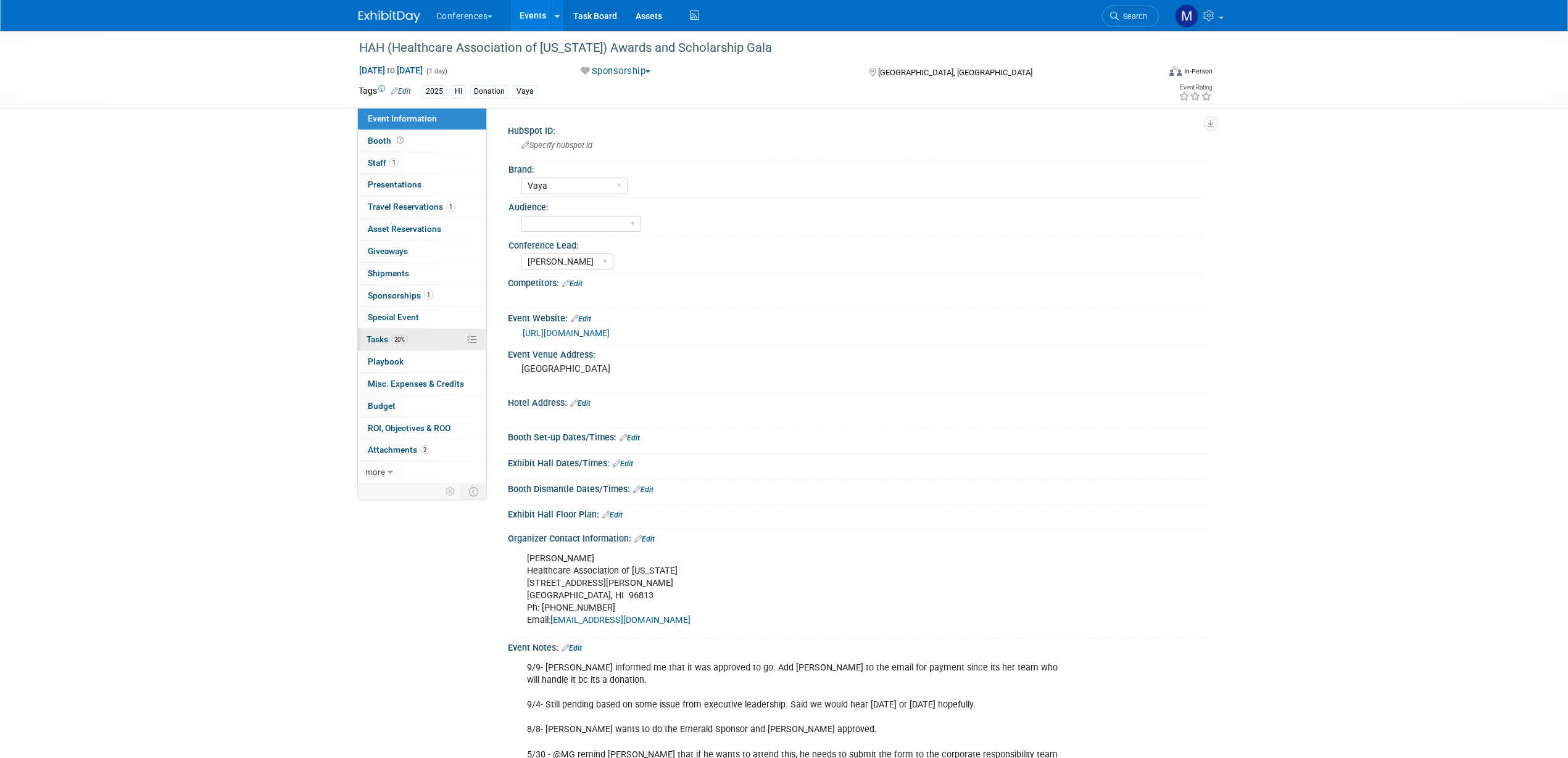
click at [386, 344] on span "Tasks 20%" at bounding box center [387, 339] width 41 height 10
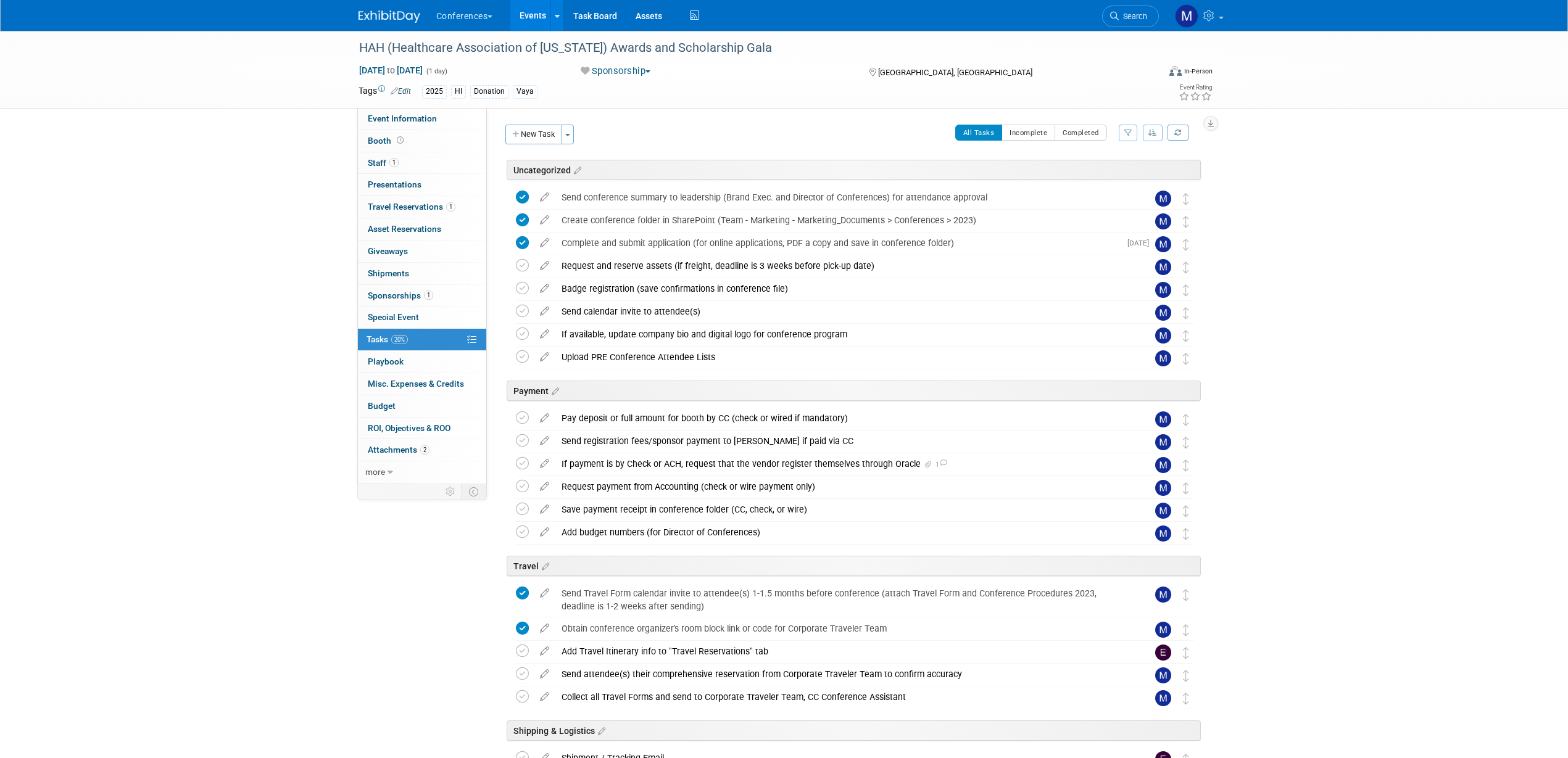
scroll to position [77, 0]
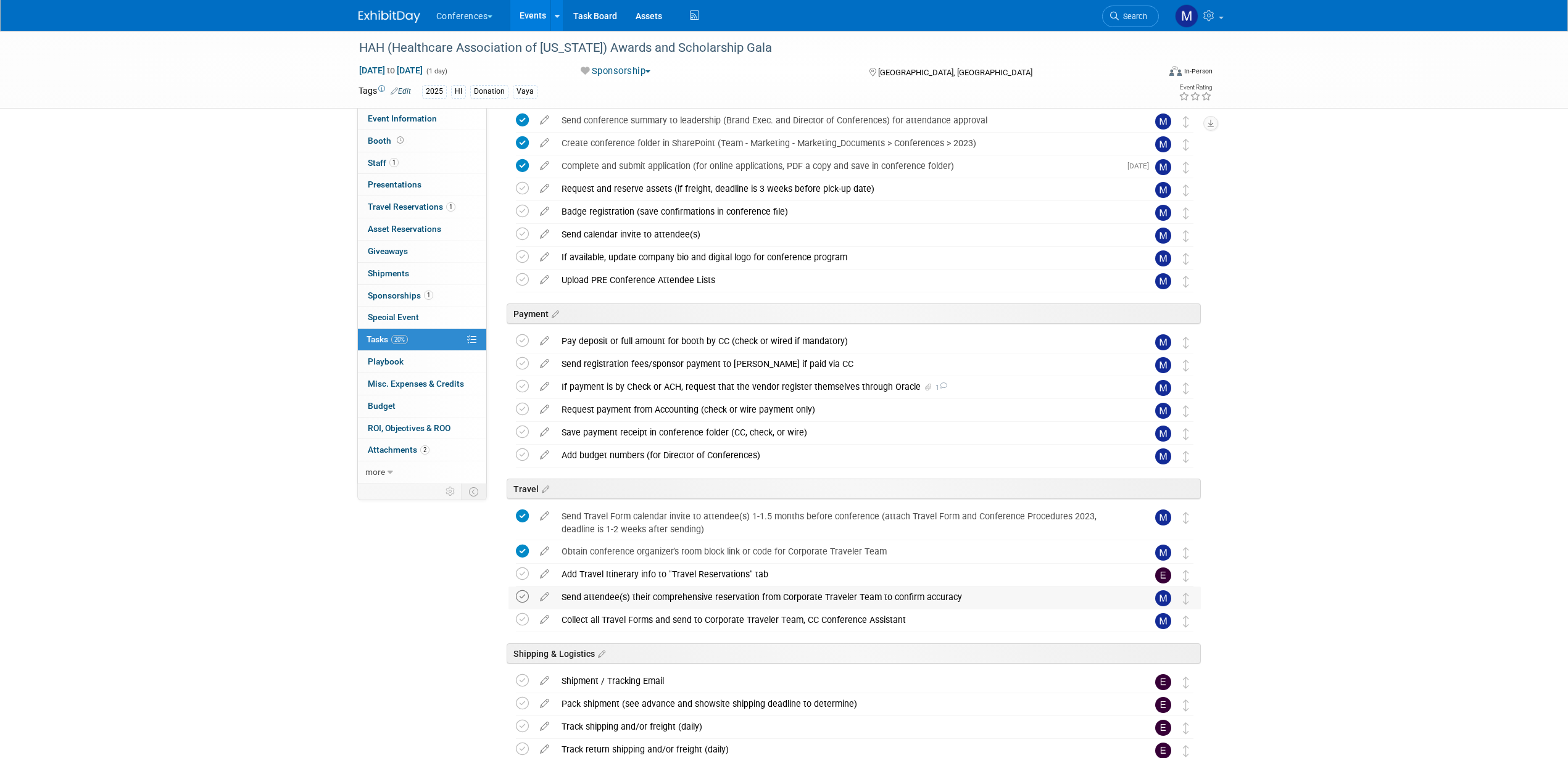
click at [520, 598] on icon at bounding box center [522, 597] width 13 height 13
click at [525, 623] on icon at bounding box center [522, 620] width 13 height 13
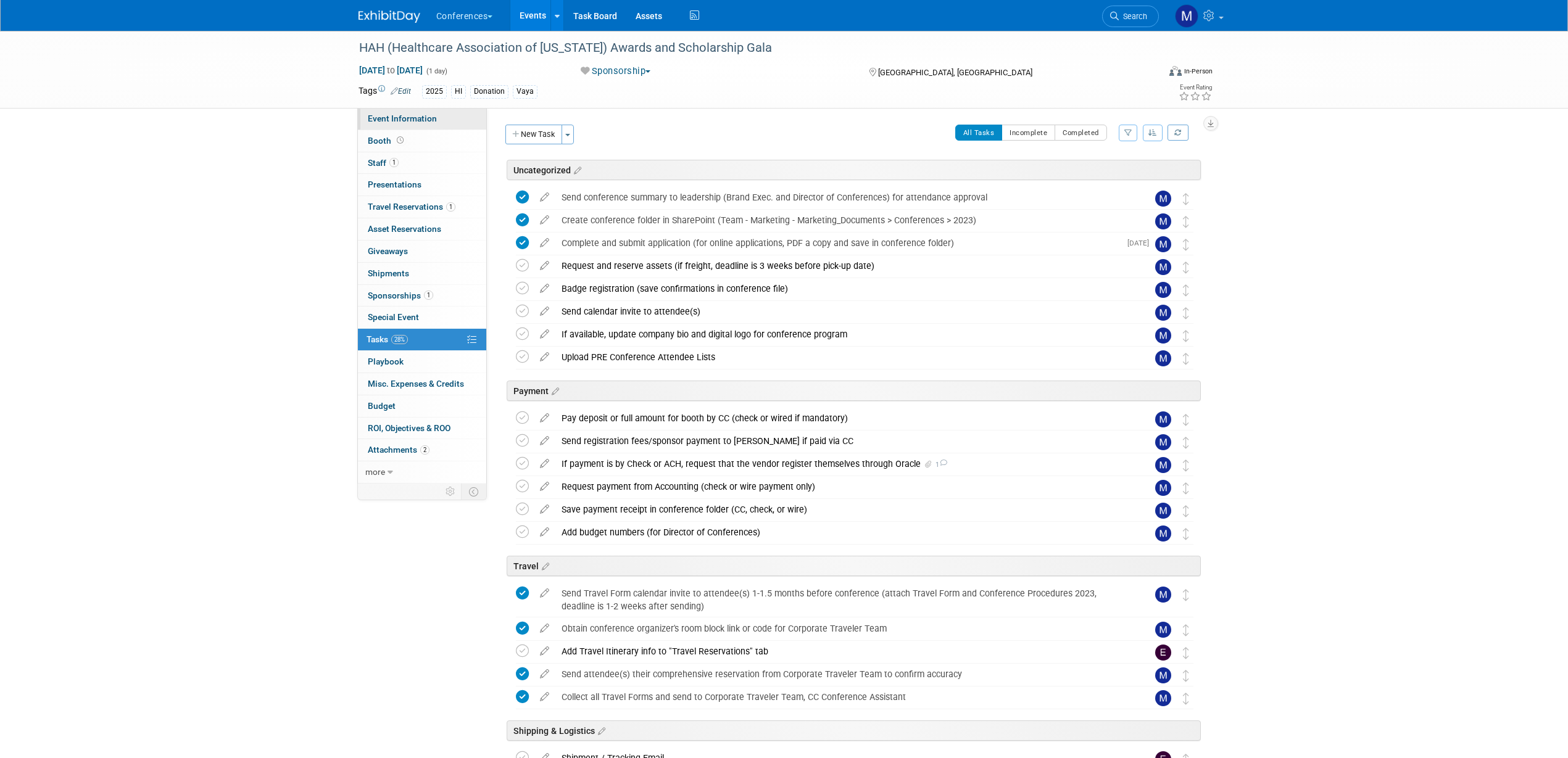
click at [441, 120] on link "Event Information" at bounding box center [421, 119] width 128 height 22
select select "Vaya"
select select "Marygrace"
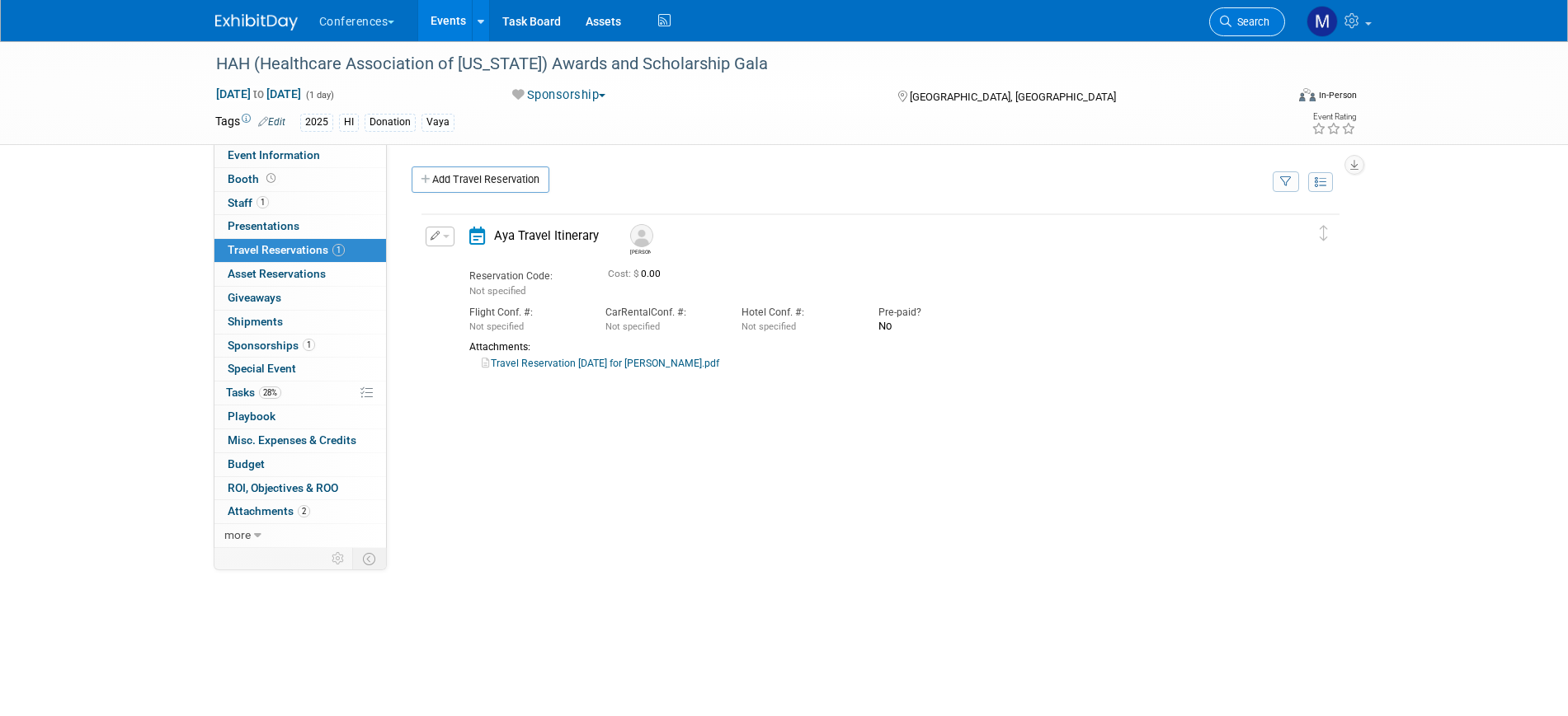
click at [1230, 16] on icon at bounding box center [1225, 21] width 11 height 11
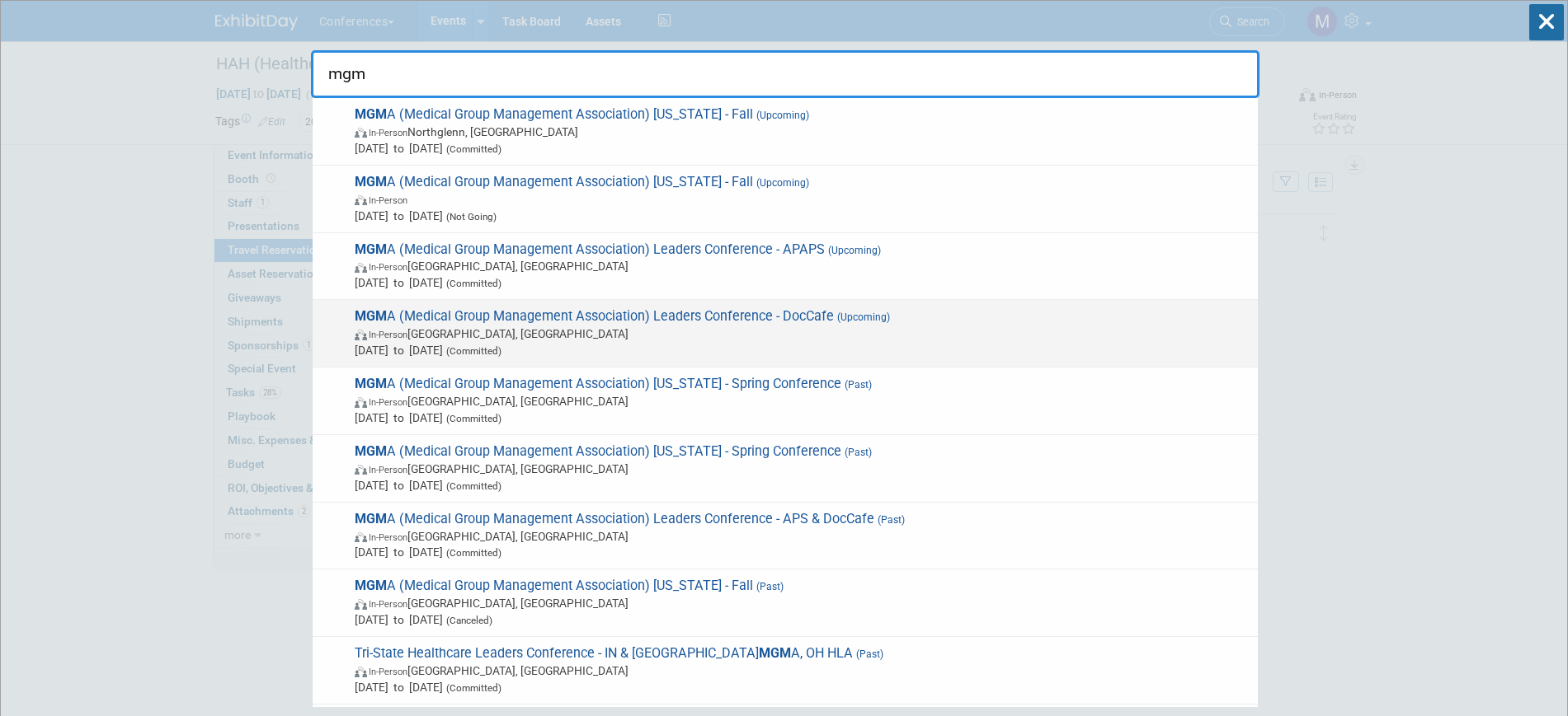
type input "mgm"
click at [824, 328] on span "In-Person Orlando, FL" at bounding box center [802, 334] width 895 height 16
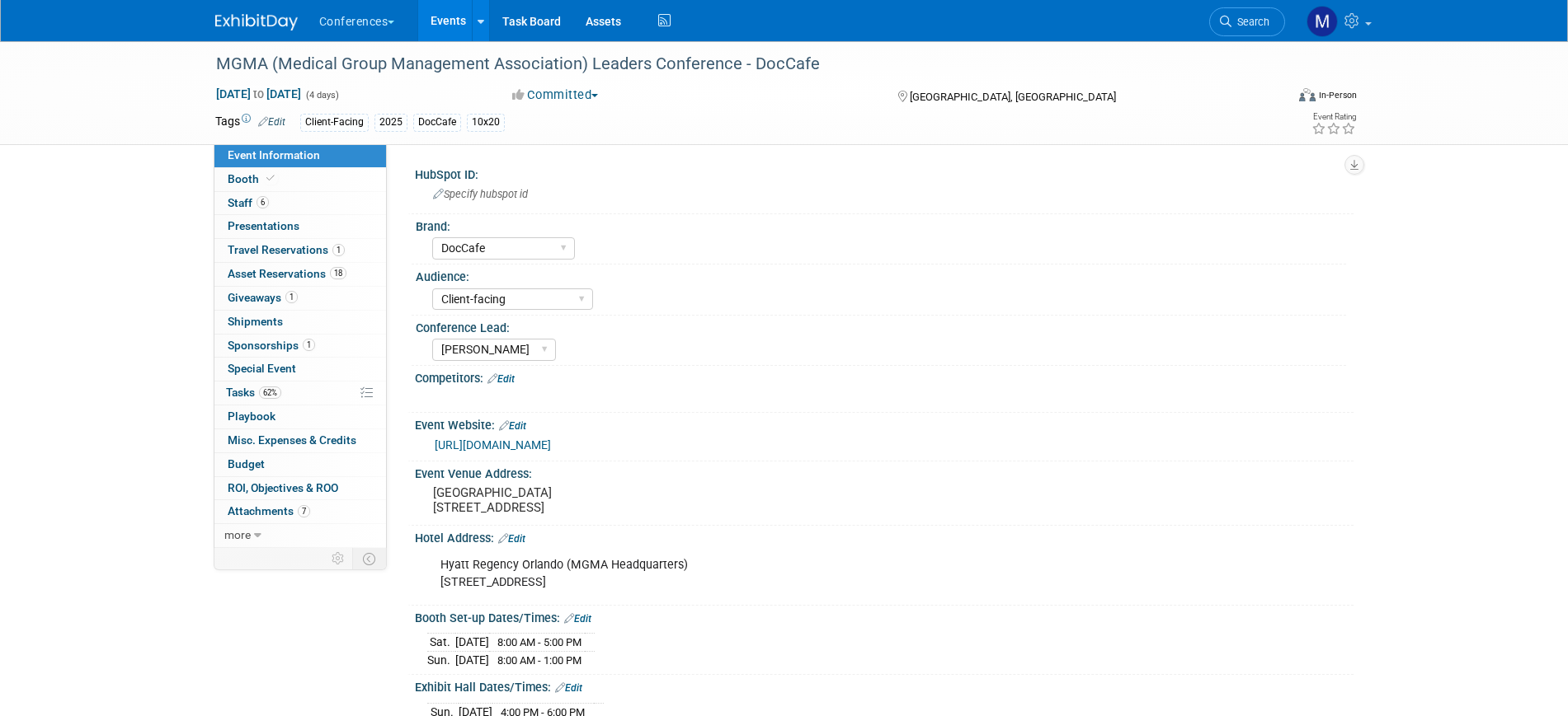
select select "DocCafe"
select select "Client-facing"
select select "[PERSON_NAME]"
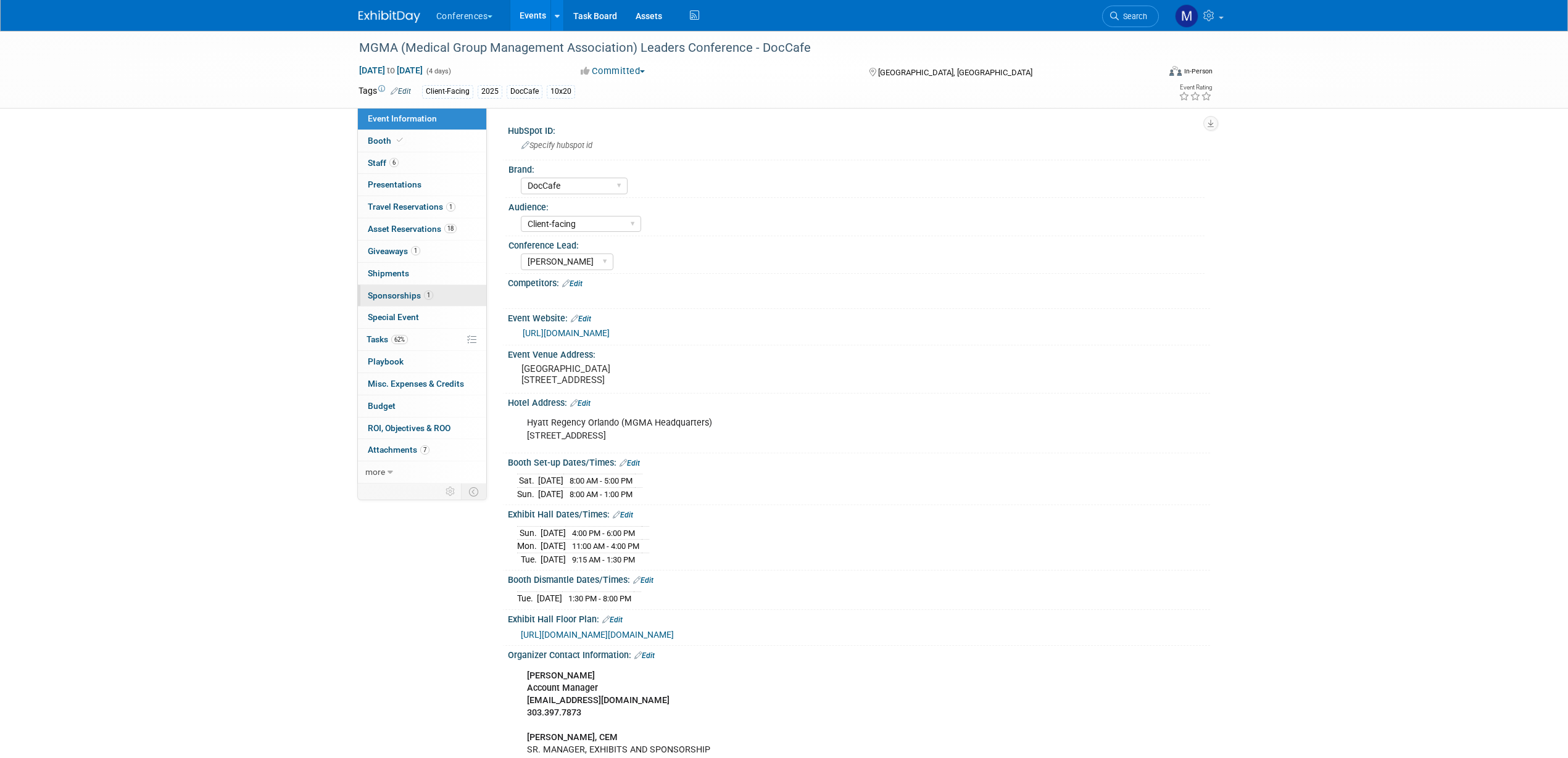
click at [424, 294] on span "1" at bounding box center [429, 295] width 9 height 9
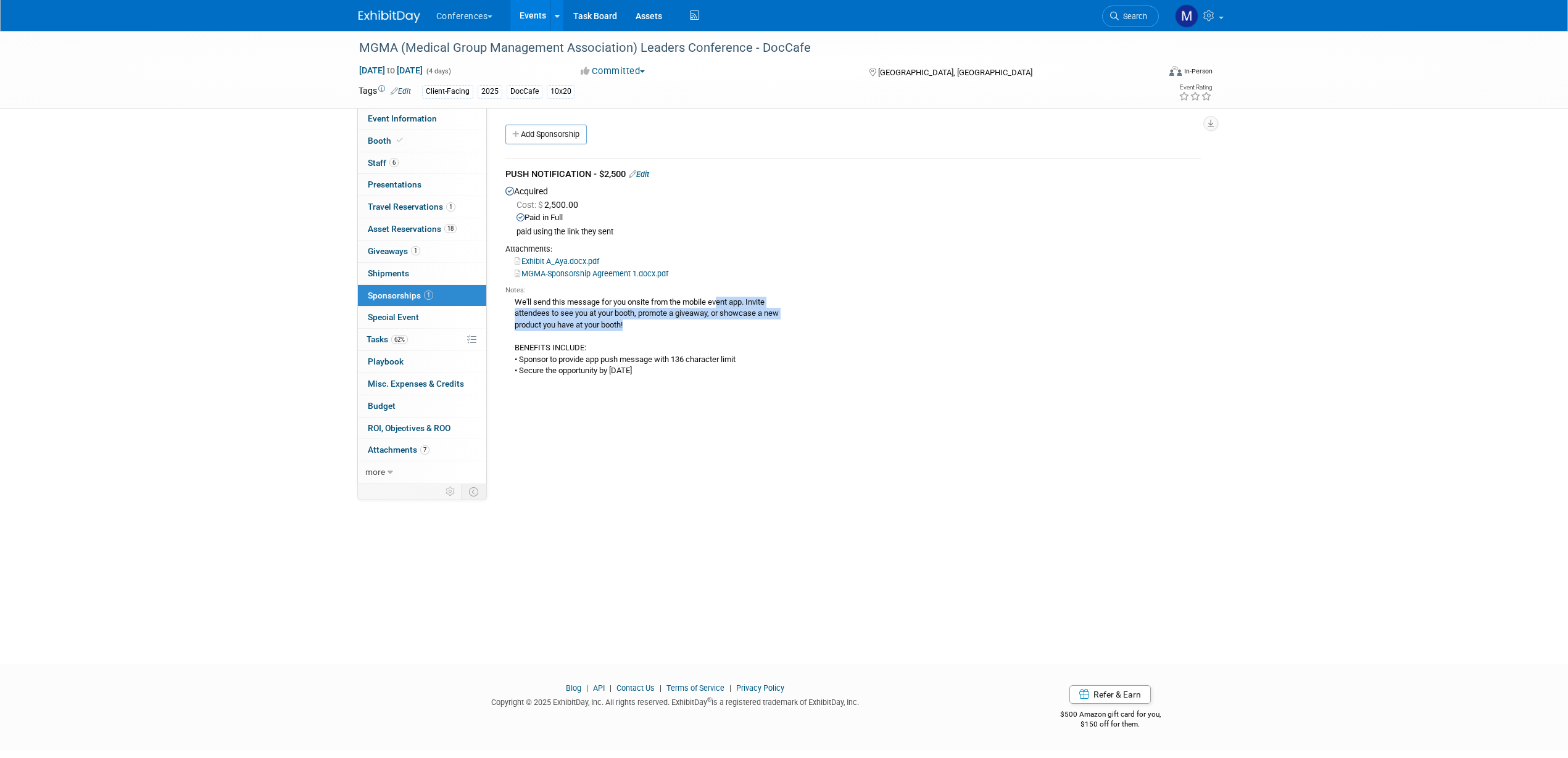
drag, startPoint x: 515, startPoint y: 300, endPoint x: 592, endPoint y: 310, distance: 77.6
click at [631, 328] on div "We'll send this message for you onsite from the mobile event app. Invite attend…" at bounding box center [853, 336] width 696 height 82
copy div "We'll send this message for you onsite from the mobile event app. Invite attend…"
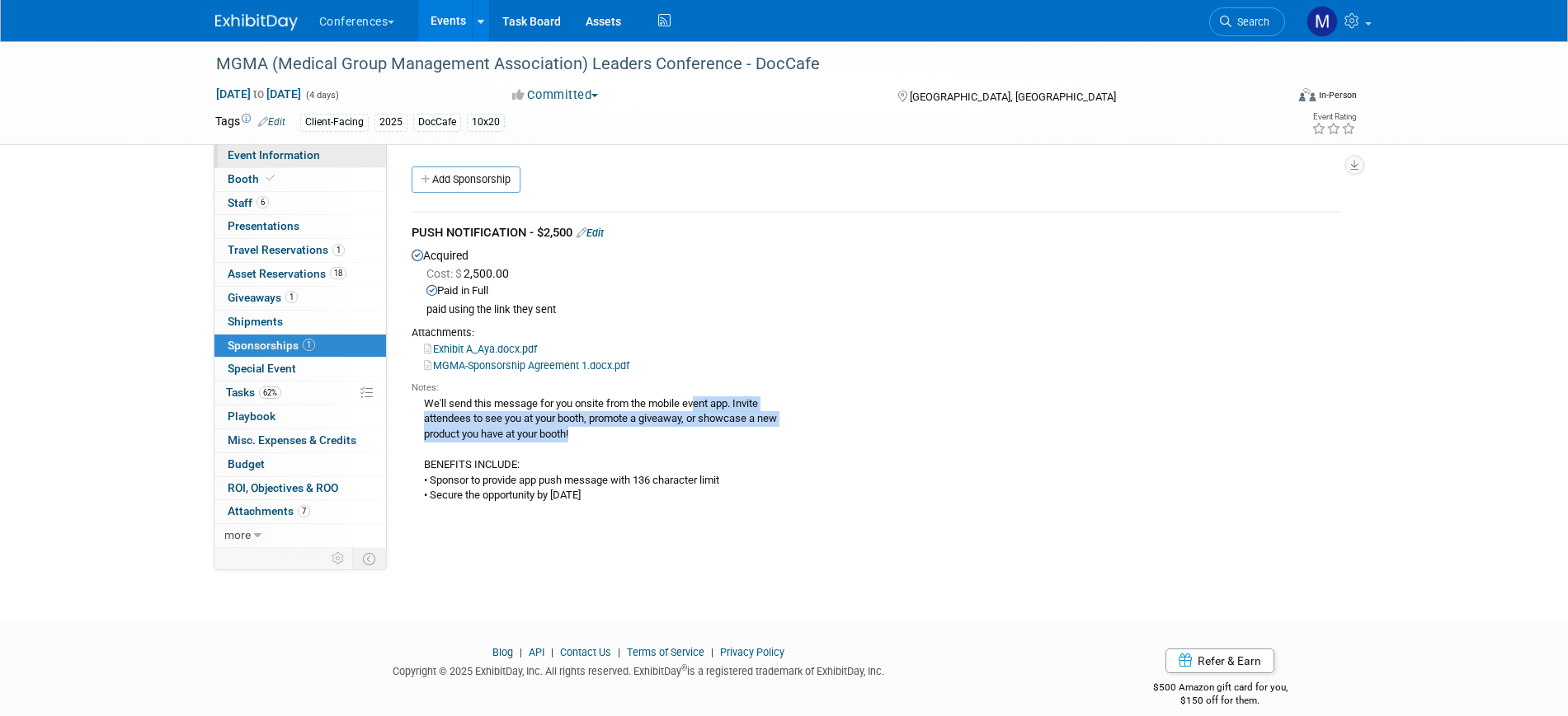
click at [322, 159] on link "Event Information" at bounding box center [299, 156] width 171 height 23
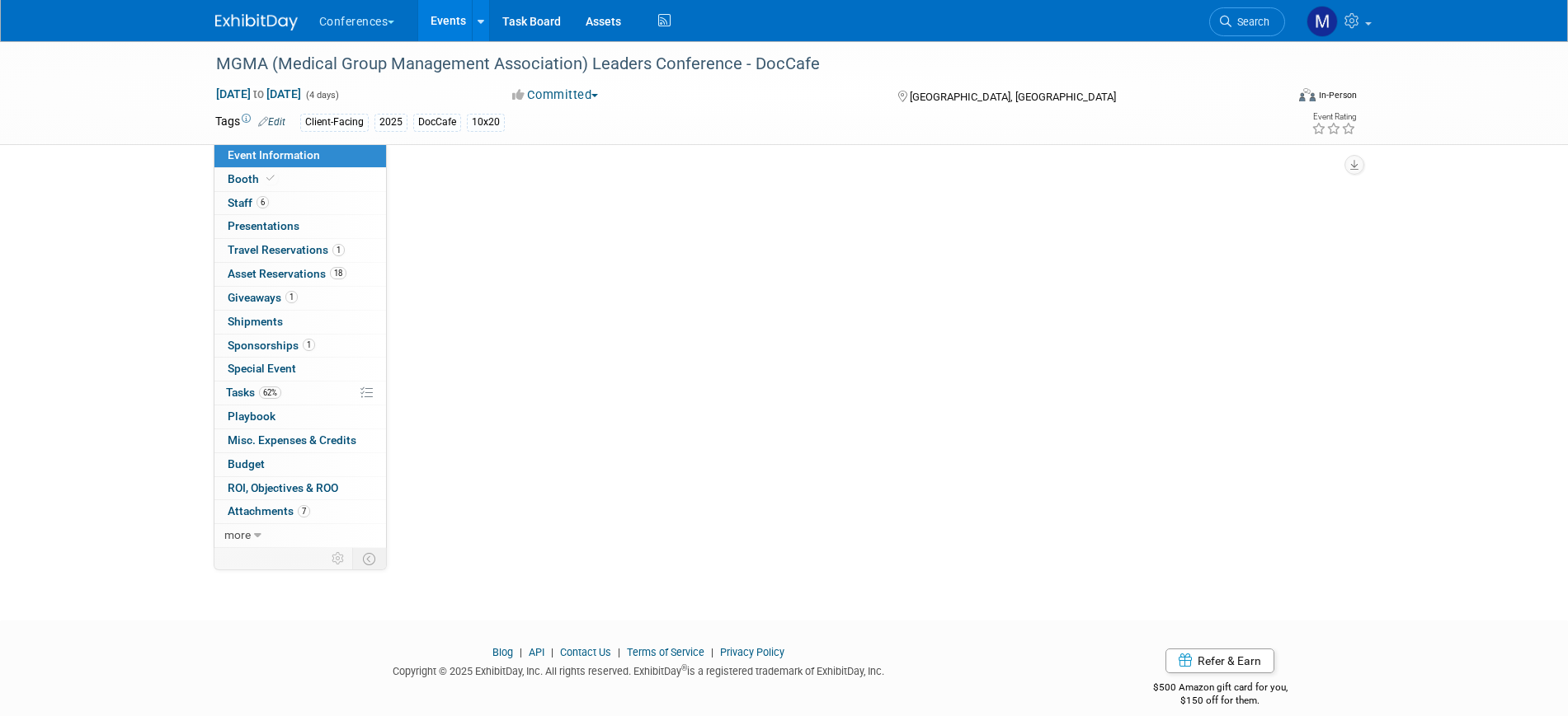
select select "DocCafe"
select select "Client-facing"
select select "[PERSON_NAME]"
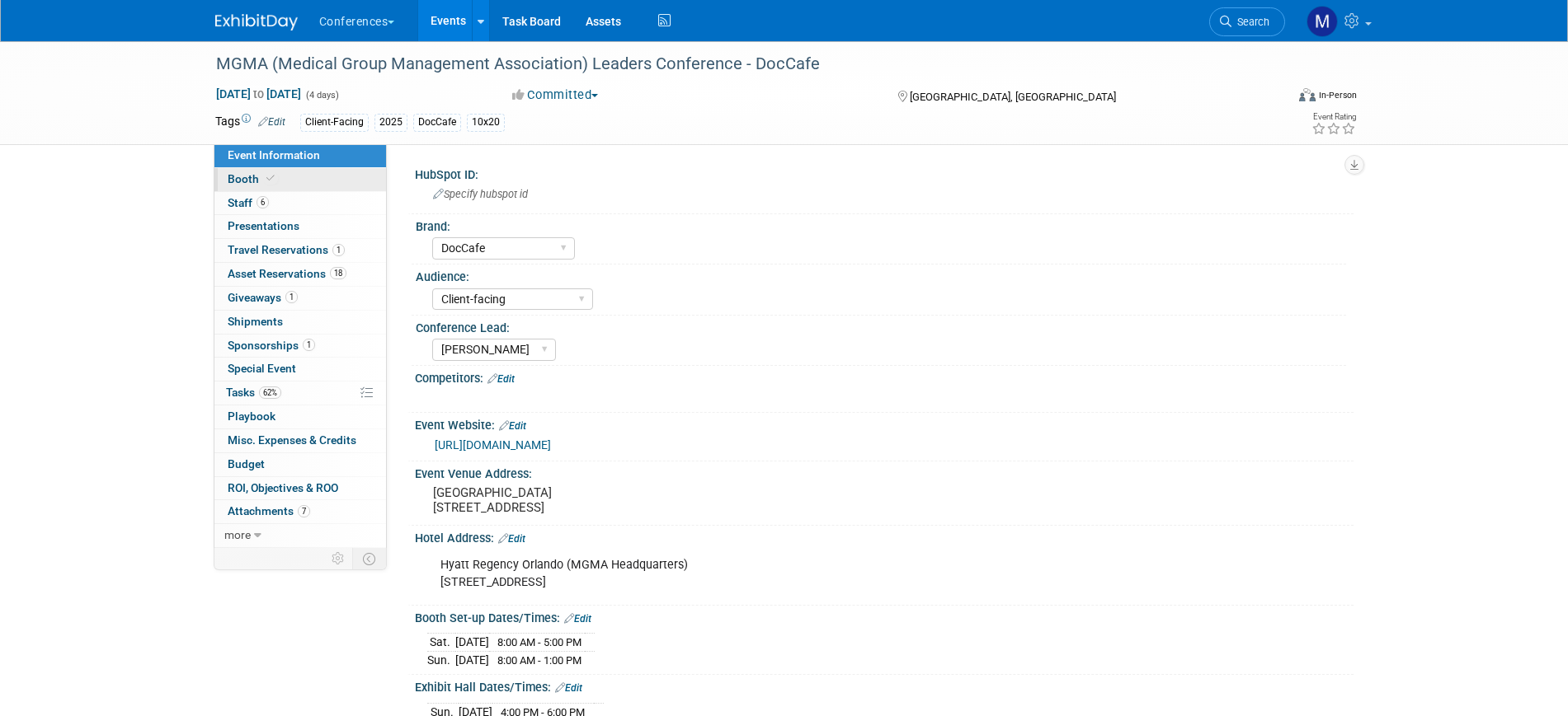
click at [311, 174] on link "Booth" at bounding box center [299, 180] width 171 height 23
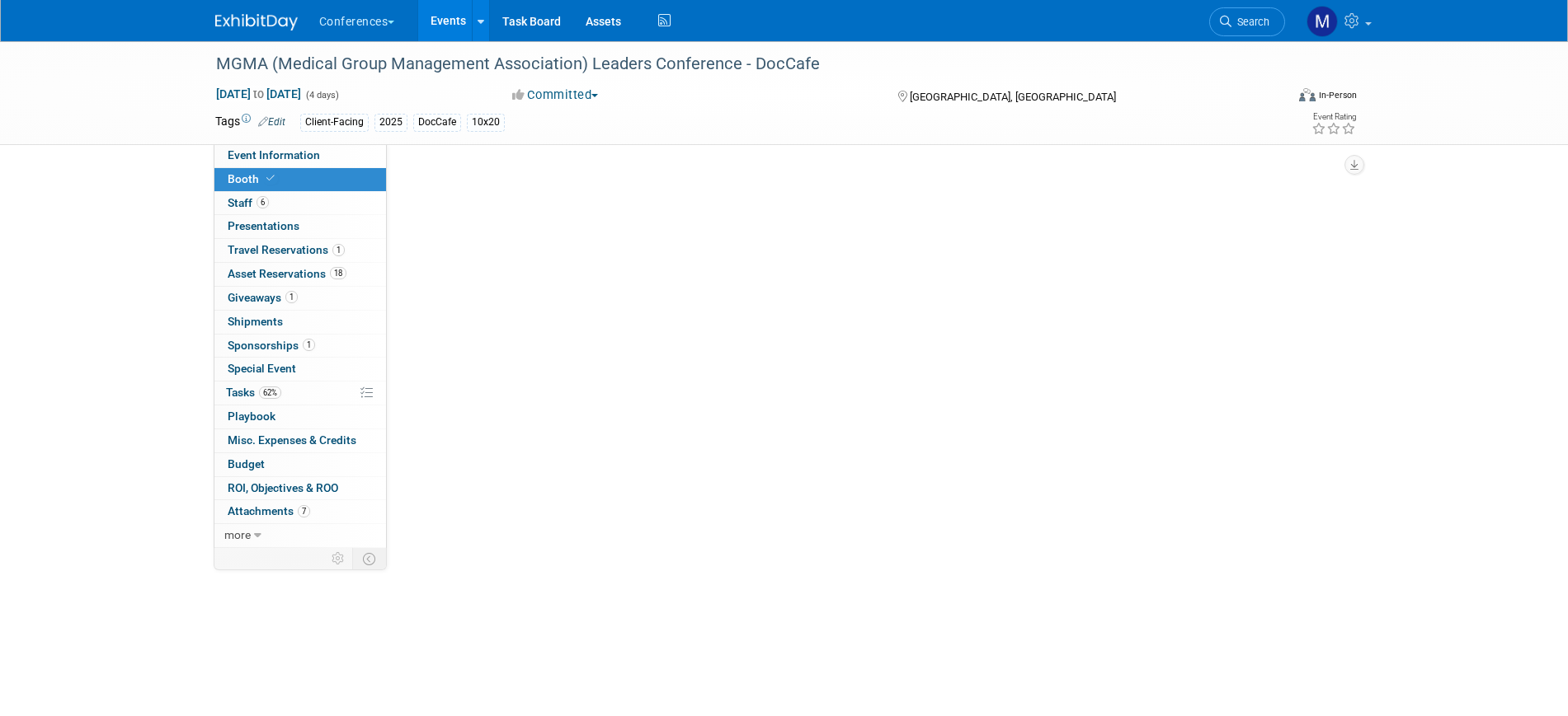
select select "10'x20'"
select select "Yes"
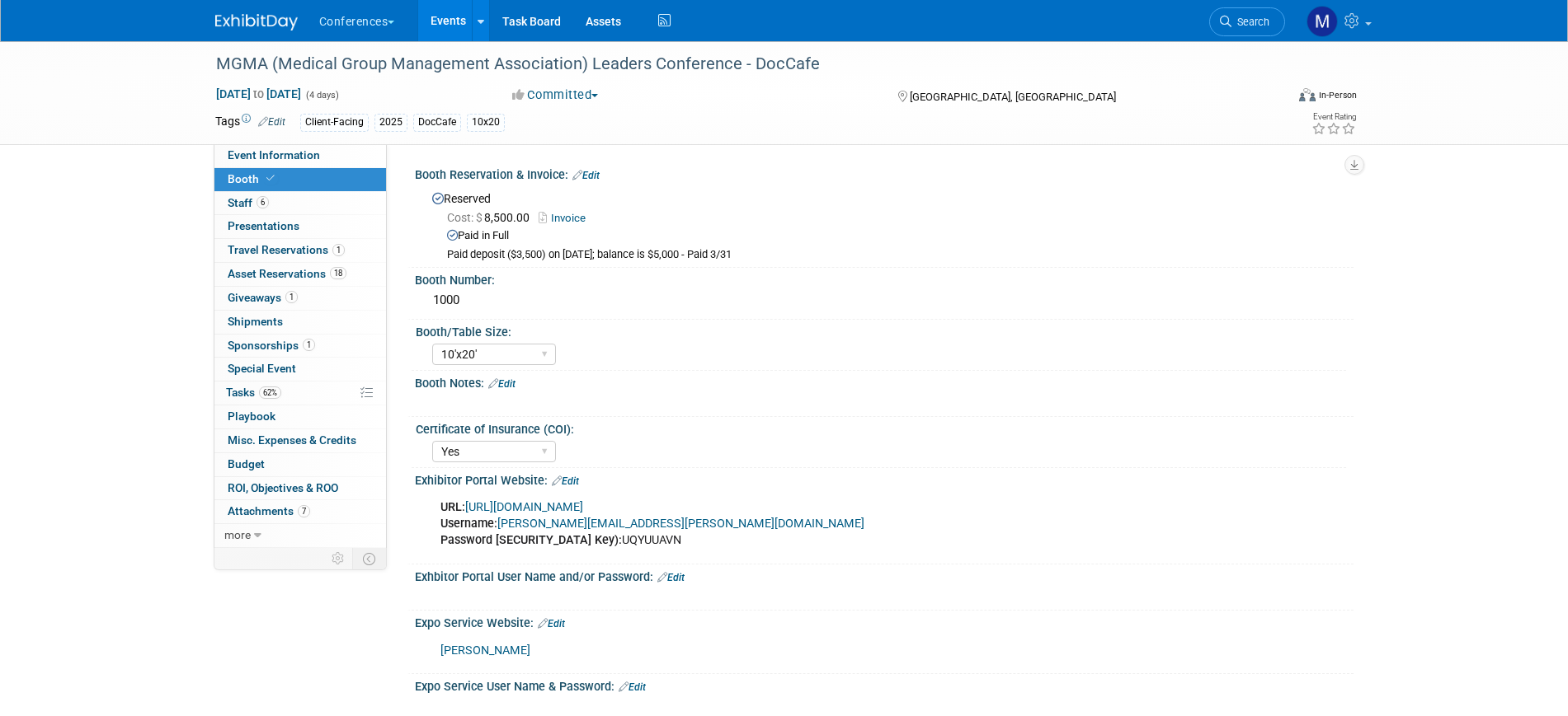
click at [583, 507] on link "[URL][DOMAIN_NAME]" at bounding box center [524, 507] width 118 height 14
click at [328, 155] on link "Event Information" at bounding box center [299, 156] width 171 height 23
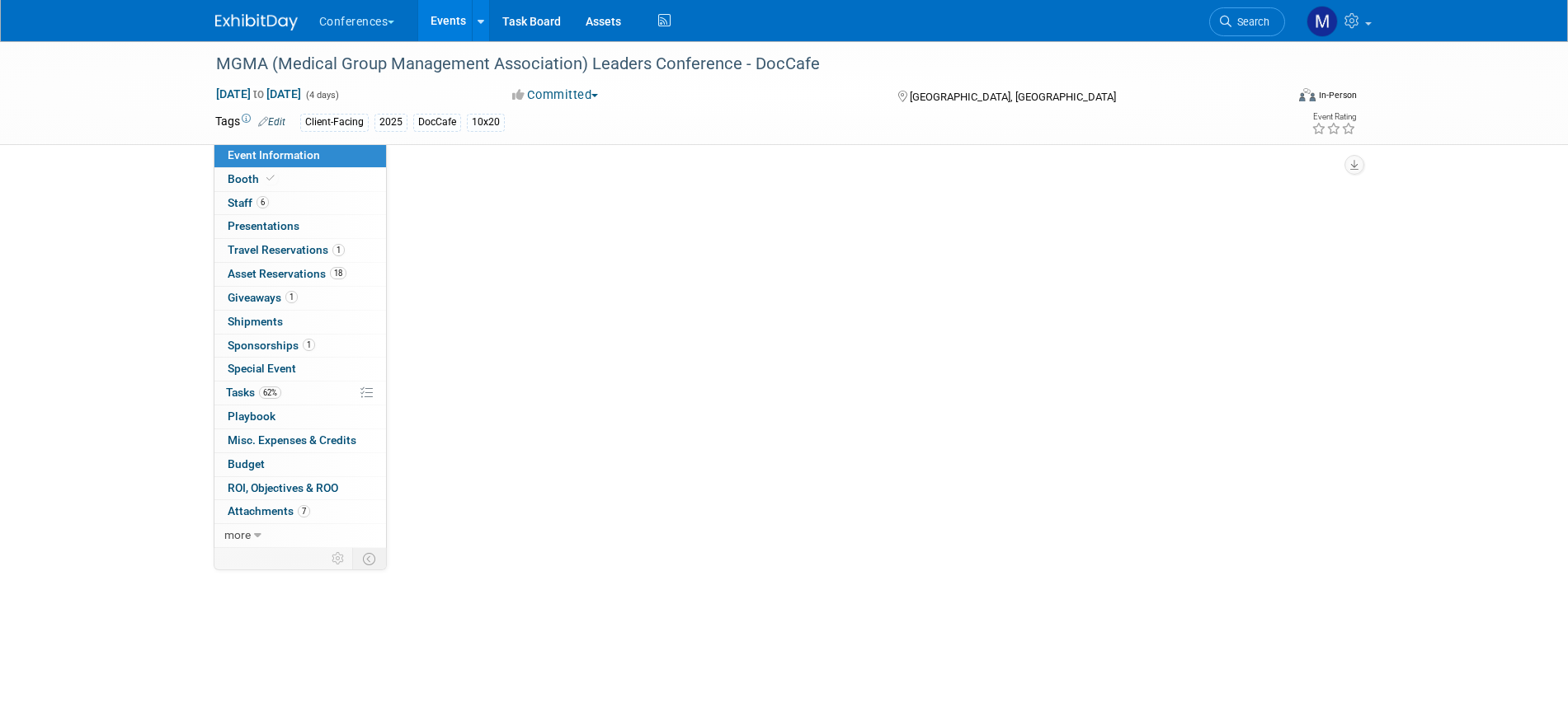
select select "DocCafe"
select select "Client-facing"
select select "[PERSON_NAME]"
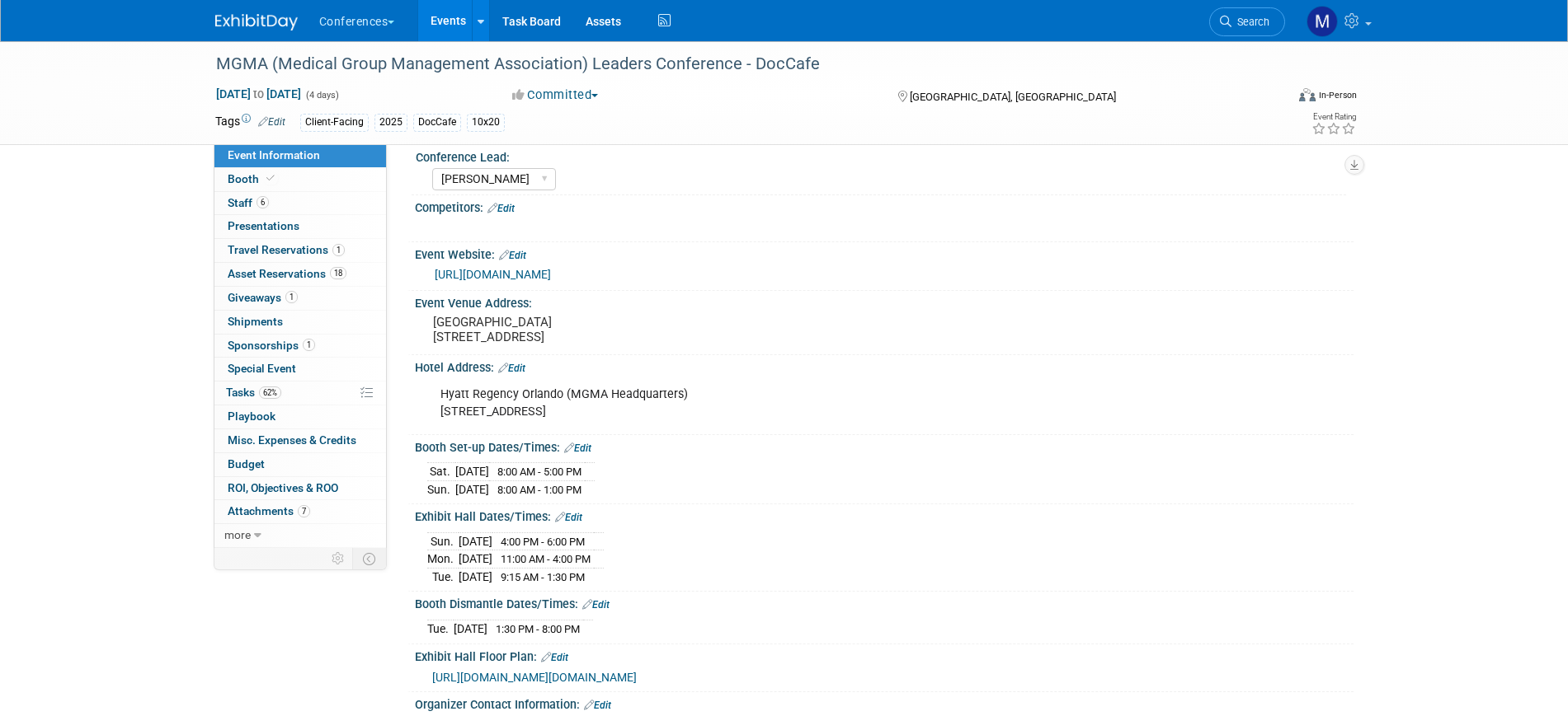
scroll to position [206, 0]
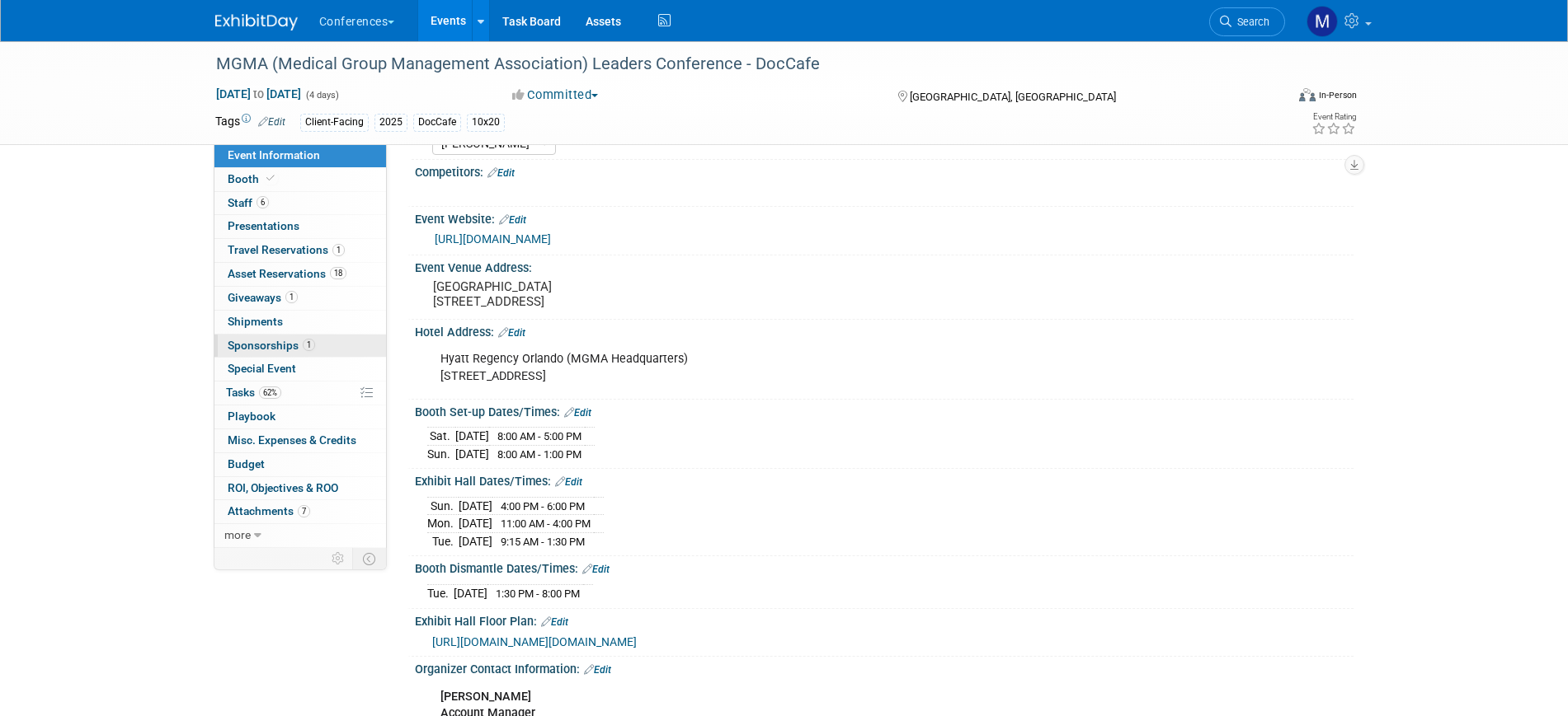
click at [274, 349] on span "Sponsorships 1" at bounding box center [272, 345] width 88 height 13
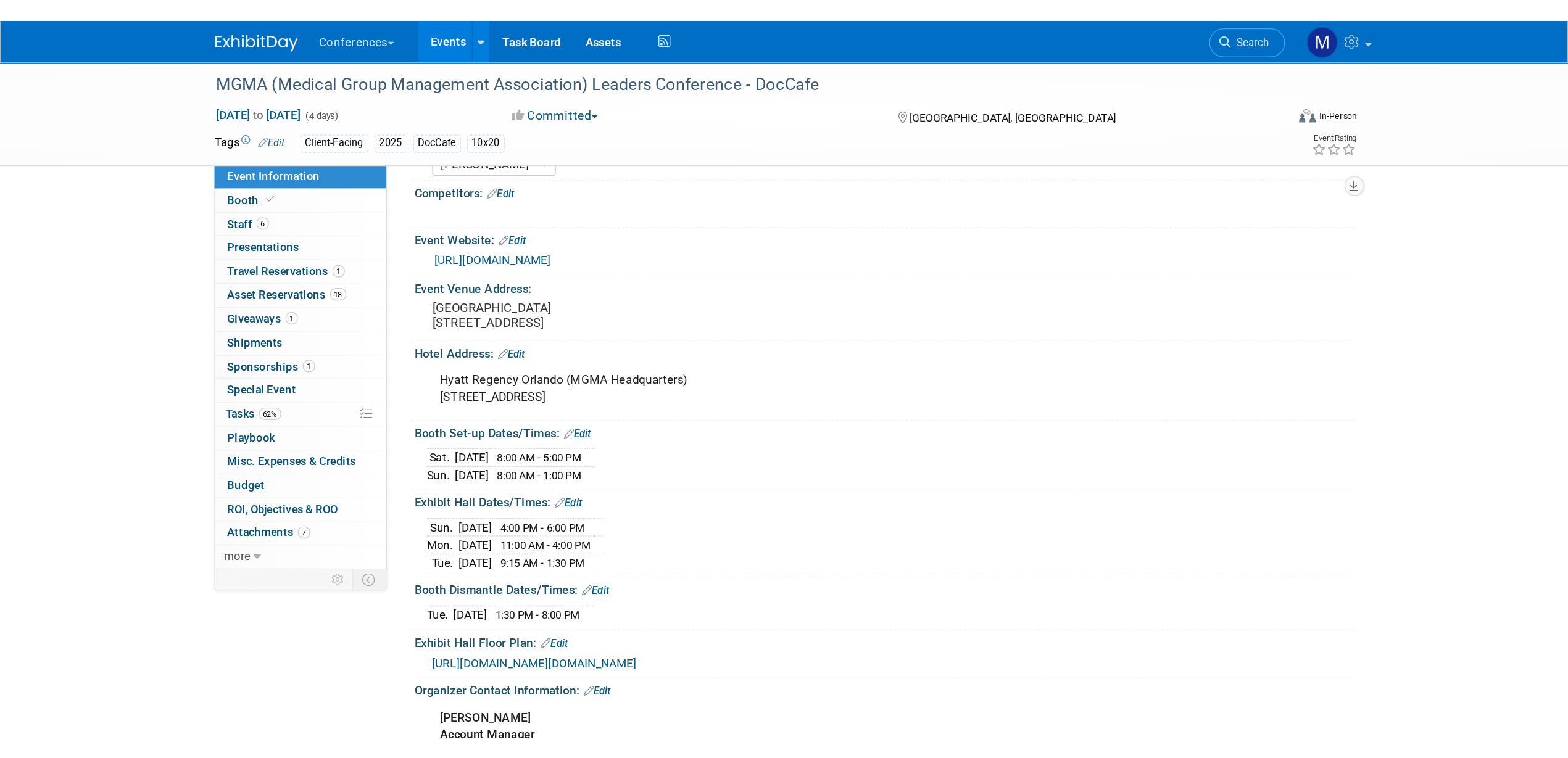
scroll to position [0, 0]
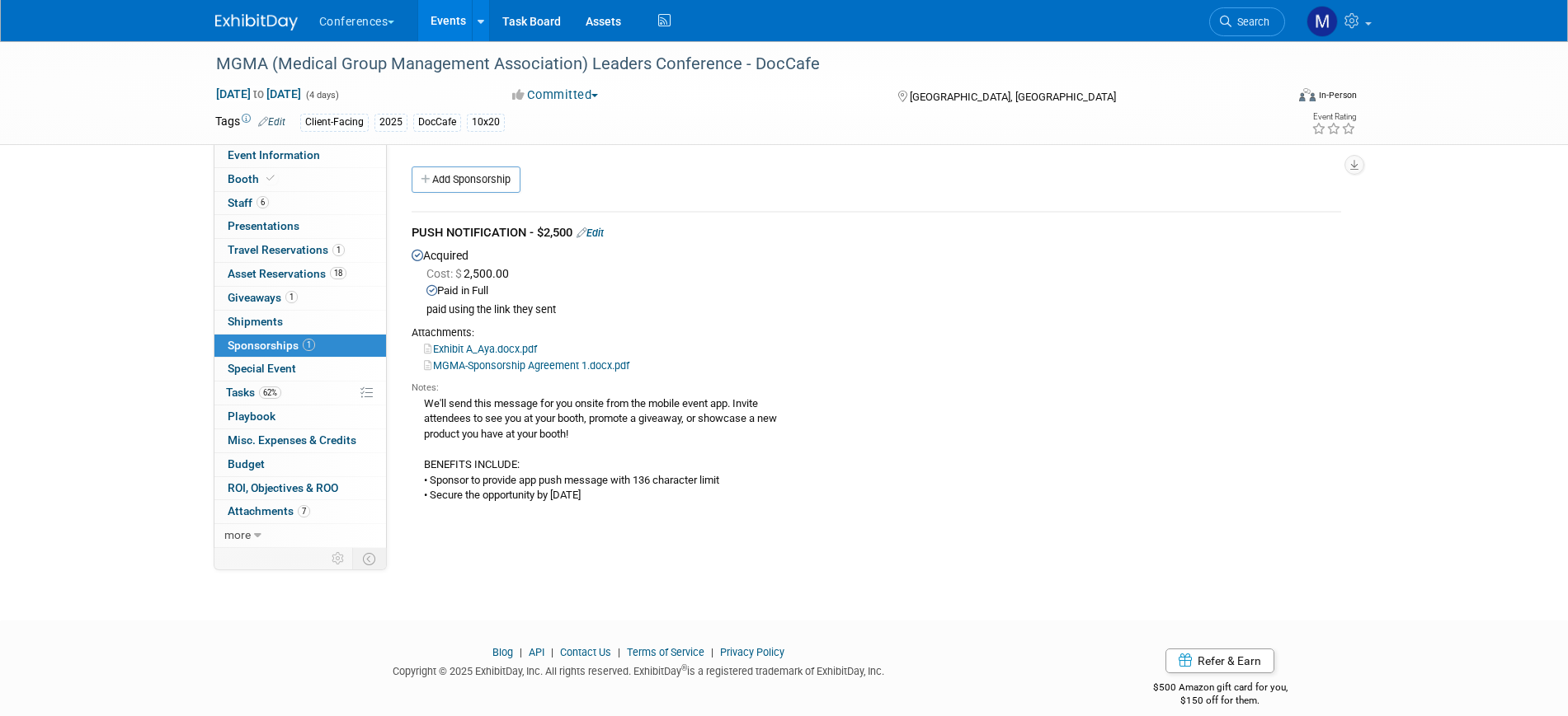
drag, startPoint x: 496, startPoint y: 403, endPoint x: 731, endPoint y: 404, distance: 235.0
click at [731, 404] on div "We'll send this message for you onsite from the mobile event app. Invite attend…" at bounding box center [876, 449] width 930 height 109
copy div "message for you onsite from the mobile event app"
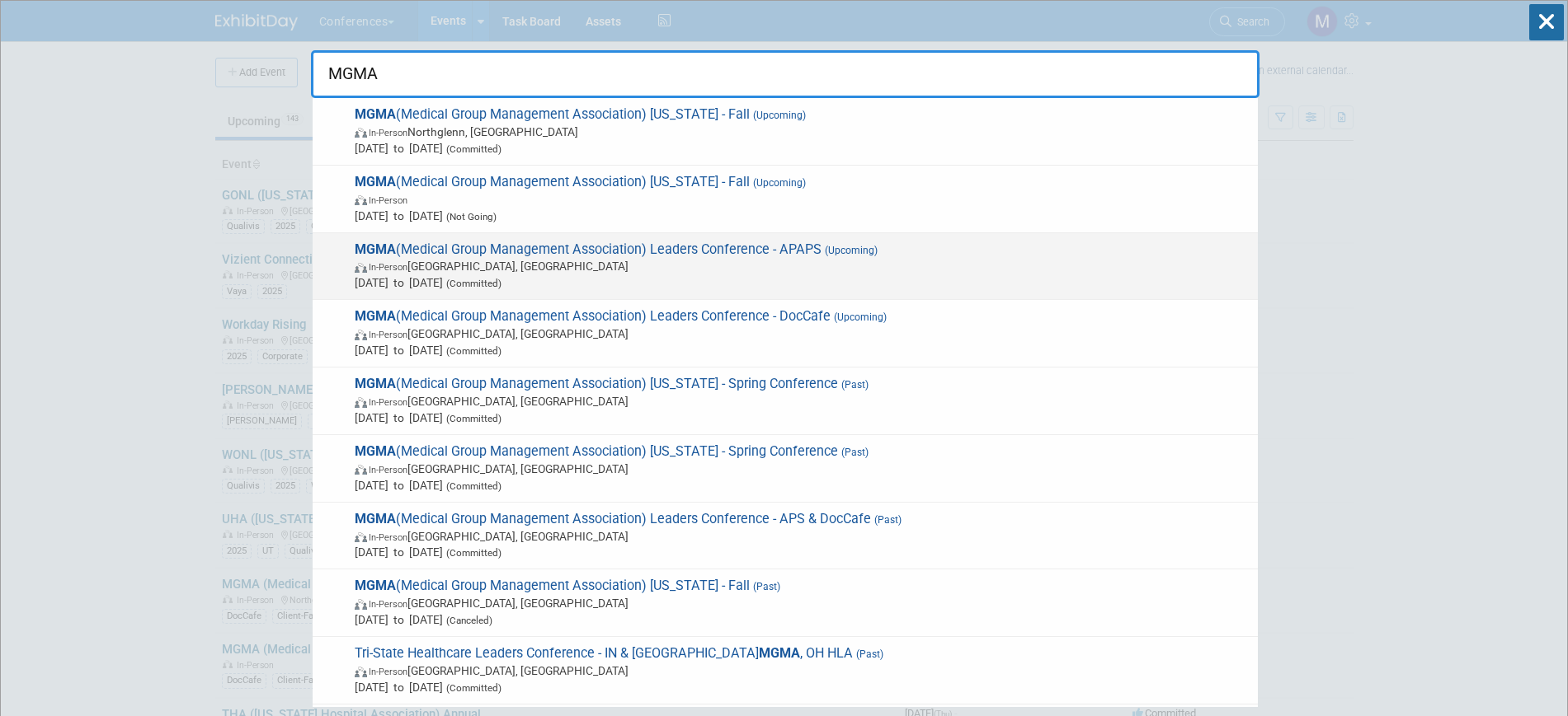
type input "MGMA"
click at [769, 248] on span "MGMA (Medical Group Management Association) Leaders Conference - APAPS (Upcomin…" at bounding box center [800, 266] width 900 height 50
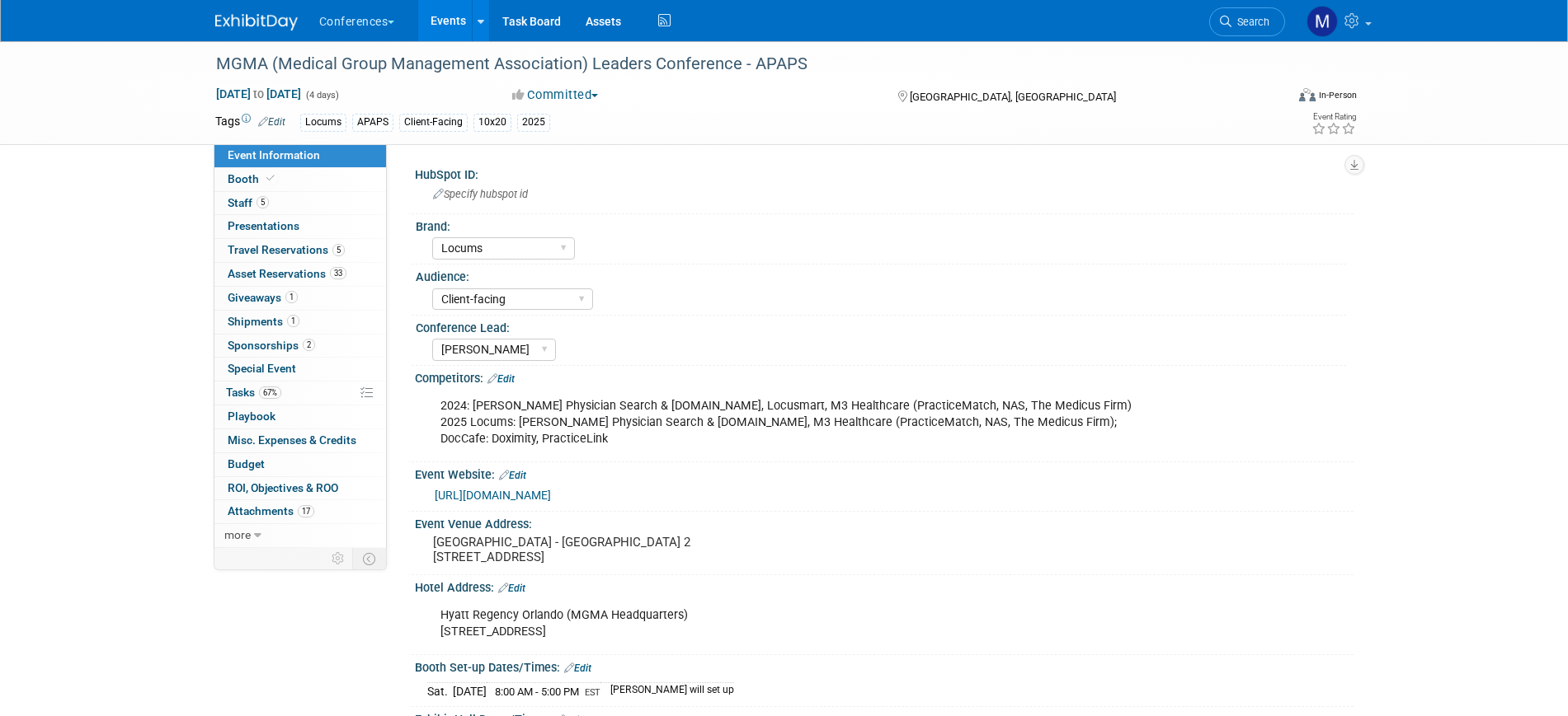
select select "Locums"
select select "Client-facing"
select select "[PERSON_NAME]"
click at [308, 210] on link "5 Staff 5" at bounding box center [299, 203] width 171 height 23
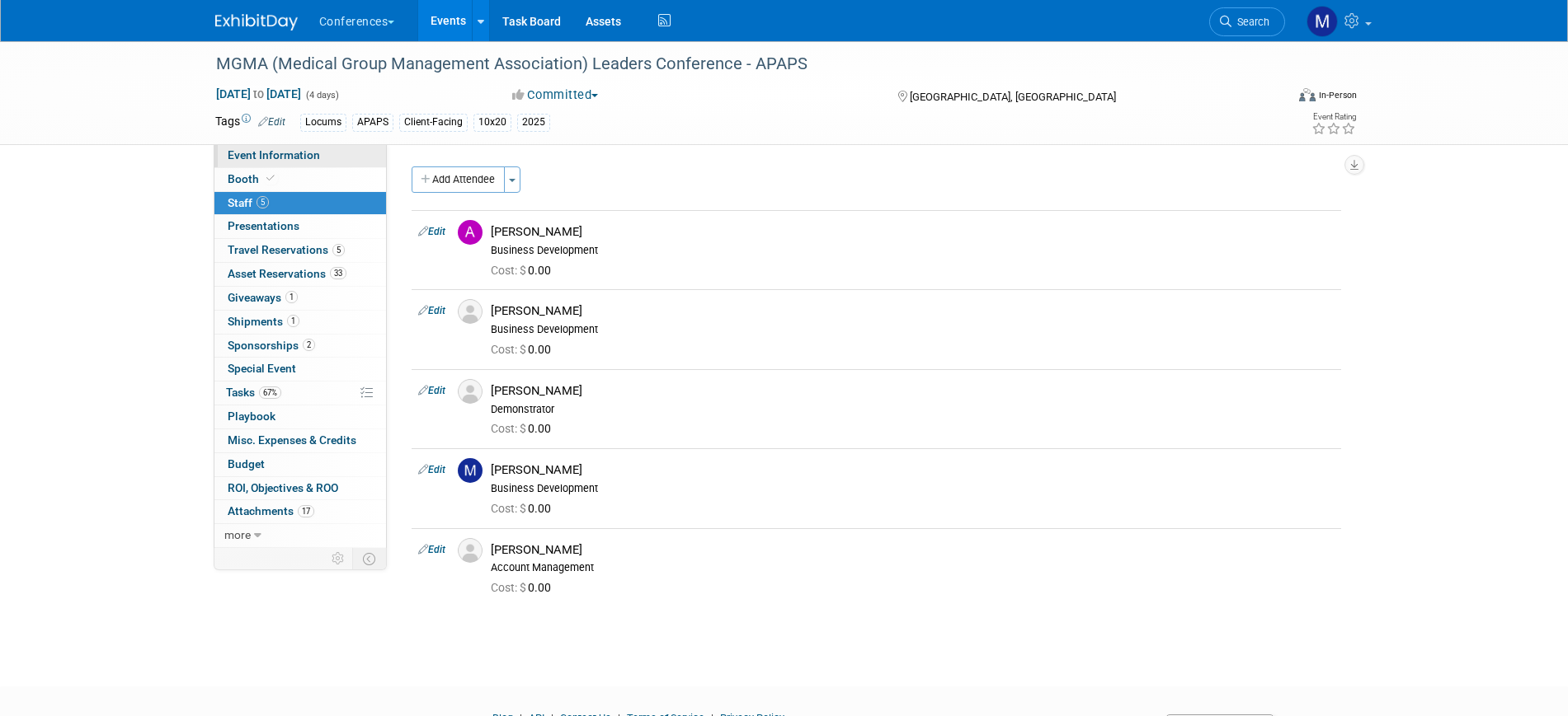
click at [280, 147] on link "Event Information" at bounding box center [299, 156] width 171 height 23
select select "Locums"
select select "Client-facing"
select select "Mel"
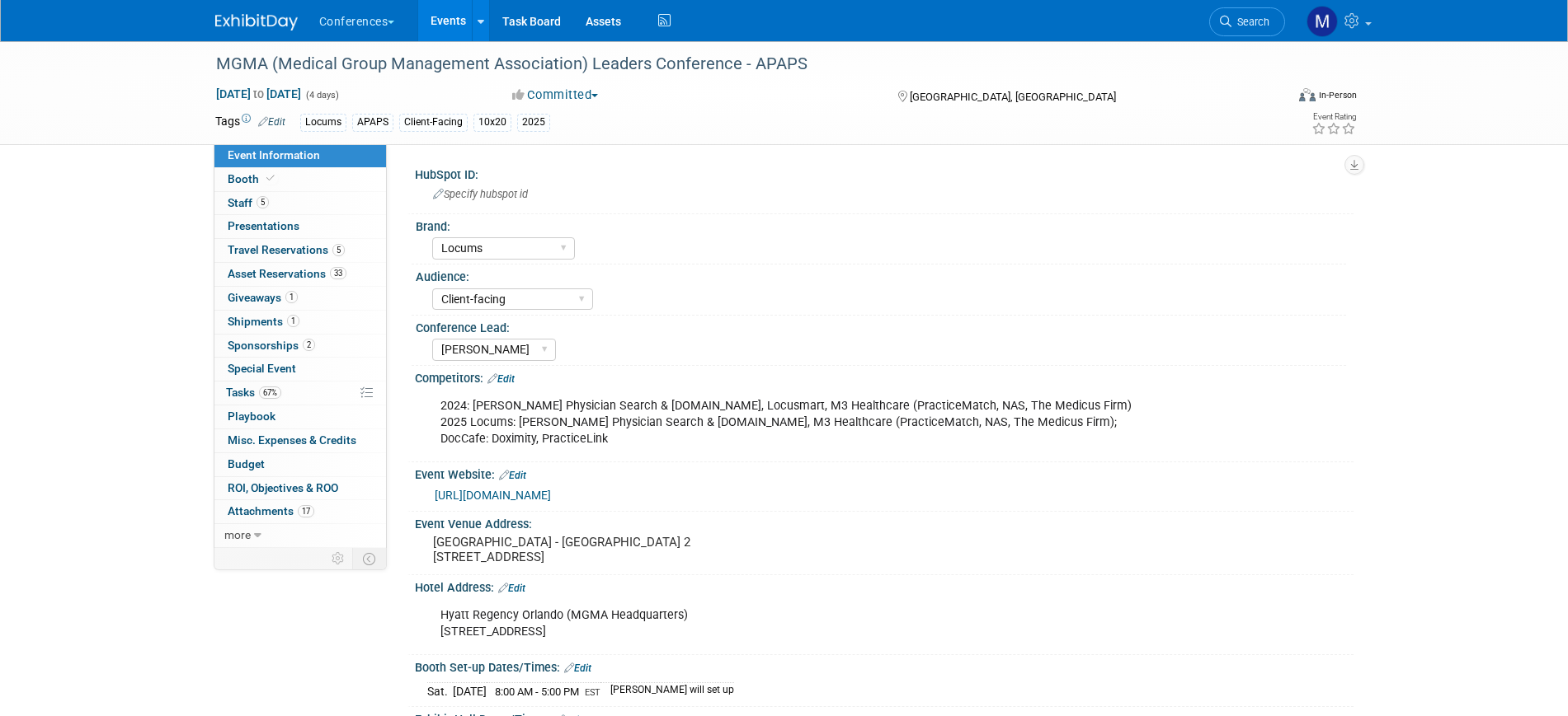
click at [551, 494] on link "https://www.mgma.com/conferences/leaders/schedule" at bounding box center [492, 495] width 116 height 13
click at [71, 175] on div "MGMA (Medical Group Management Association) Leaders Conference - APAPS Sep 27, …" at bounding box center [784, 615] width 1568 height 1147
click at [292, 187] on link "Booth" at bounding box center [299, 180] width 171 height 23
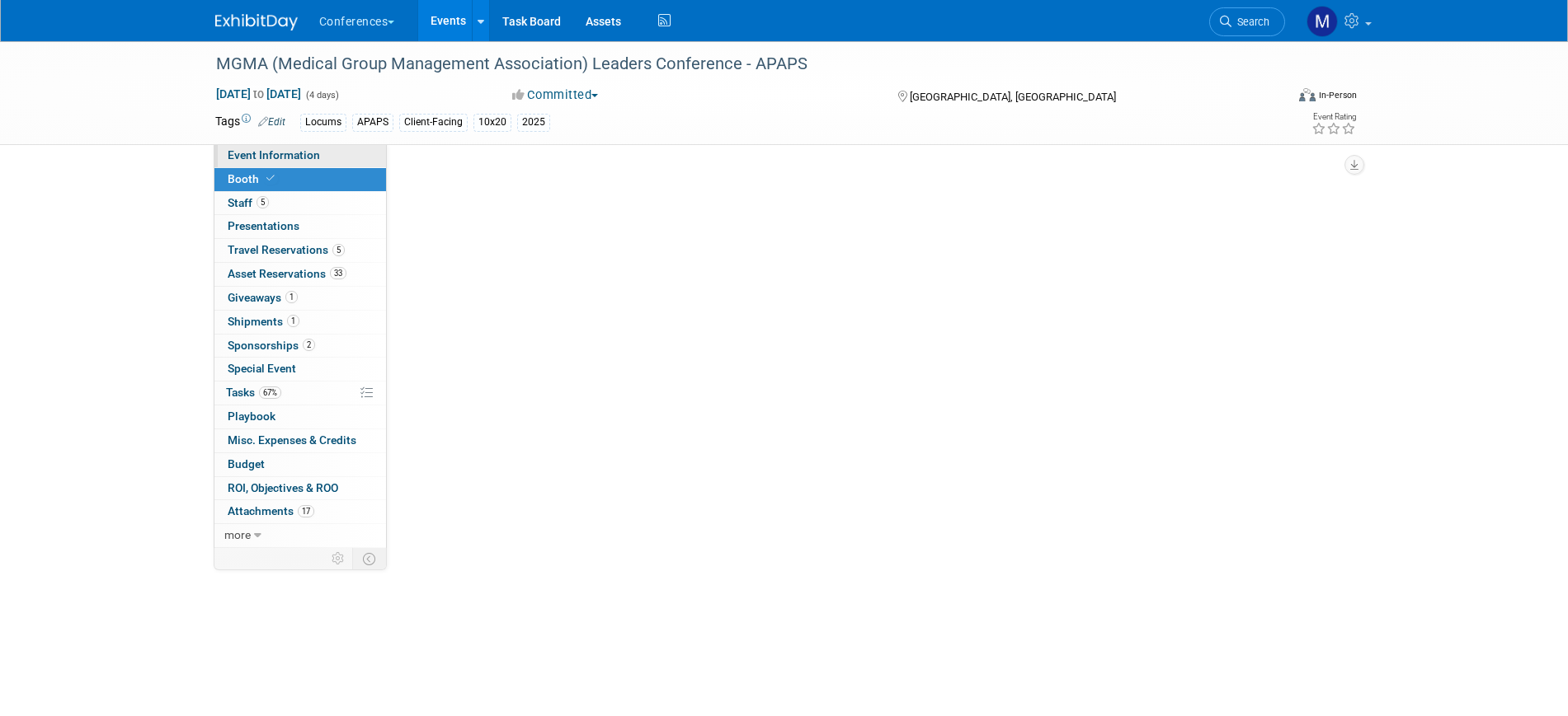
select select "10'x20'"
select select "Yes"
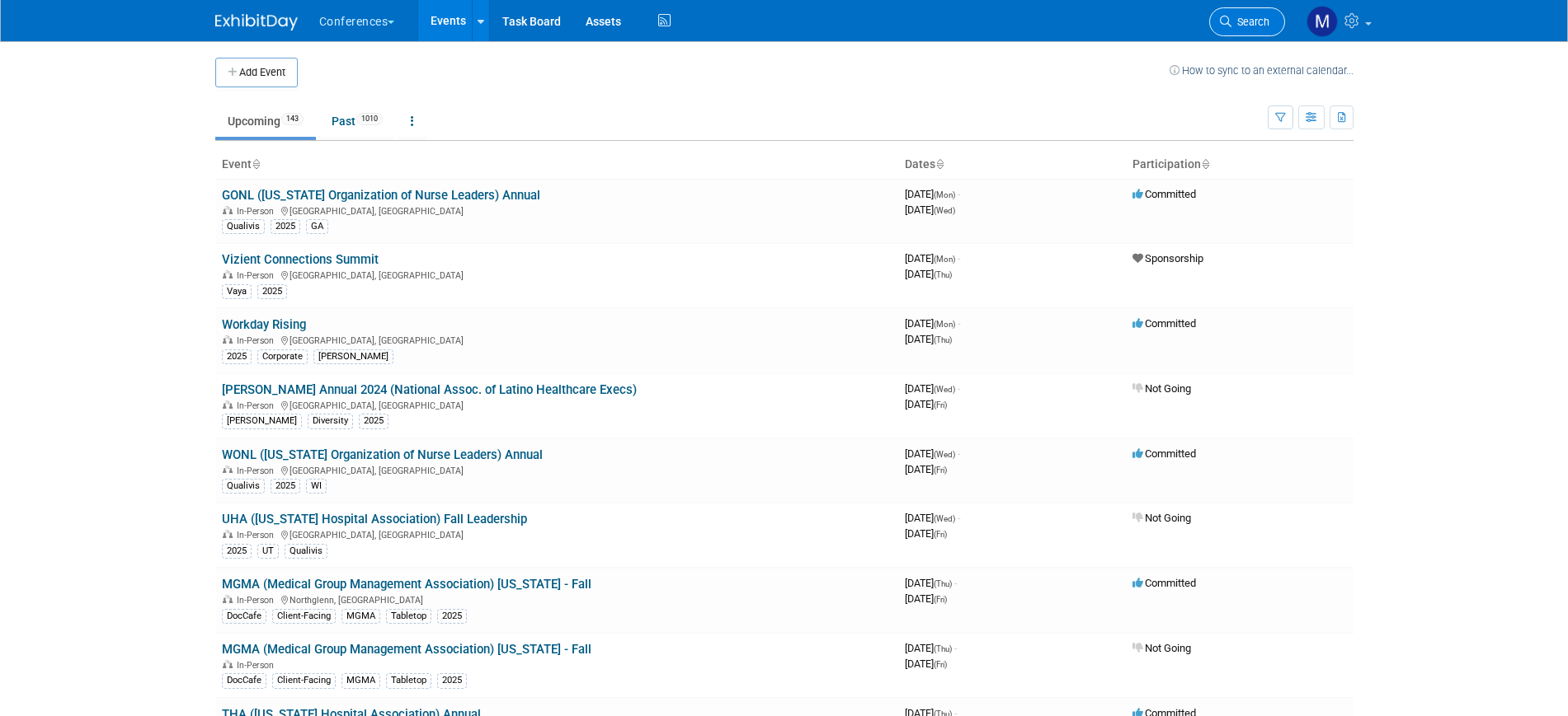
click at [1245, 19] on span "Search" at bounding box center [1251, 21] width 38 height 12
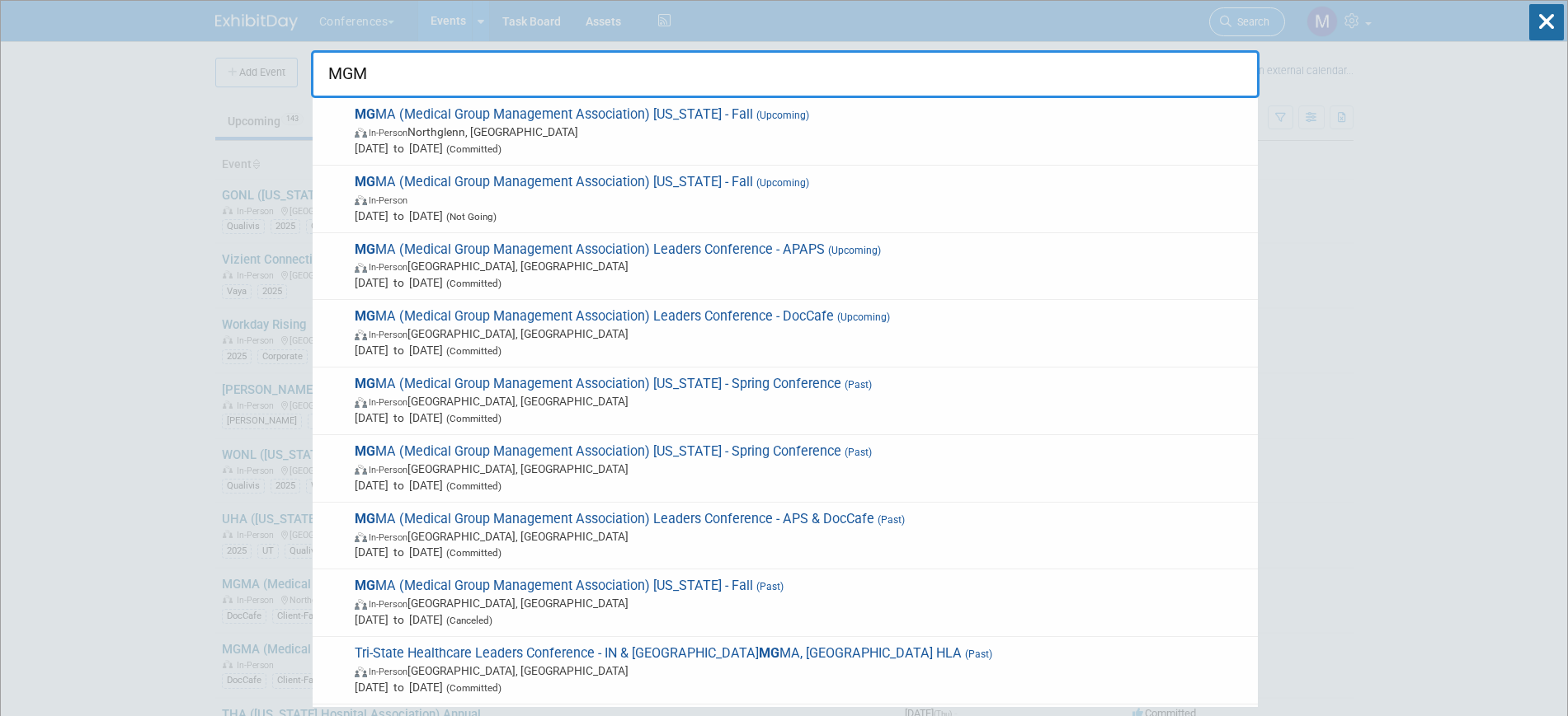
type input "MGMA"
